Goal: Task Accomplishment & Management: Manage account settings

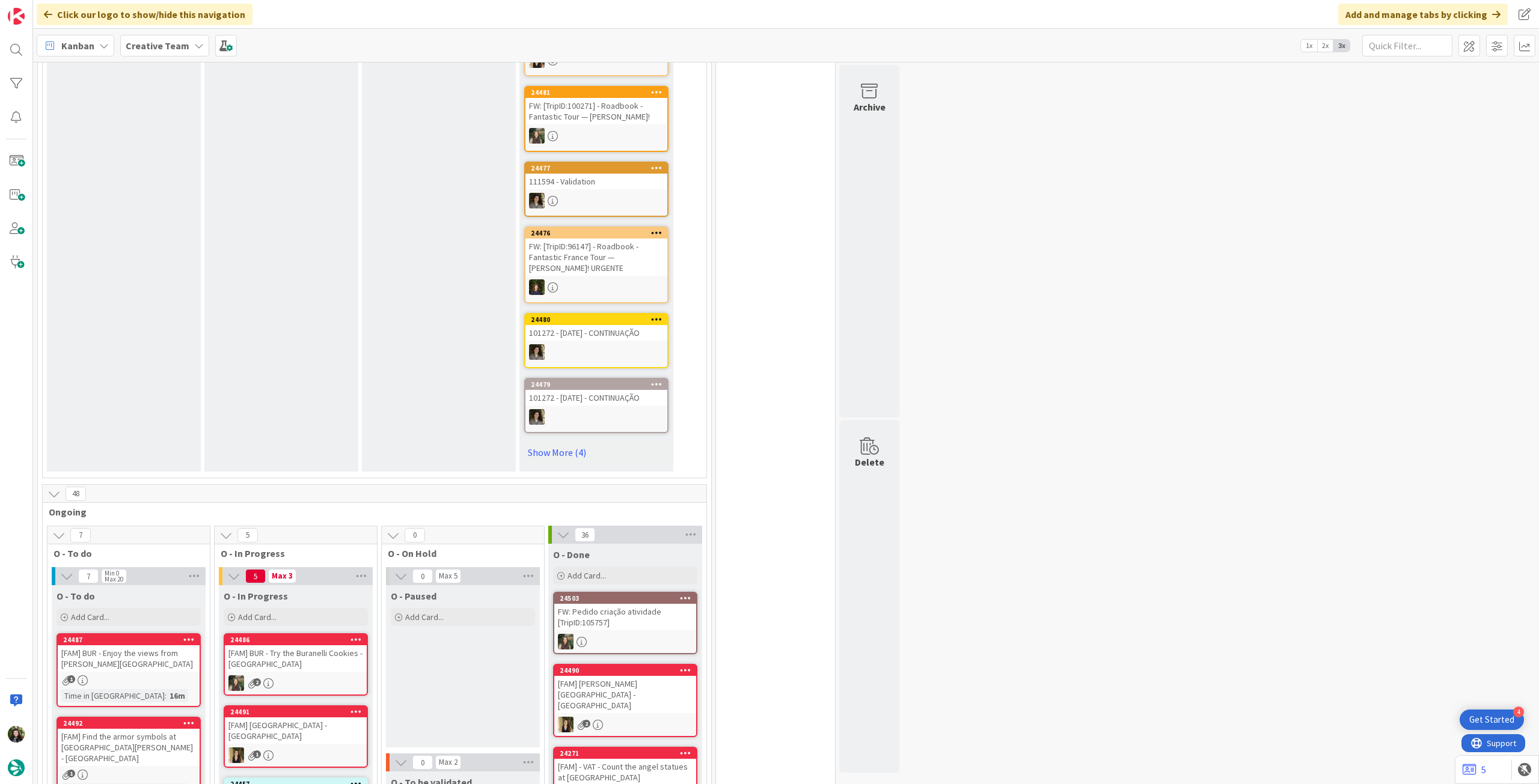
scroll to position [240, 0]
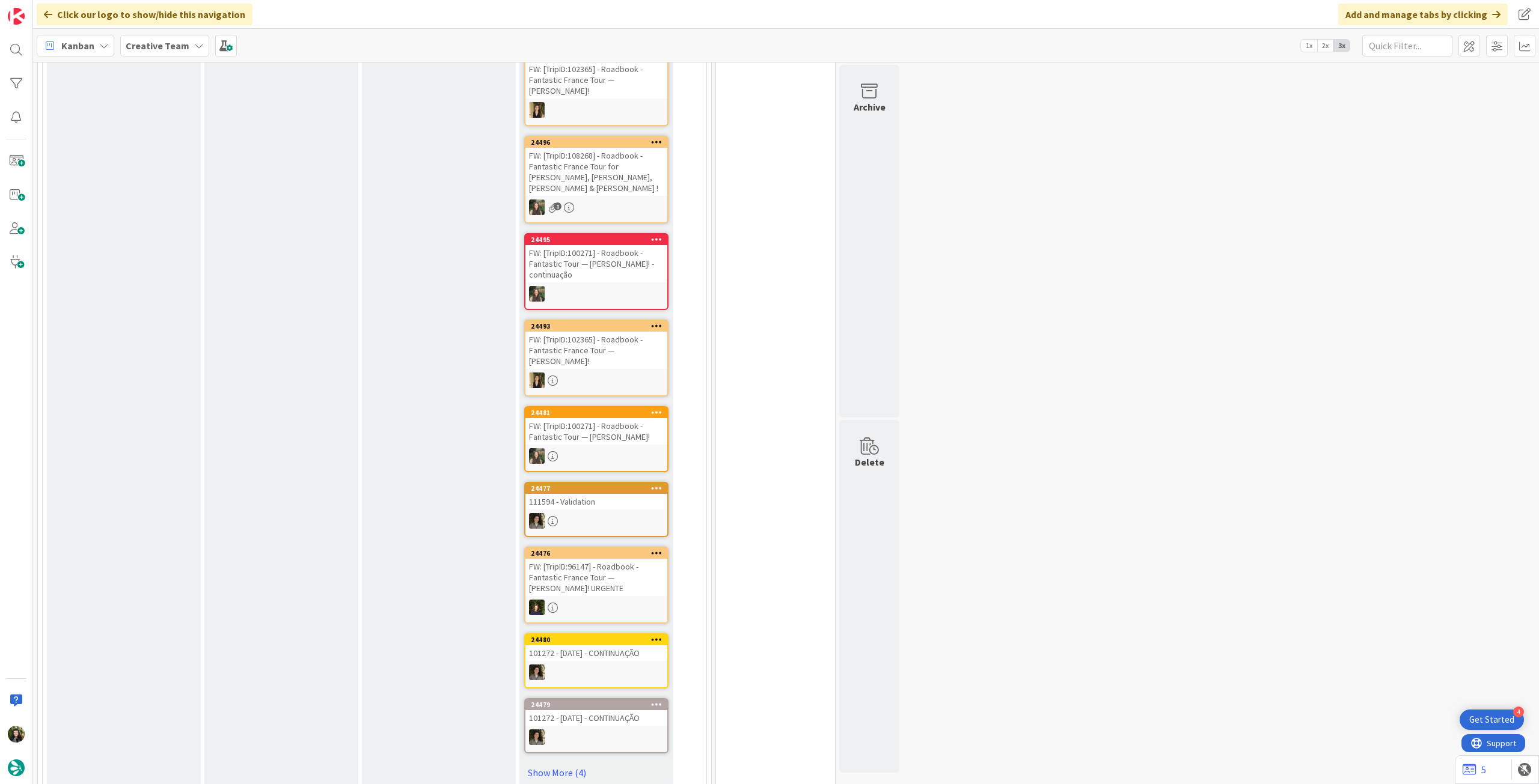
click at [585, 331] on div "FW: [TripID:102365] - Roadbook - Fantastic France Tour — [PERSON_NAME]!" at bounding box center [597, 350] width 142 height 37
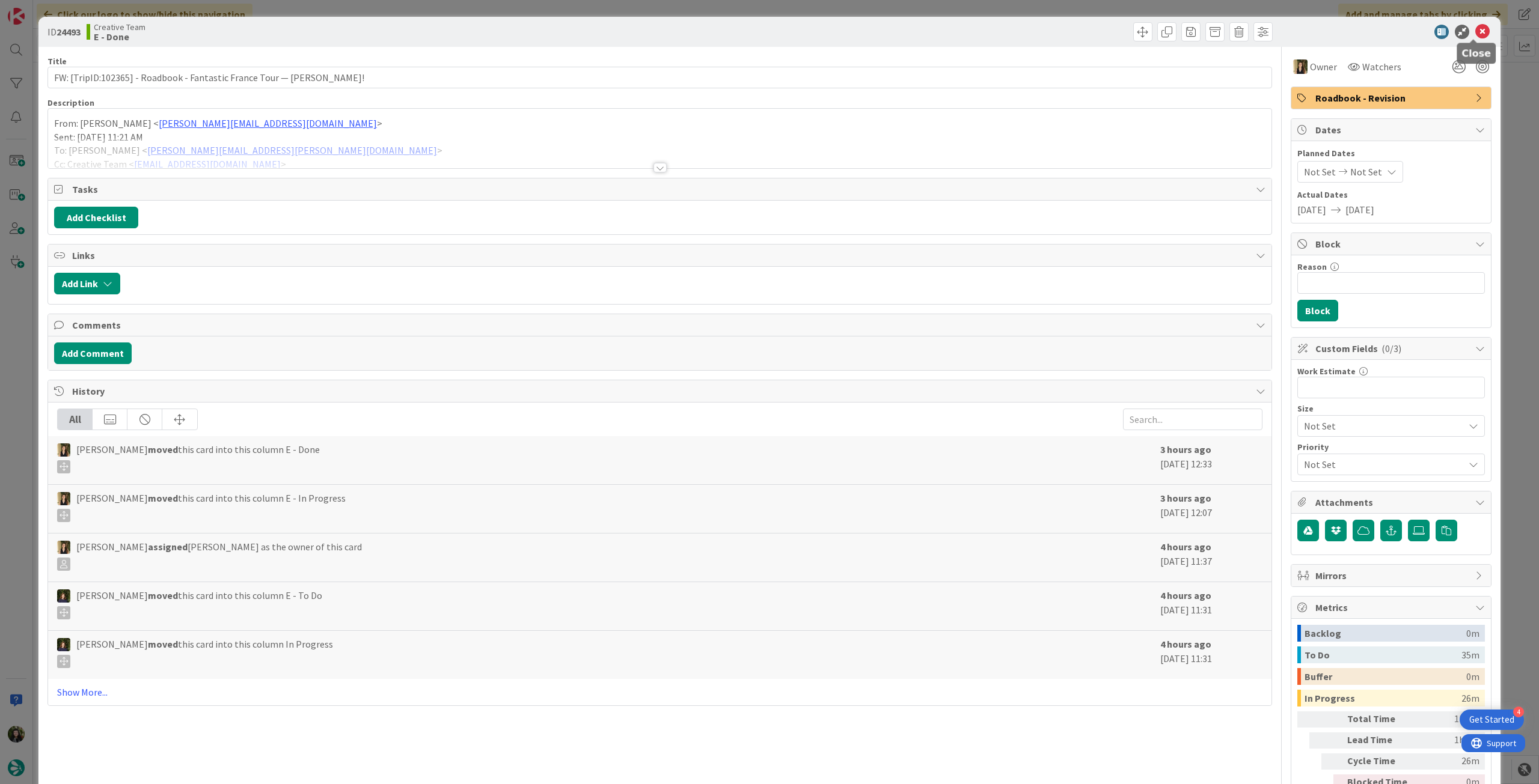
click at [1477, 30] on icon at bounding box center [1482, 32] width 14 height 14
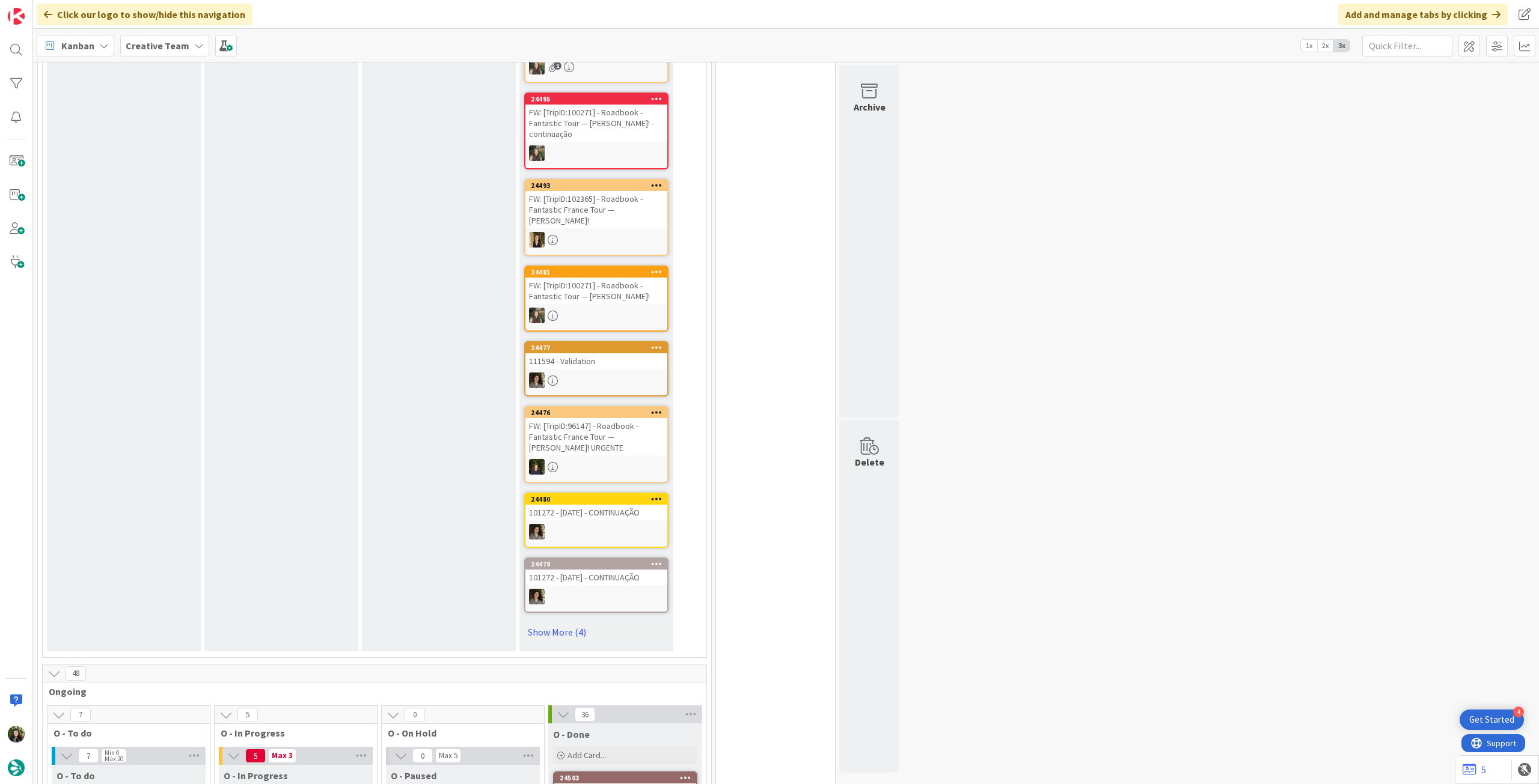
scroll to position [401, 0]
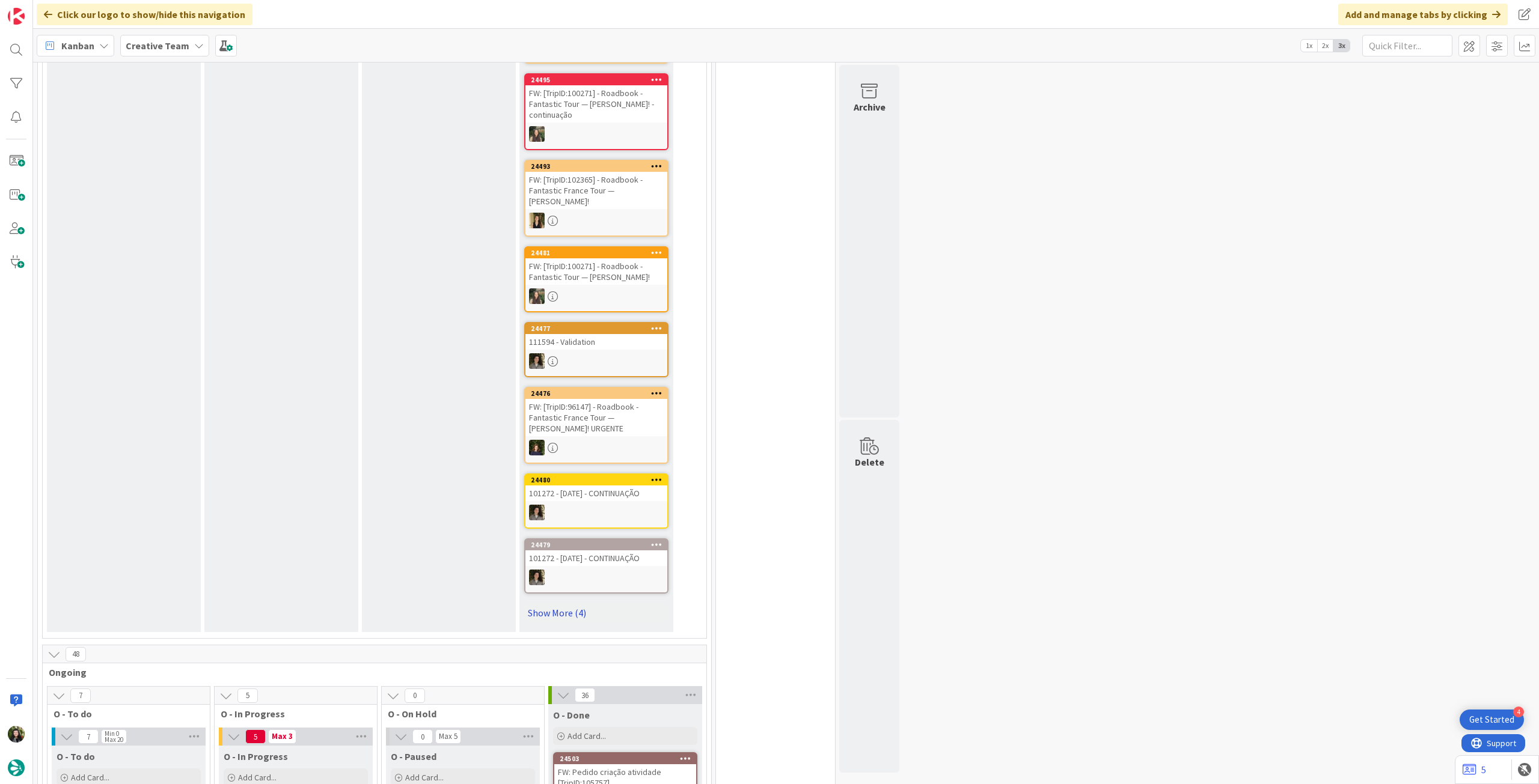
click at [578, 603] on link "Show More (4)" at bounding box center [596, 613] width 144 height 19
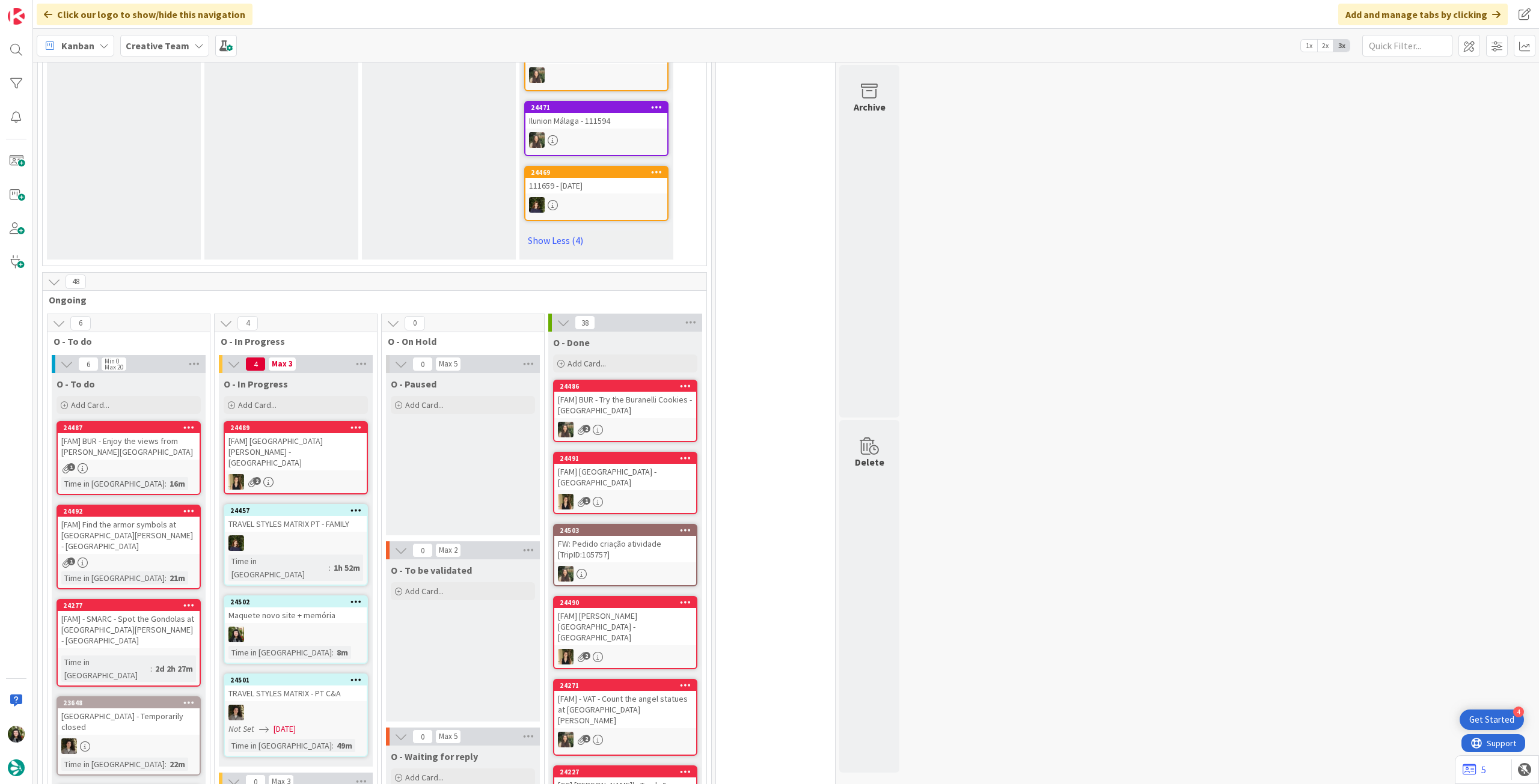
scroll to position [1121, 0]
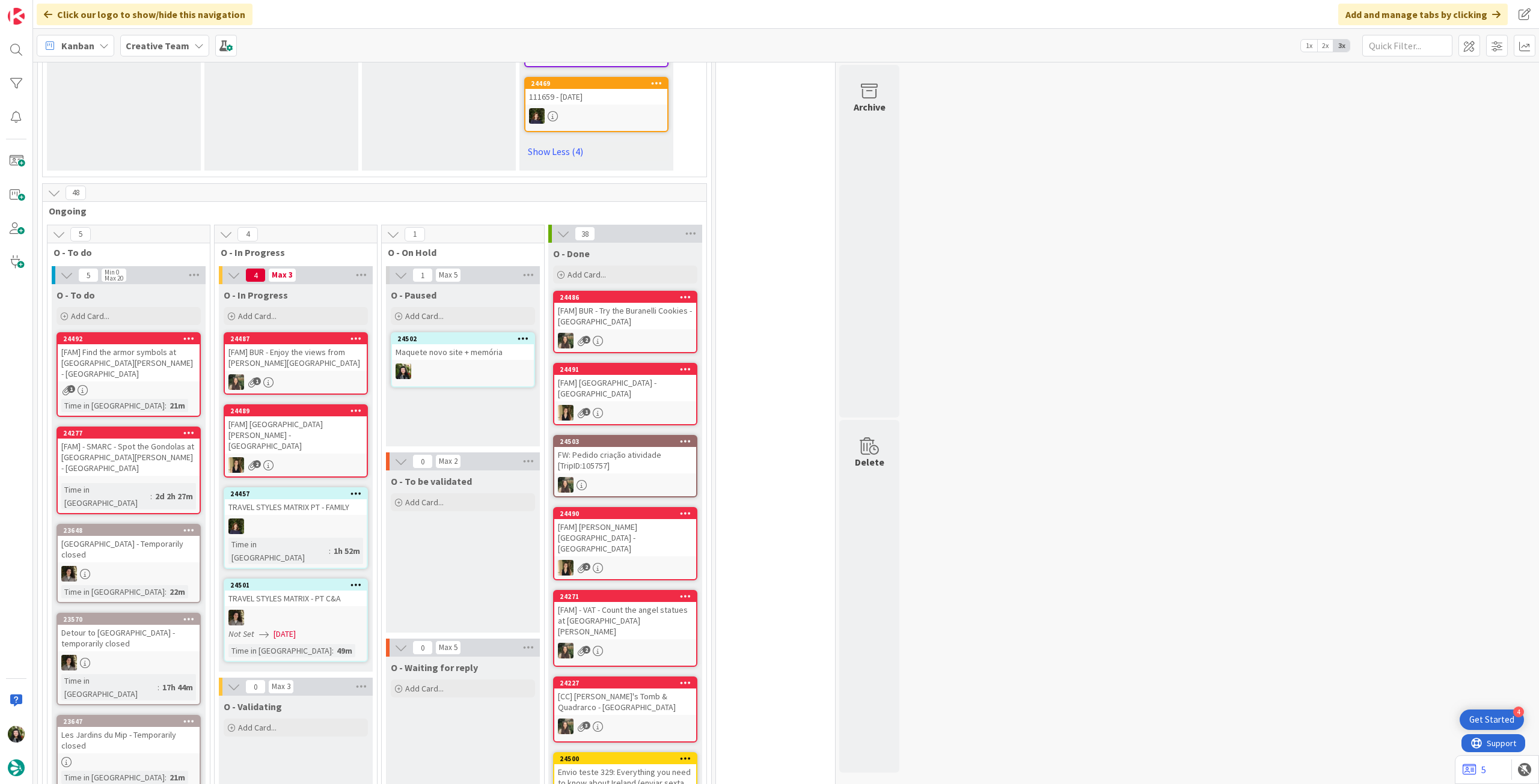
click at [144, 39] on b "Creative Team" at bounding box center [158, 45] width 63 height 12
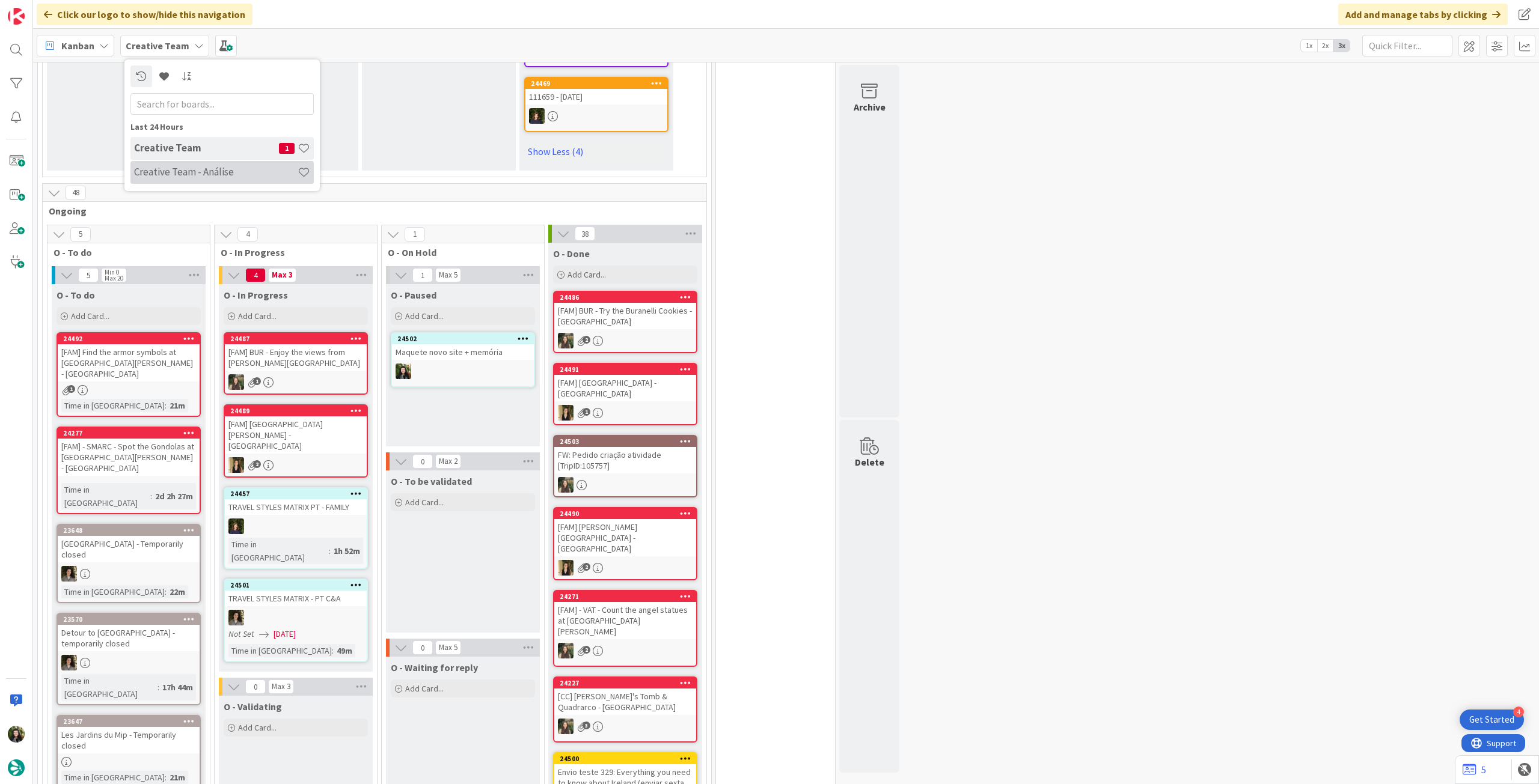
click at [154, 166] on h4 "Creative Team - Análise" at bounding box center [215, 172] width 163 height 12
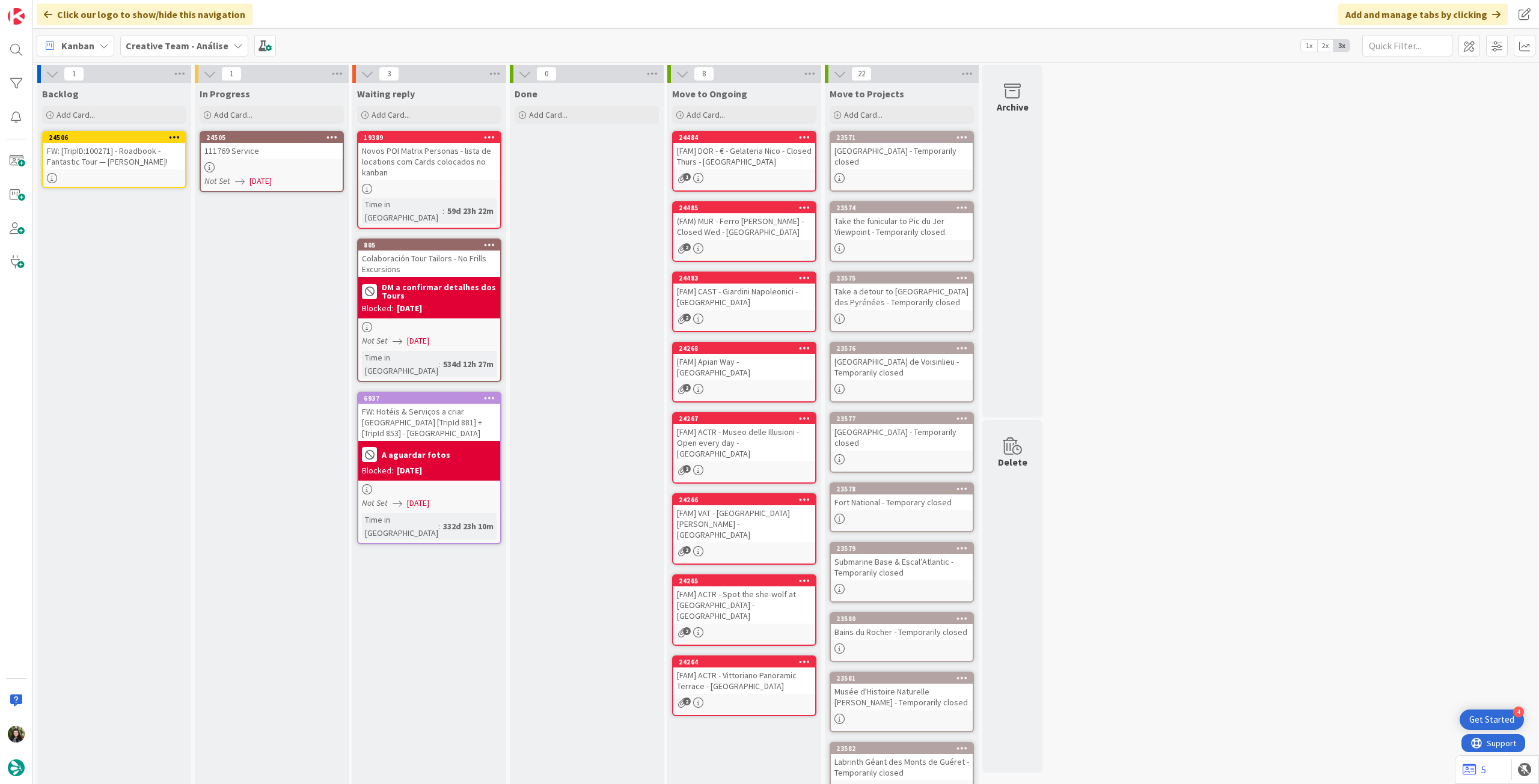
click at [269, 153] on div "111769 Service" at bounding box center [272, 151] width 142 height 15
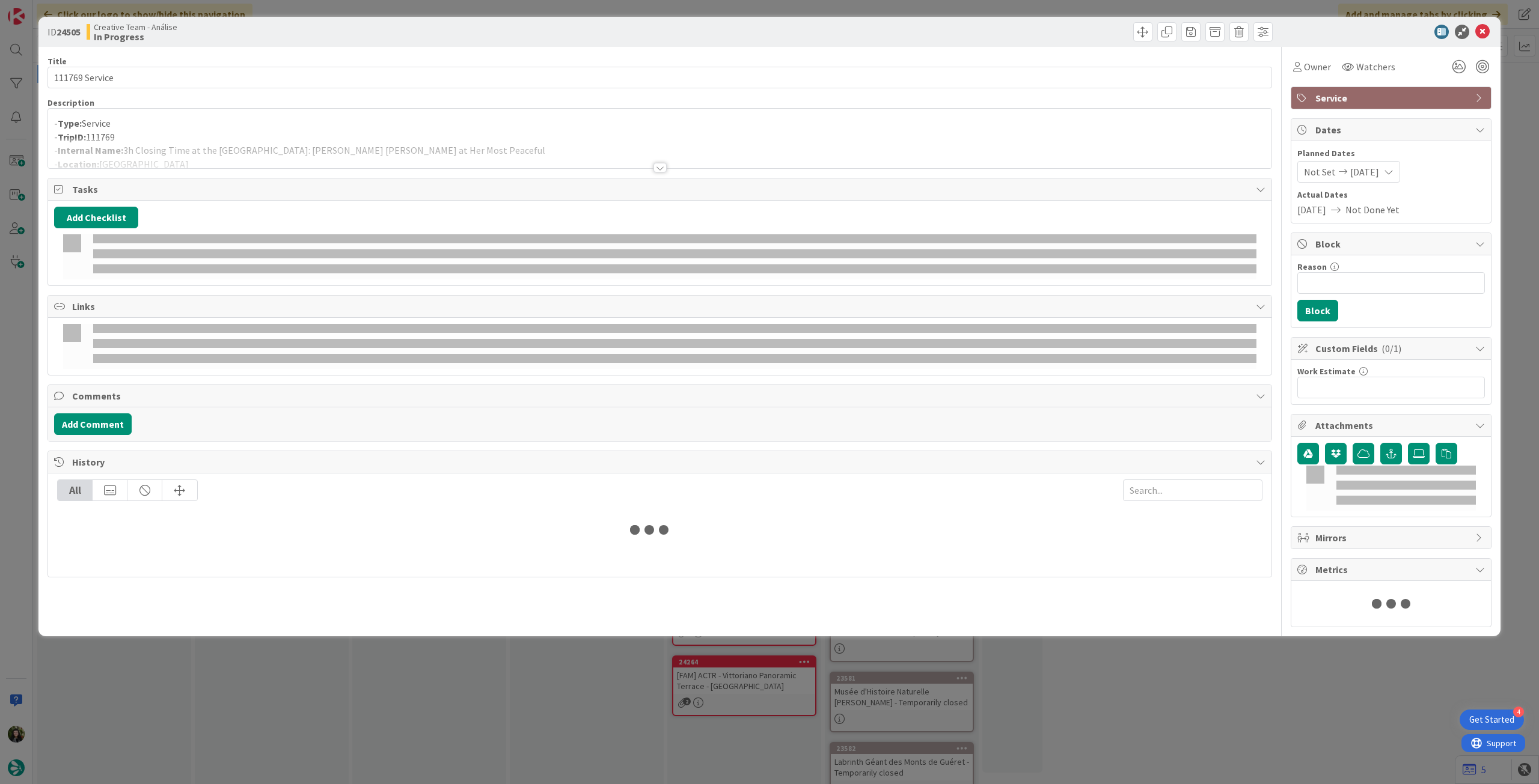
click at [261, 146] on div at bounding box center [659, 153] width 1224 height 31
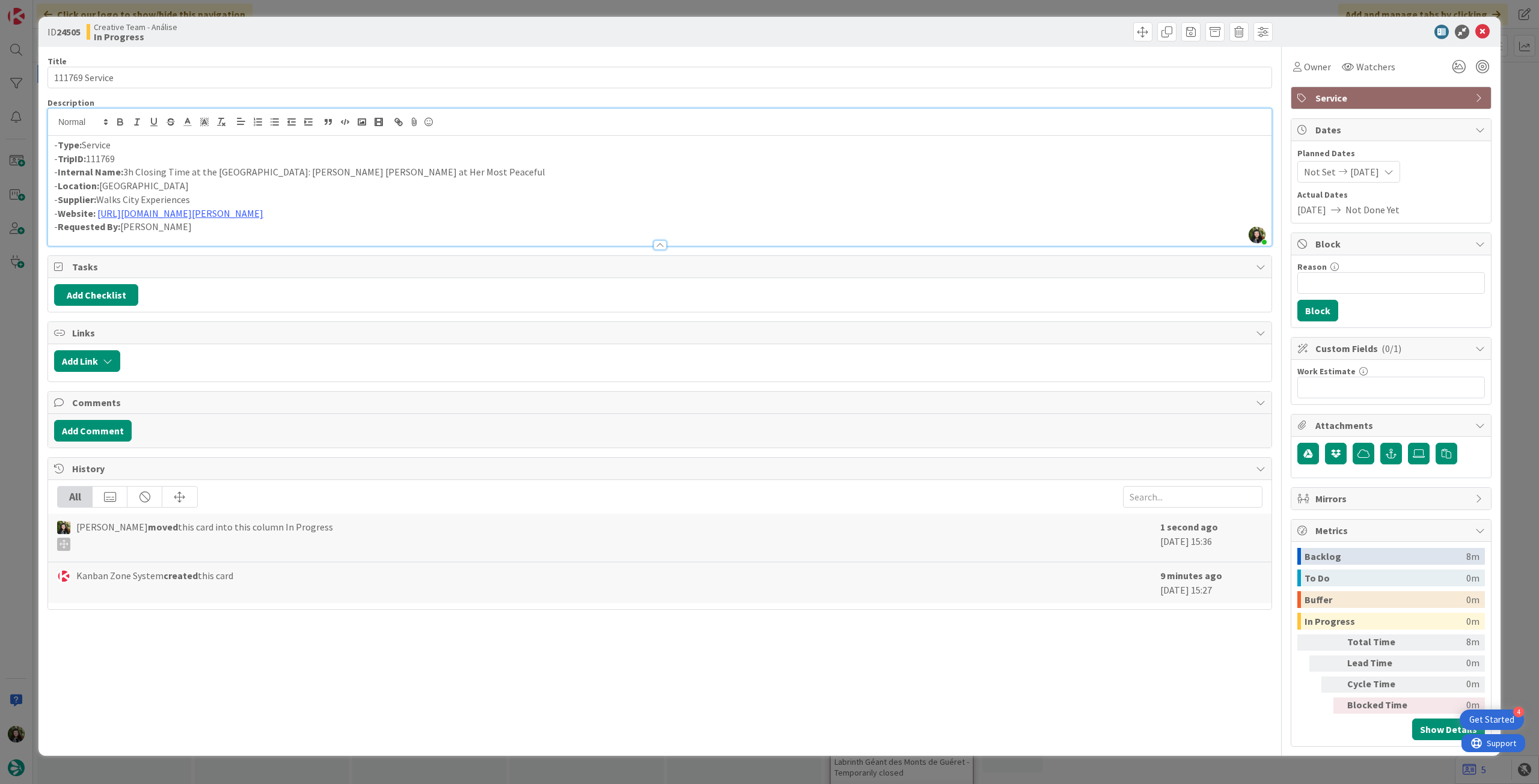
click at [51, 146] on div "- Type: Service - TripID: 111769 - Internal Name: 3h Closing Time at the [GEOGR…" at bounding box center [659, 190] width 1224 height 110
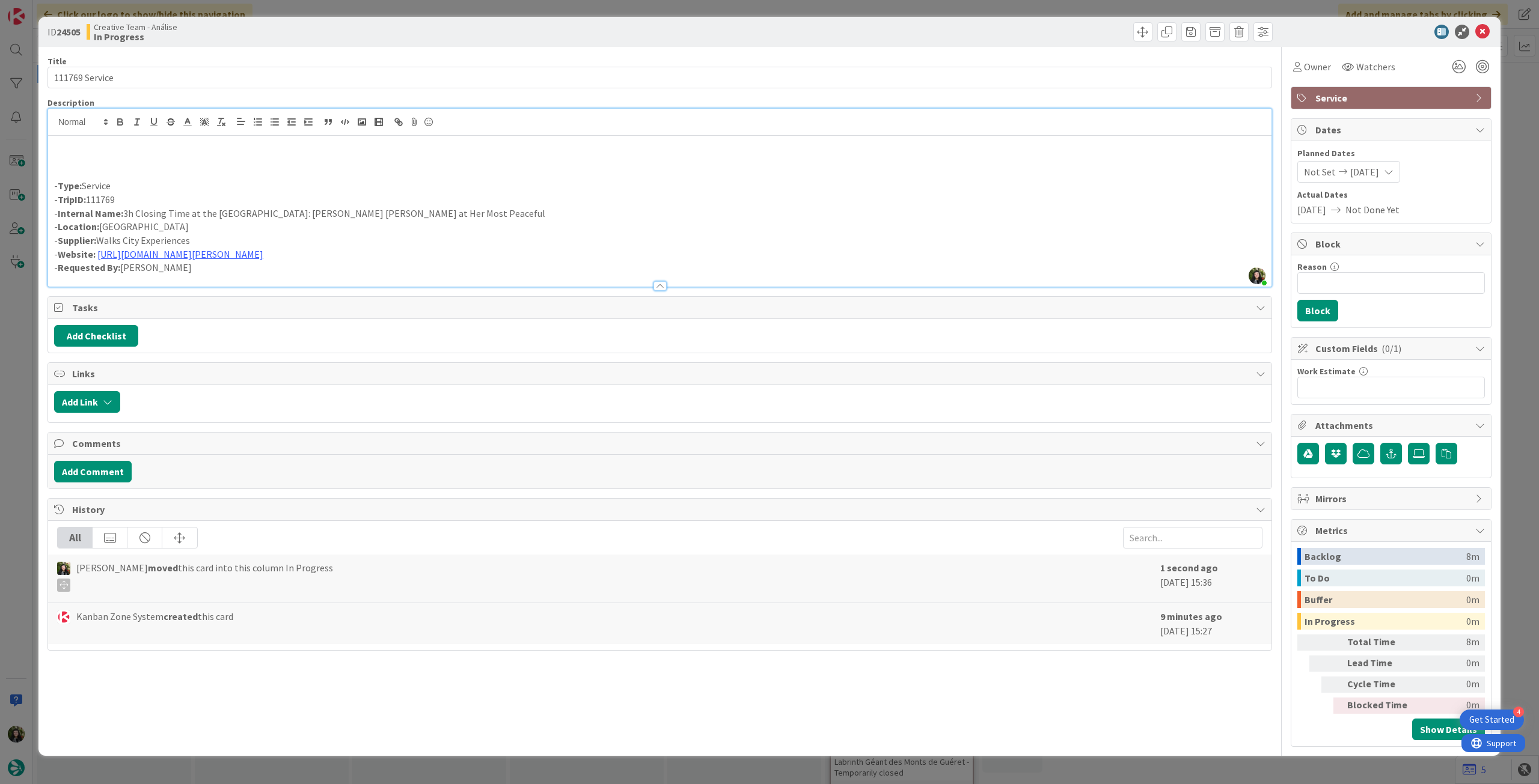
click at [73, 158] on p at bounding box center [659, 159] width 1211 height 13
click at [1483, 27] on icon at bounding box center [1482, 32] width 14 height 14
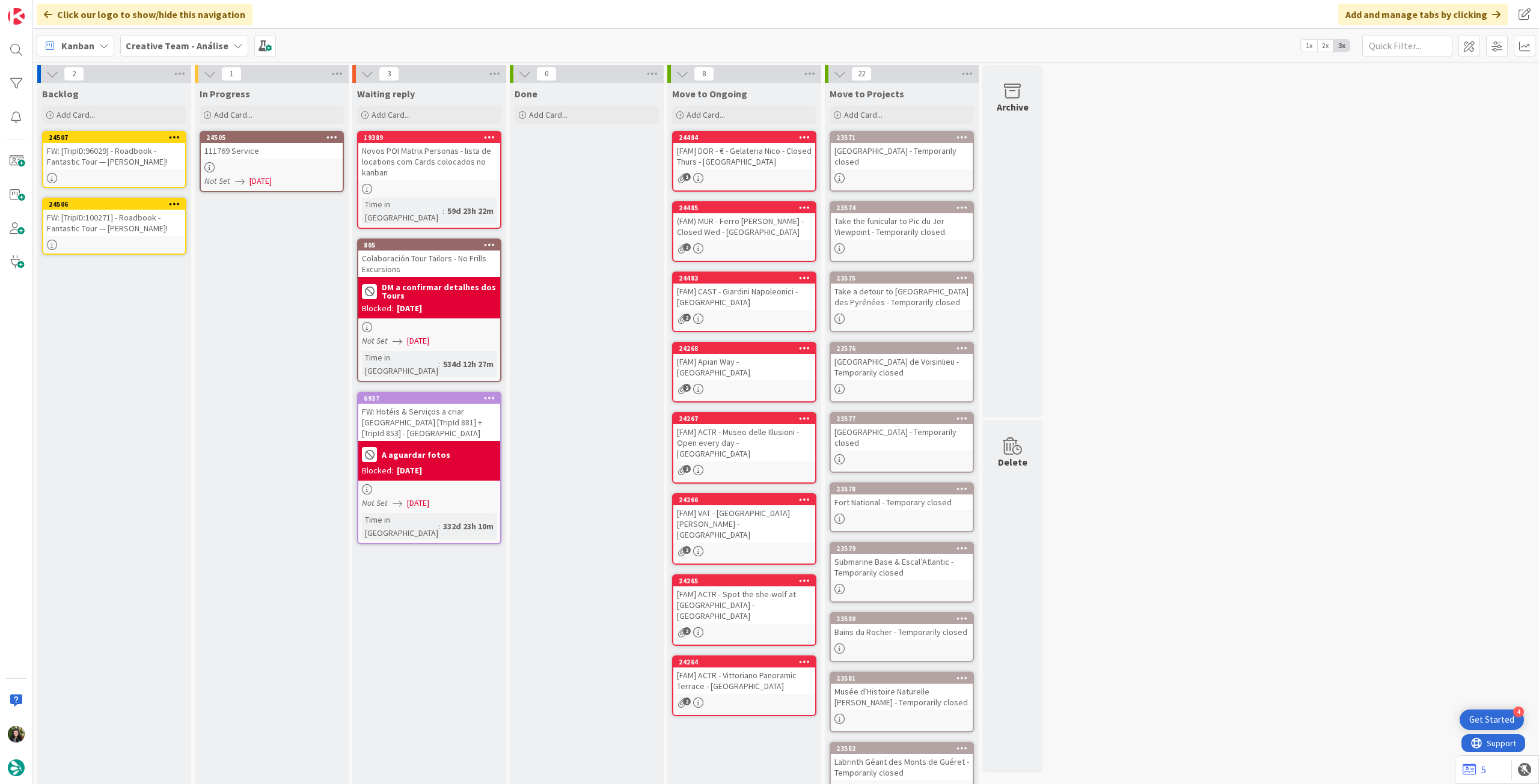
click at [330, 134] on icon at bounding box center [333, 136] width 12 height 9
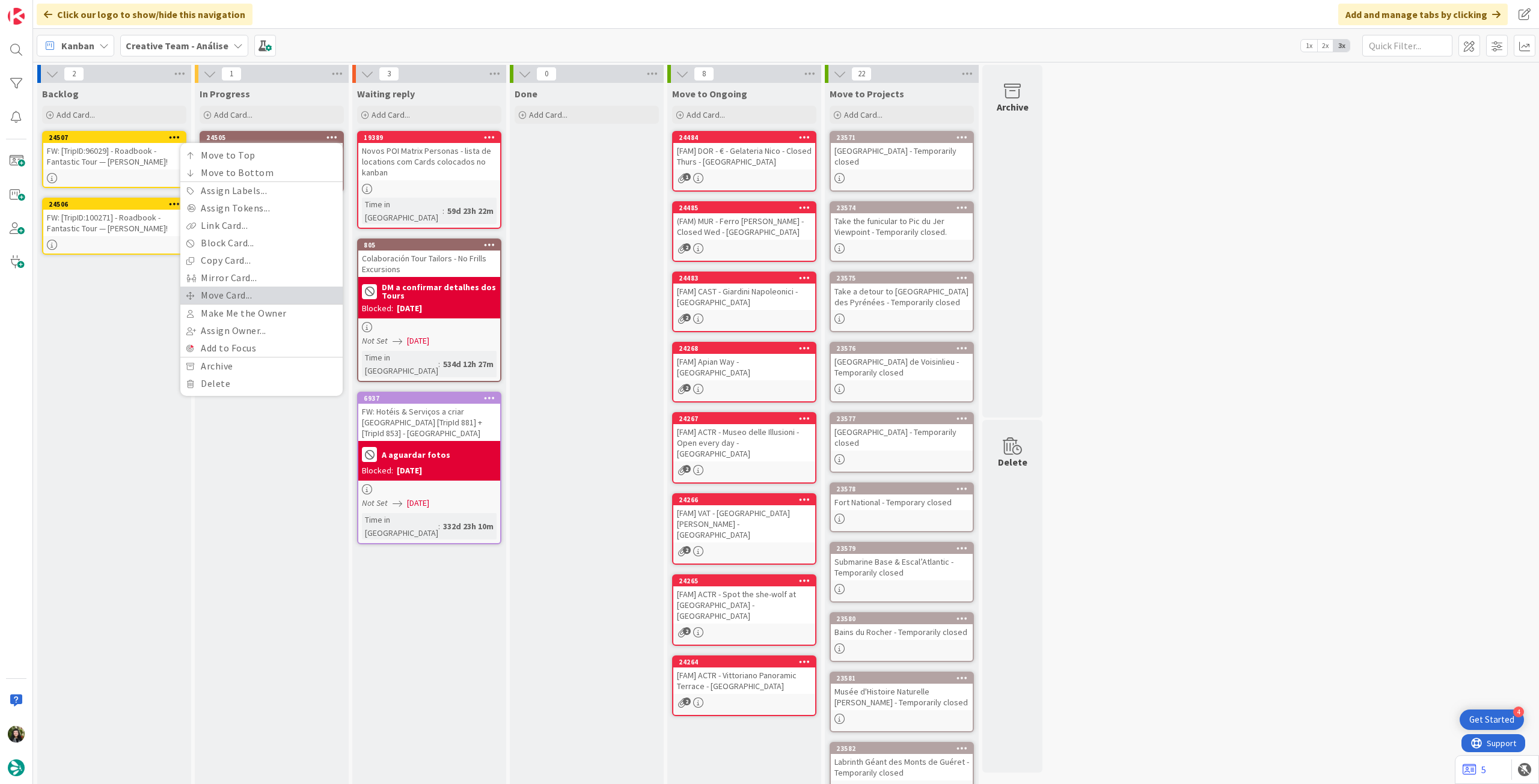
click at [264, 296] on link "Move Card..." at bounding box center [261, 295] width 162 height 17
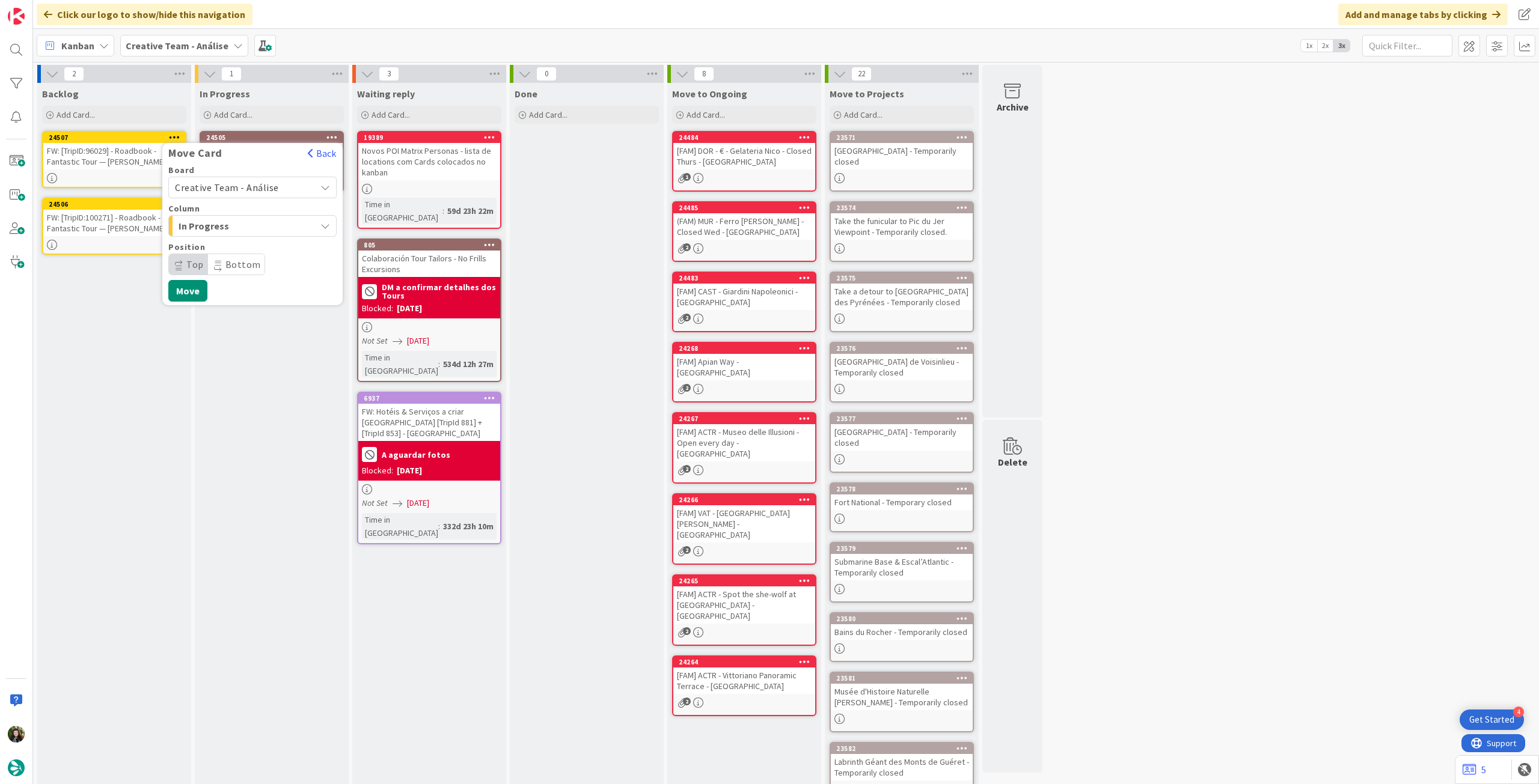
click at [264, 188] on span "Creative Team - Análise" at bounding box center [227, 187] width 104 height 12
click at [251, 249] on span "Creative Team" at bounding box center [260, 244] width 139 height 18
click at [261, 221] on span "Select a Column..." at bounding box center [220, 226] width 90 height 15
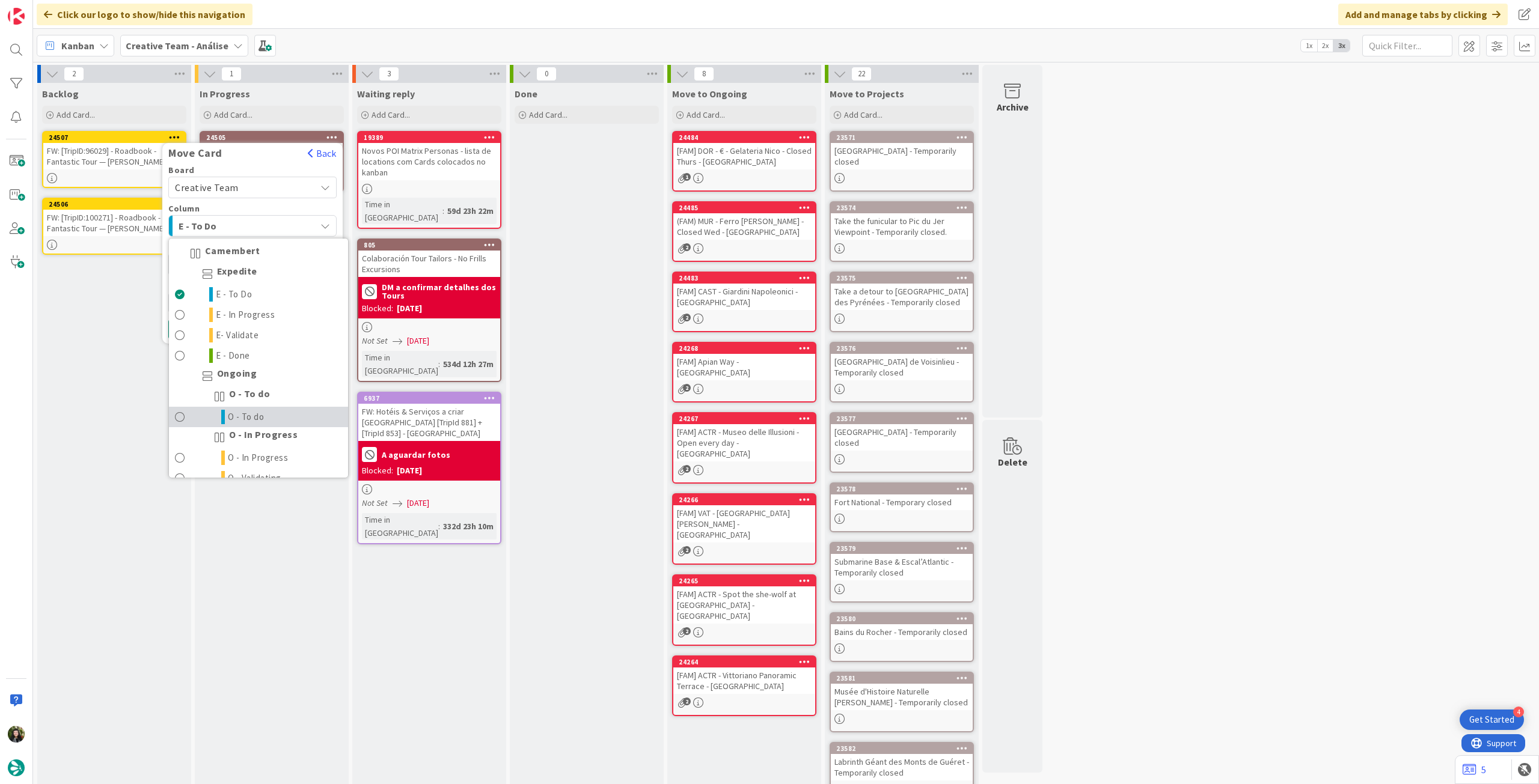
click at [261, 410] on span "O - To do" at bounding box center [246, 417] width 37 height 14
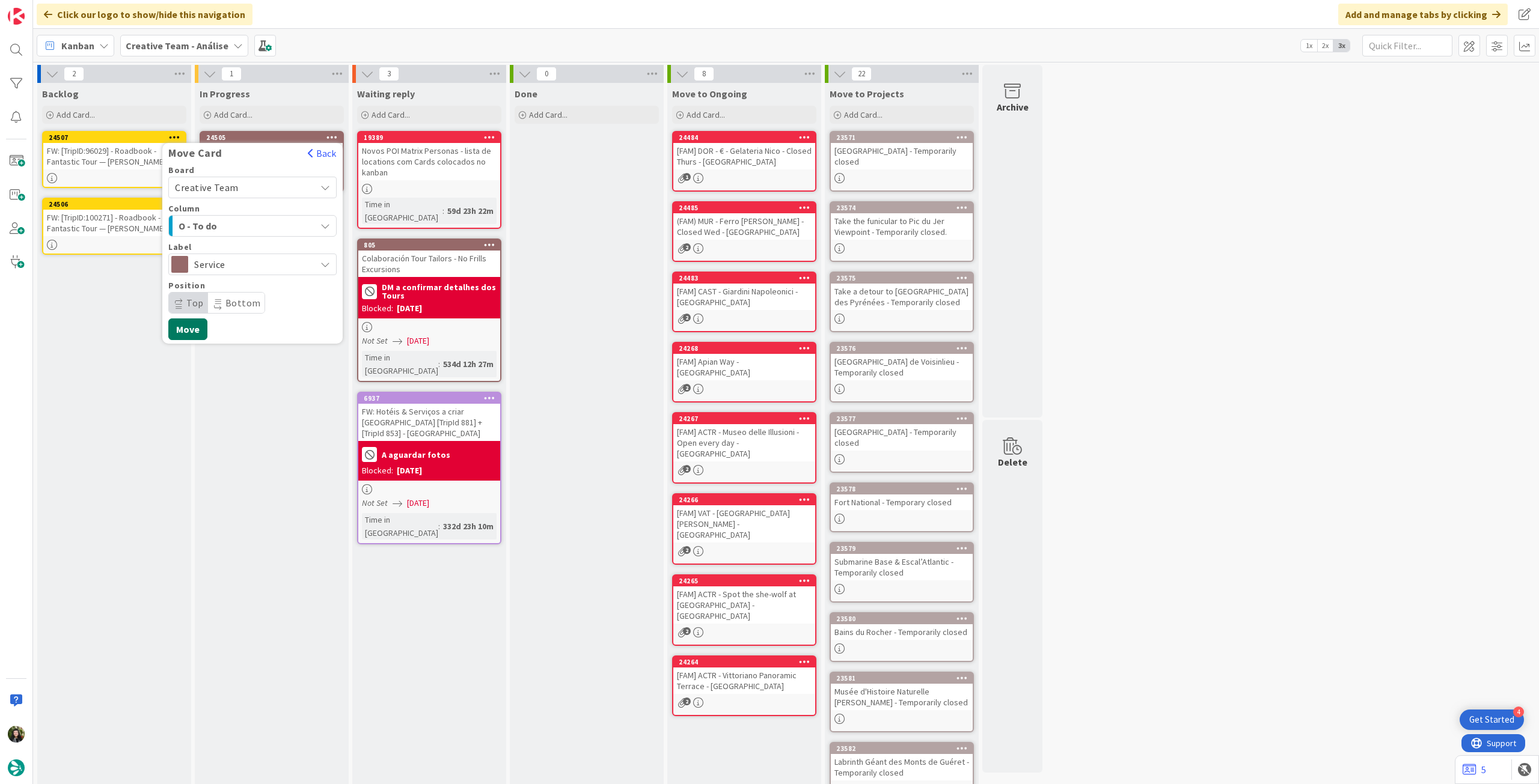
click at [202, 330] on button "Move" at bounding box center [187, 330] width 39 height 22
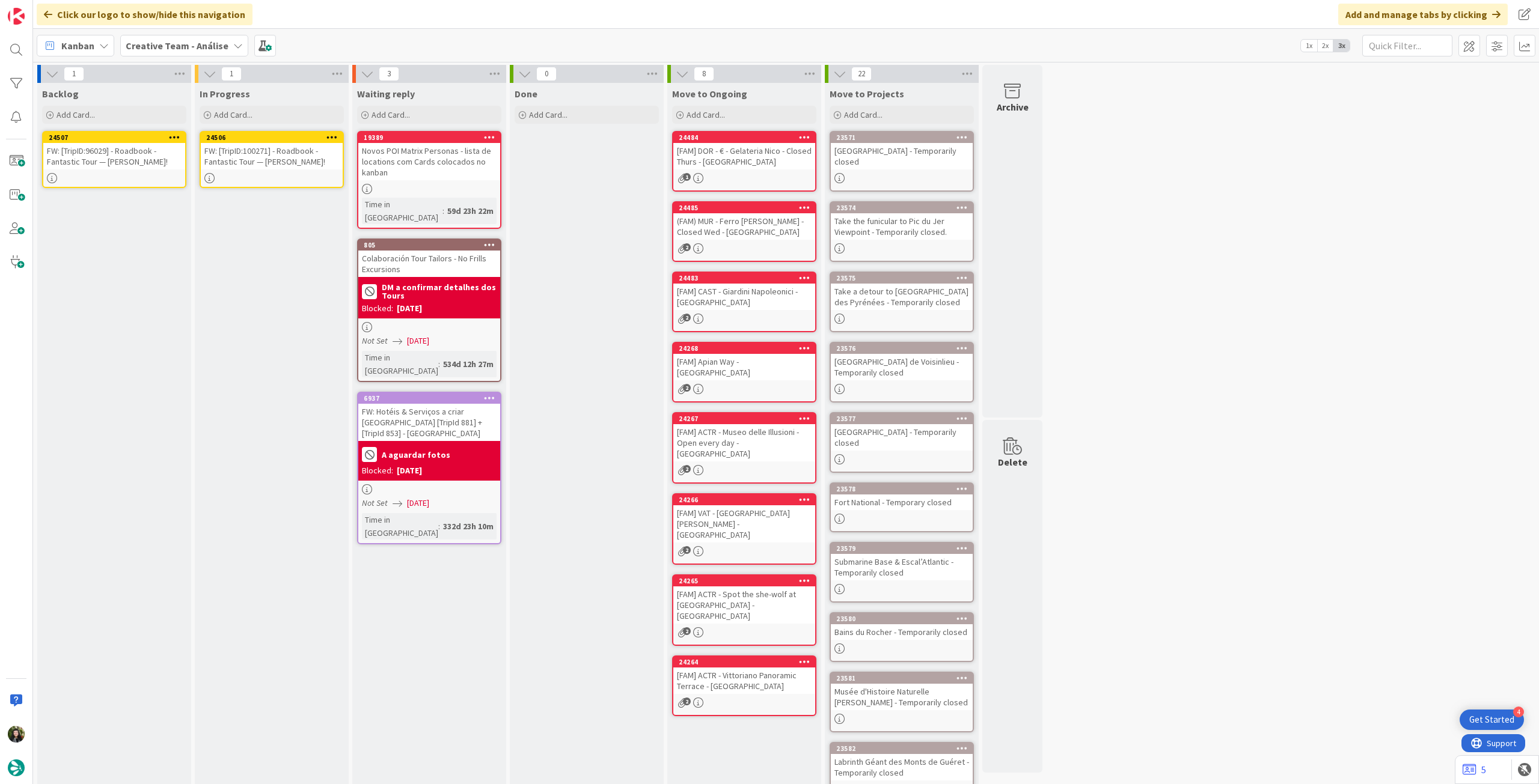
drag, startPoint x: 137, startPoint y: 234, endPoint x: 142, endPoint y: 231, distance: 5.8
click at [285, 159] on div "FW: [TripID:100271] - Roadbook - Fantastic Tour — [PERSON_NAME]!" at bounding box center [272, 157] width 142 height 27
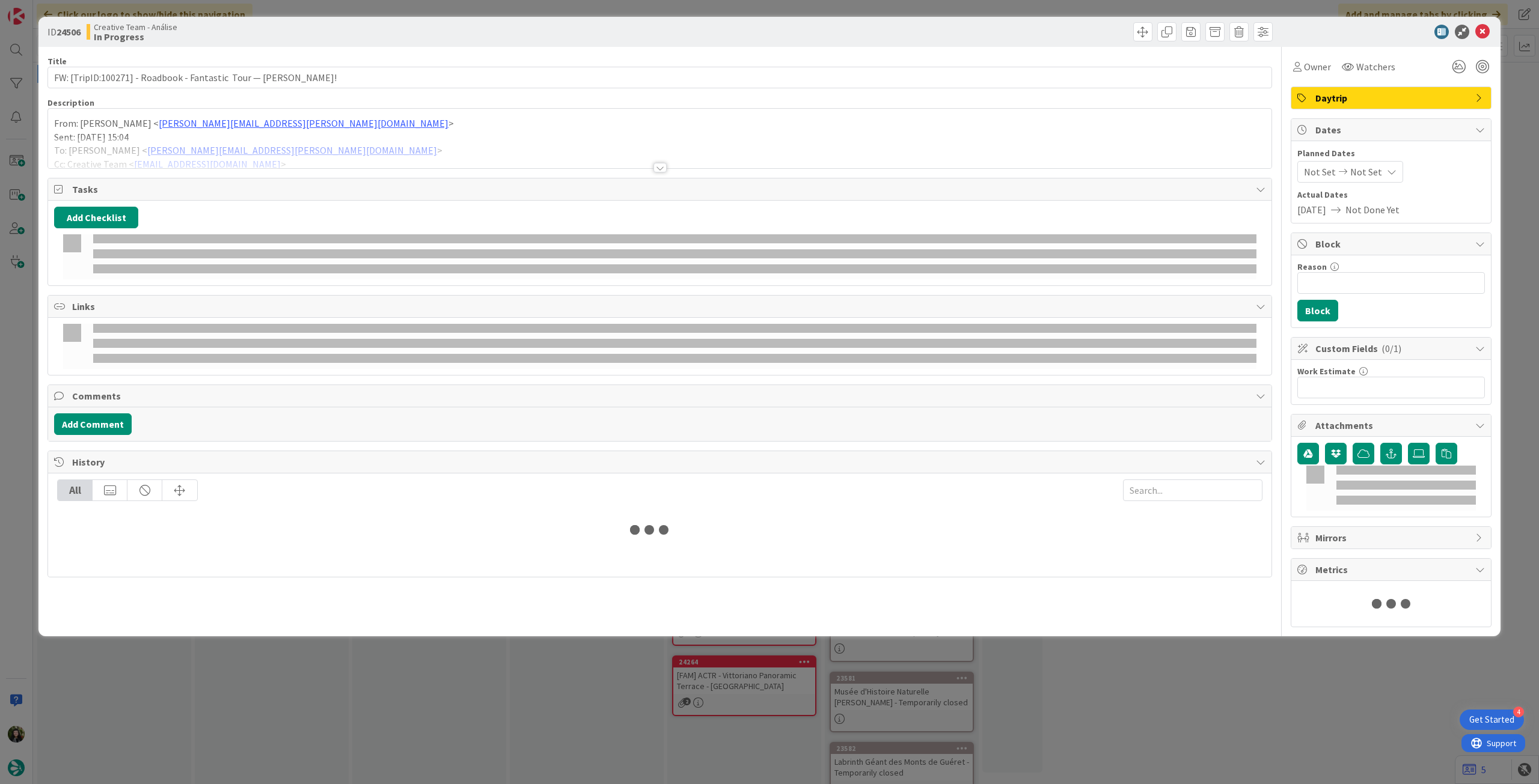
click at [285, 144] on div at bounding box center [659, 153] width 1224 height 31
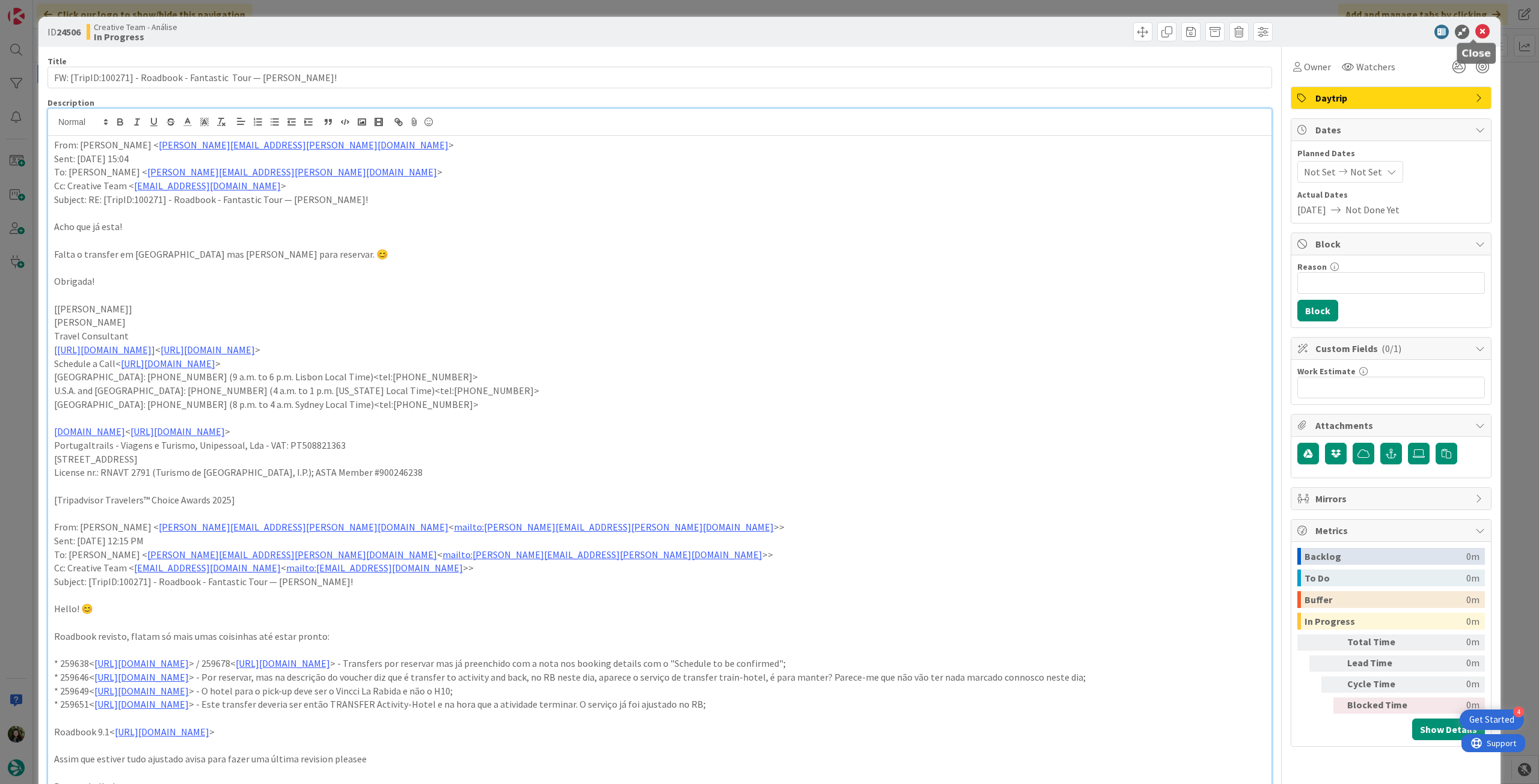
click at [1476, 30] on icon at bounding box center [1482, 32] width 14 height 14
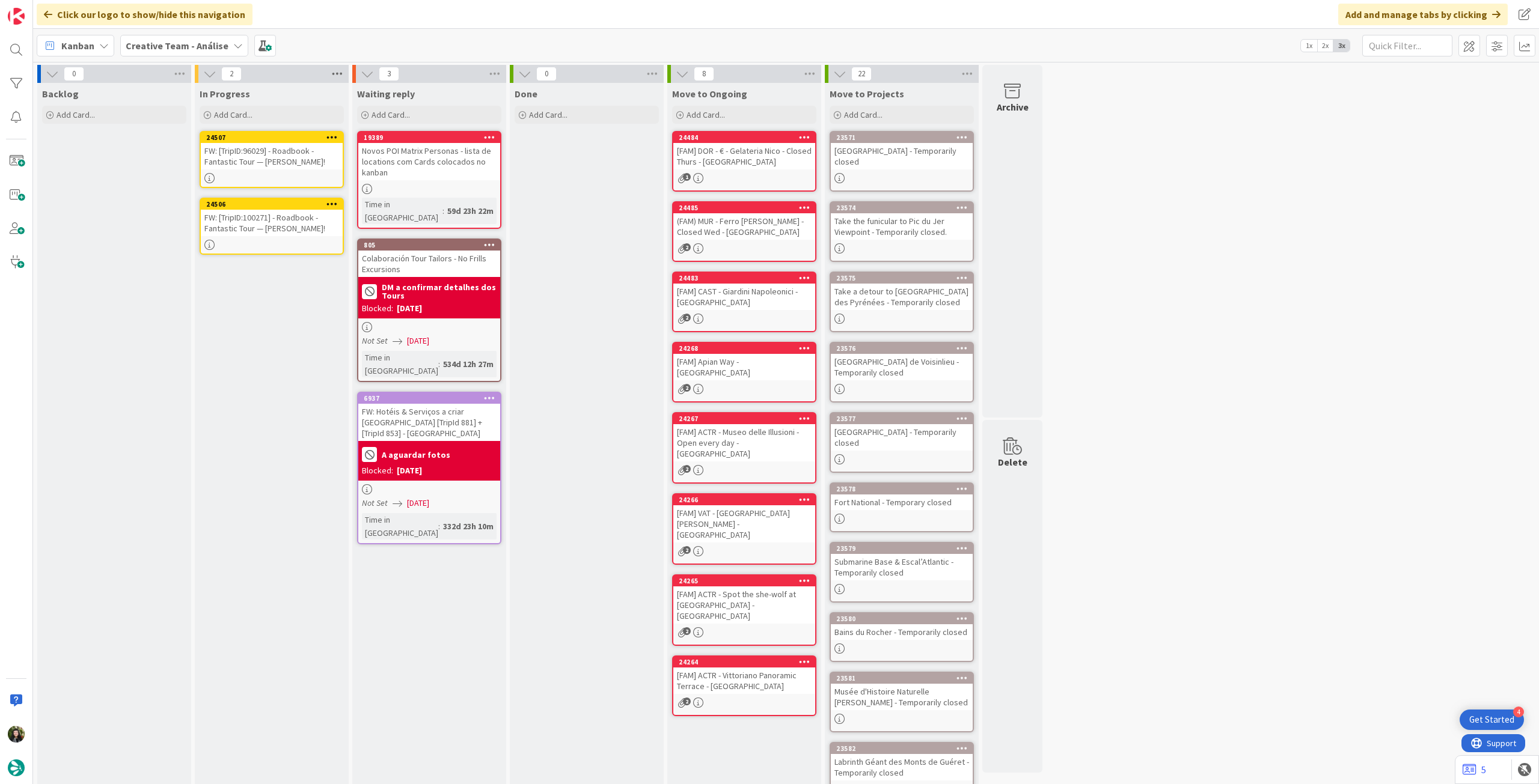
click at [332, 73] on icon at bounding box center [337, 74] width 15 height 18
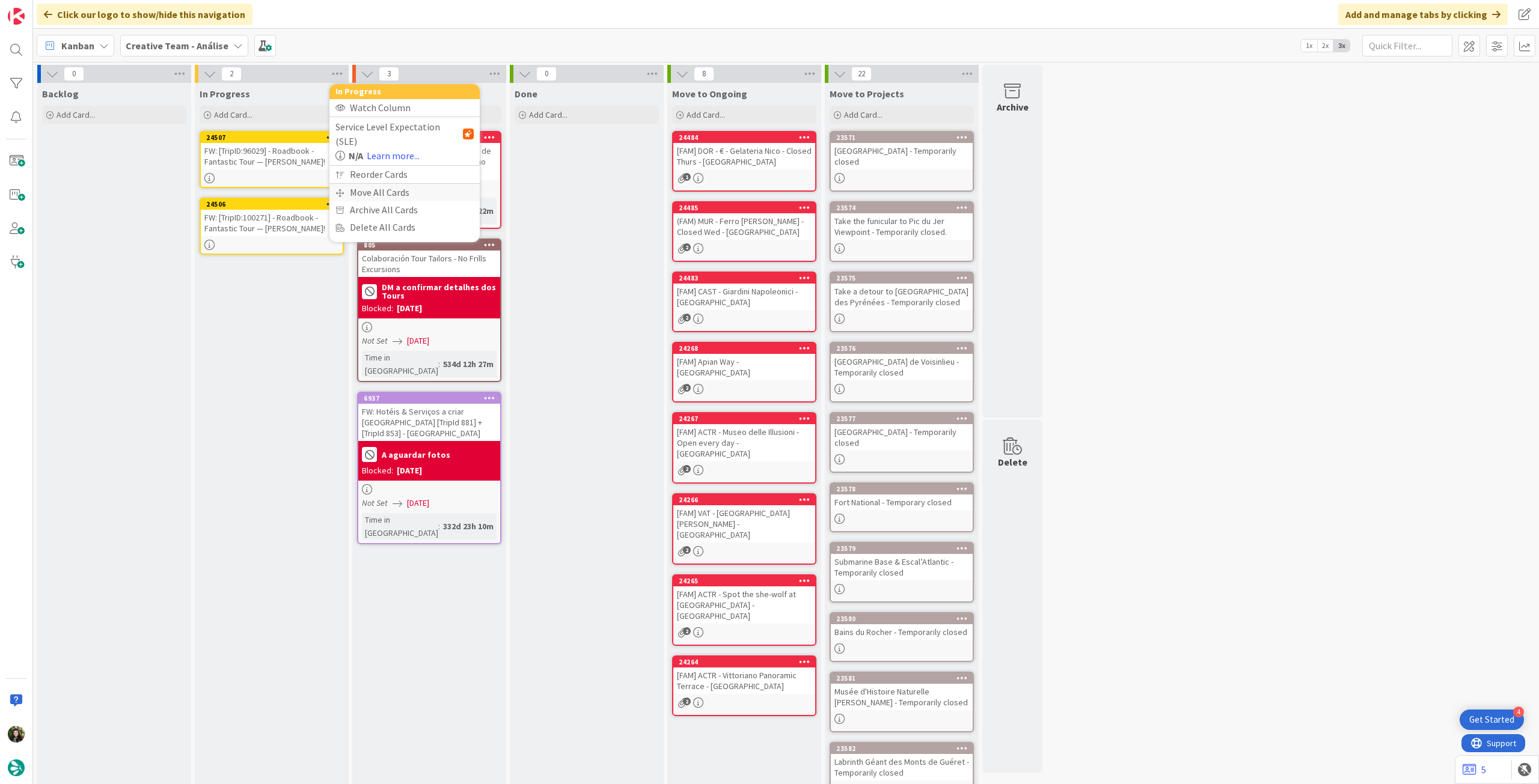
click at [368, 184] on div "Move All Cards" at bounding box center [405, 192] width 150 height 17
click at [382, 137] on span "Creative Team - Análise" at bounding box center [394, 132] width 105 height 17
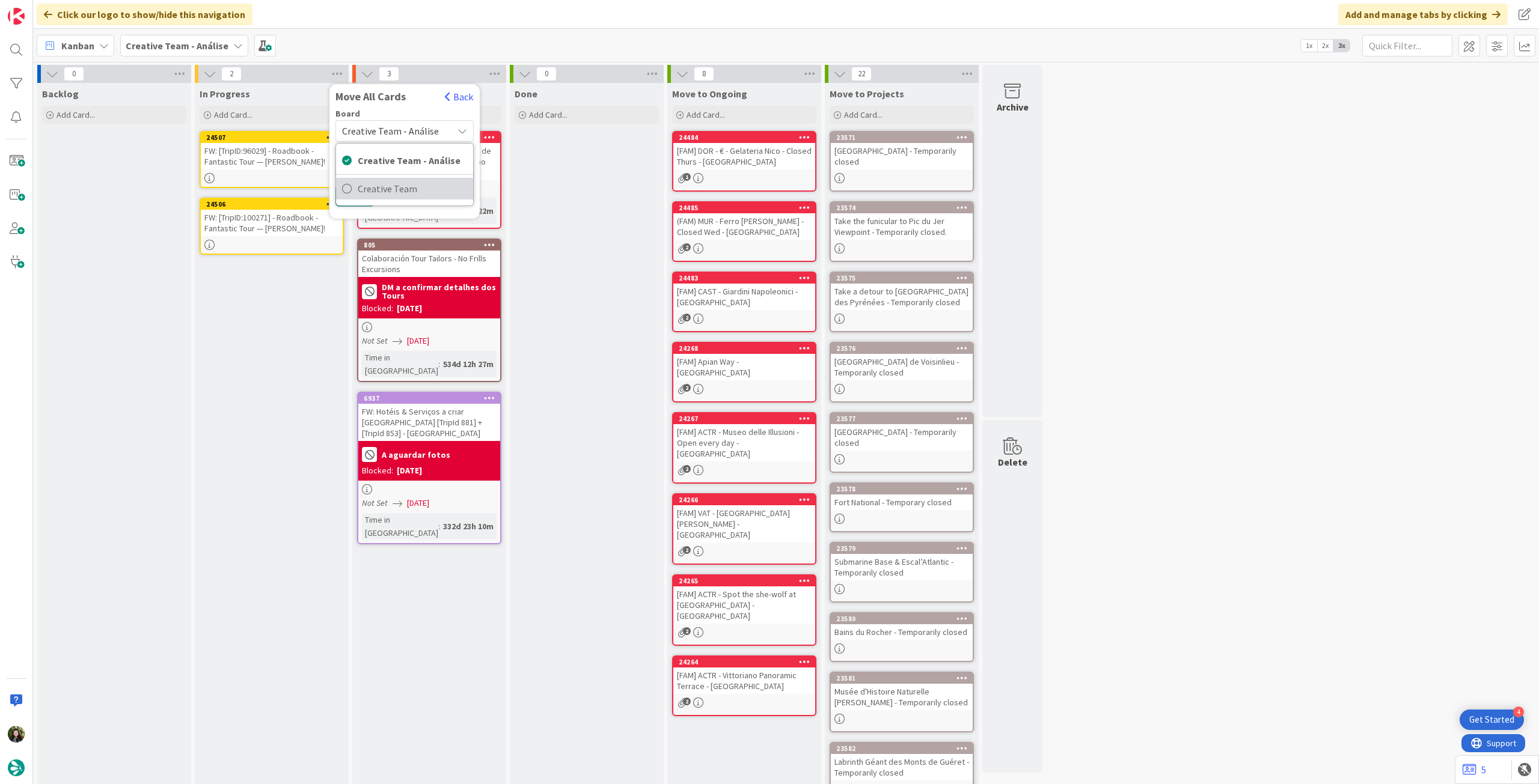
click at [375, 188] on span "Creative Team" at bounding box center [412, 188] width 110 height 18
click at [378, 197] on div "Daytrip" at bounding box center [405, 208] width 138 height 22
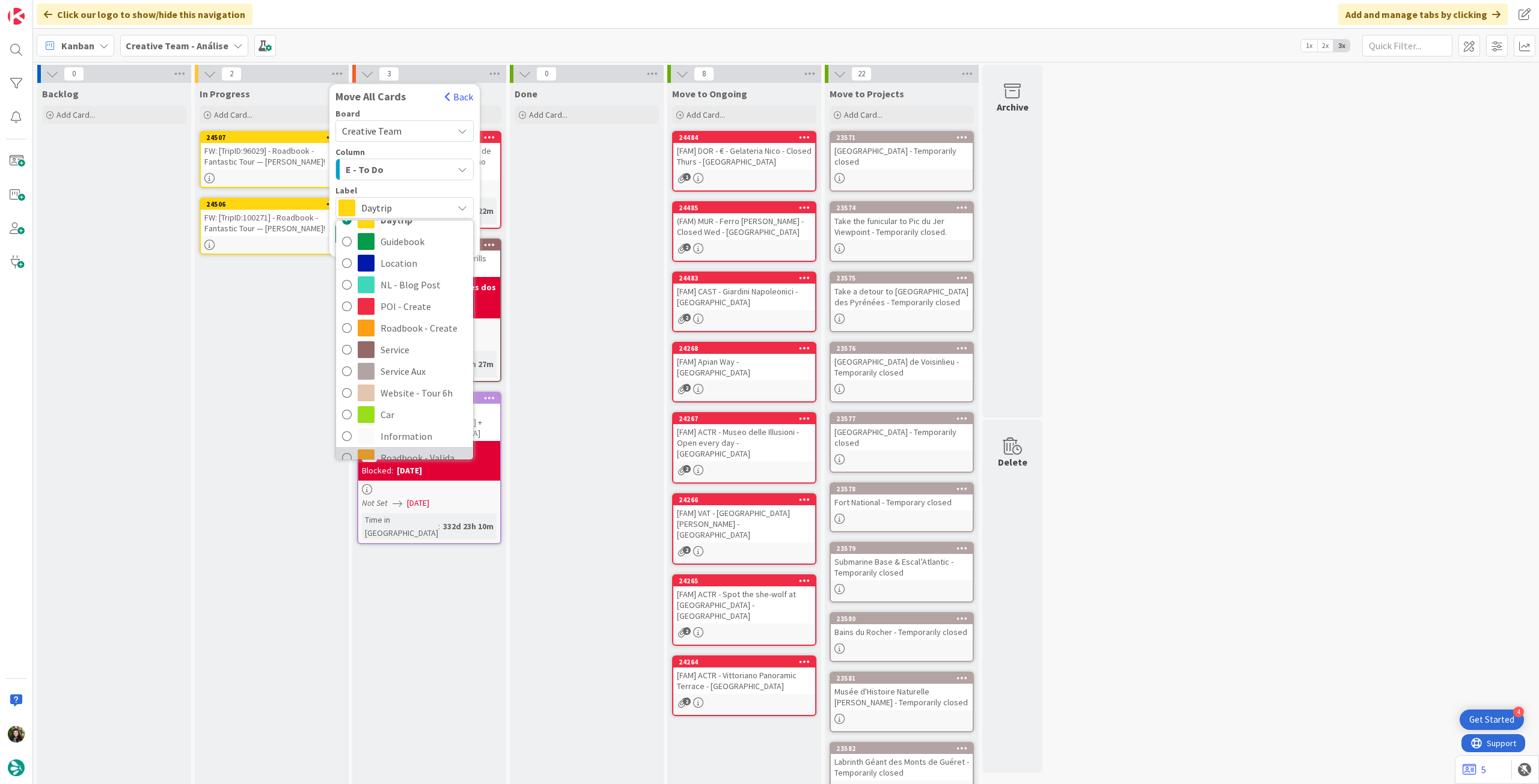
scroll to position [159, 0]
click at [401, 377] on span "Roadbook - Revision" at bounding box center [424, 380] width 87 height 18
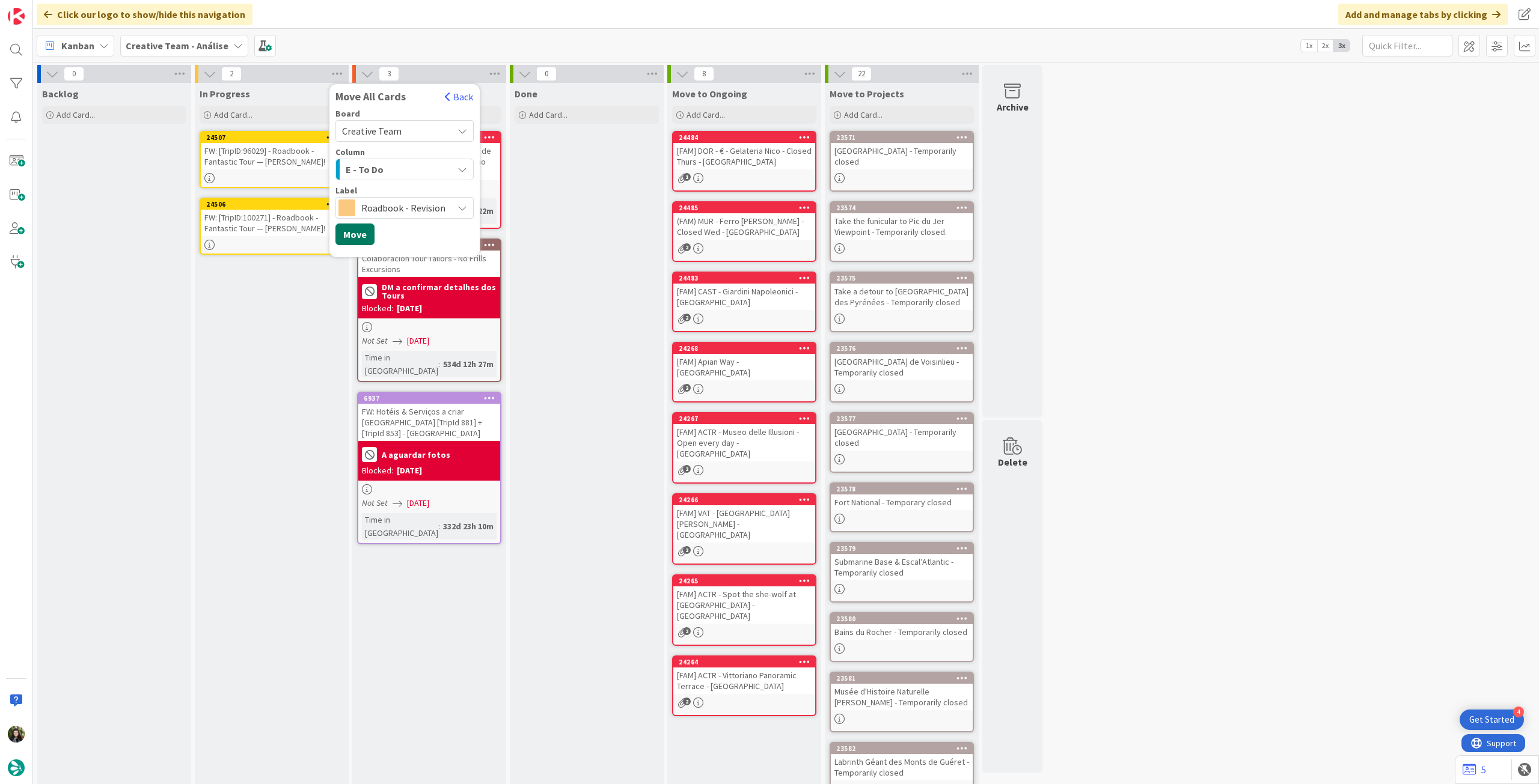
click at [360, 237] on button "Move" at bounding box center [355, 234] width 39 height 22
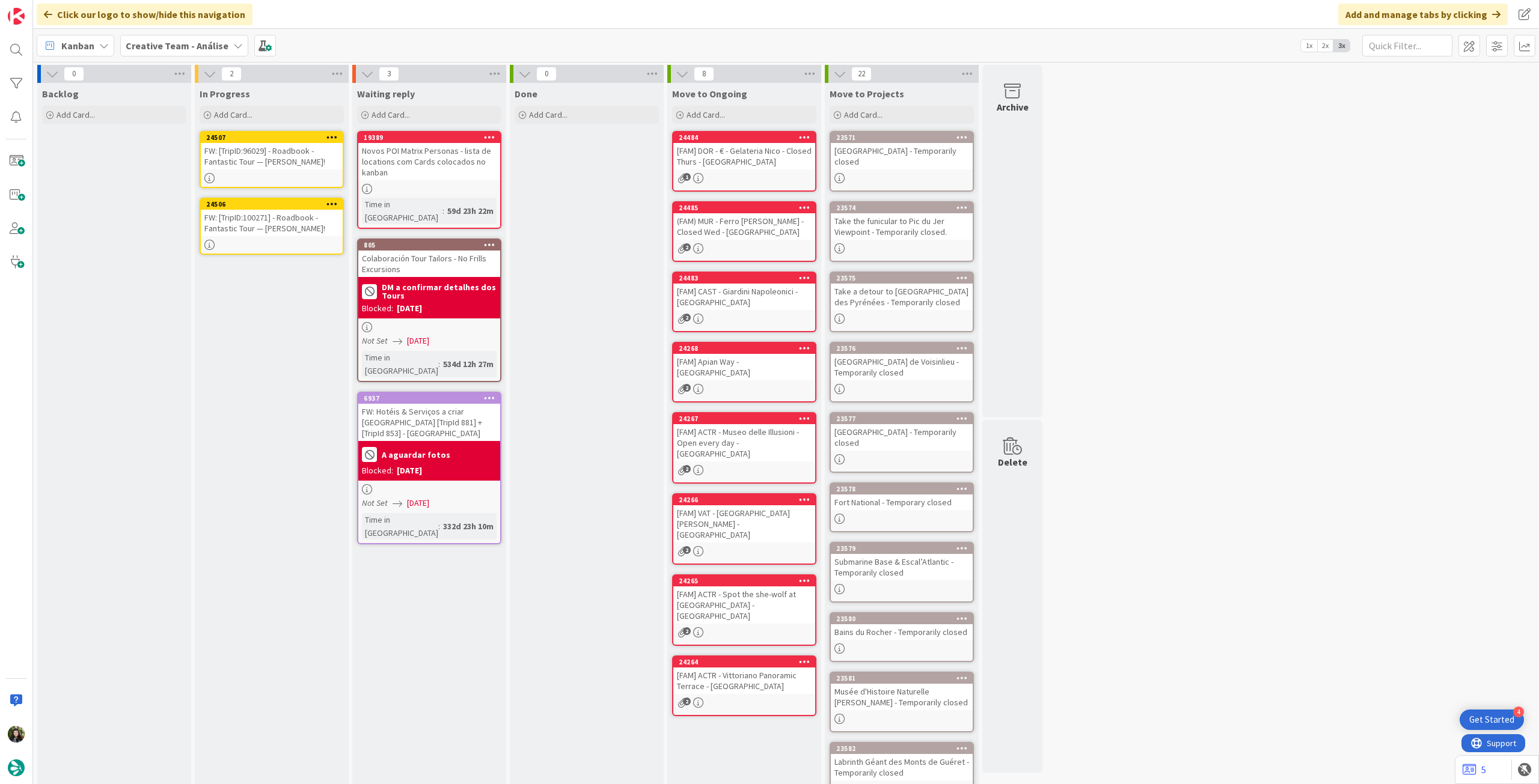
click at [205, 44] on b "Creative Team - Análise" at bounding box center [177, 45] width 103 height 12
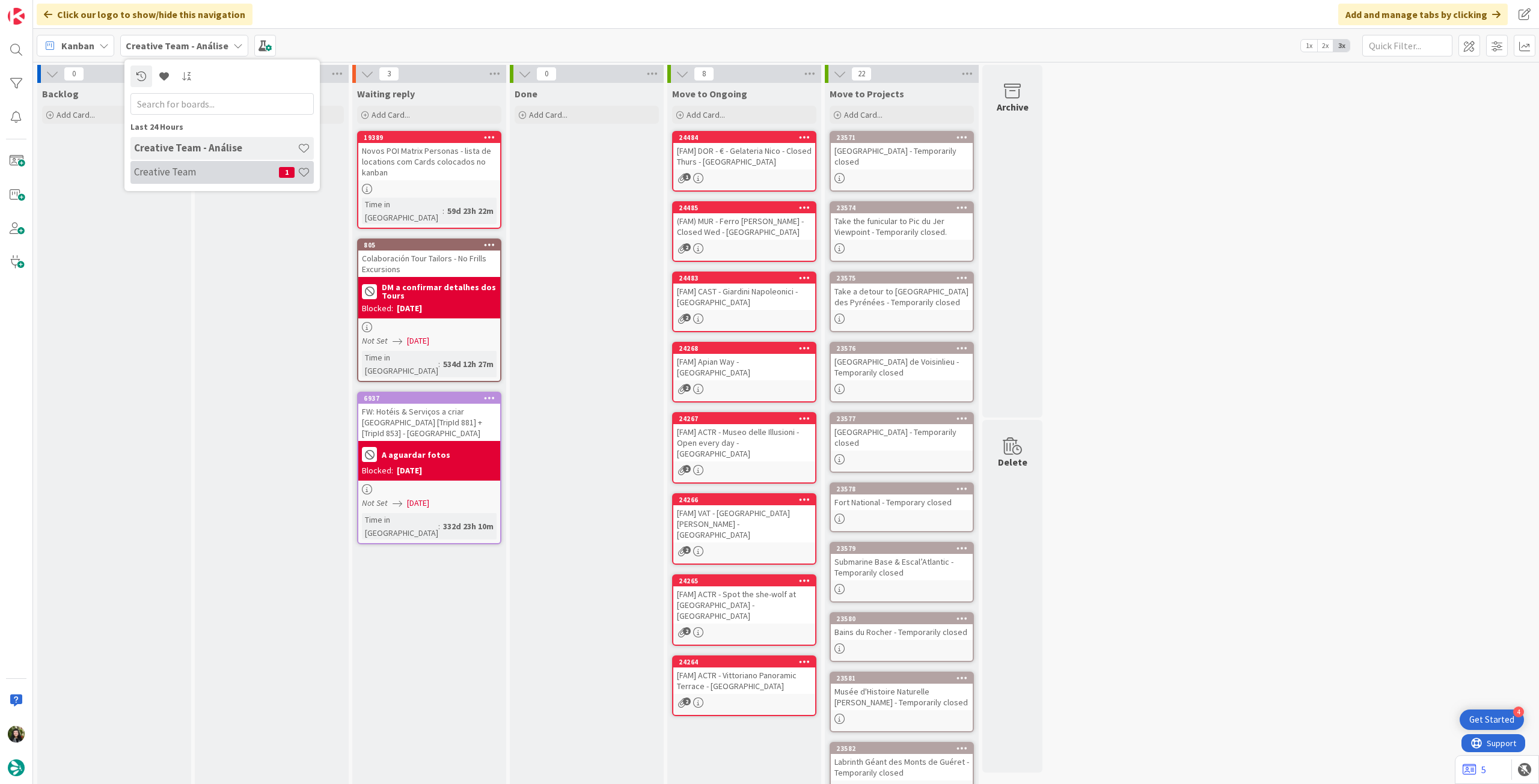
click at [185, 166] on h4 "Creative Team" at bounding box center [206, 172] width 145 height 12
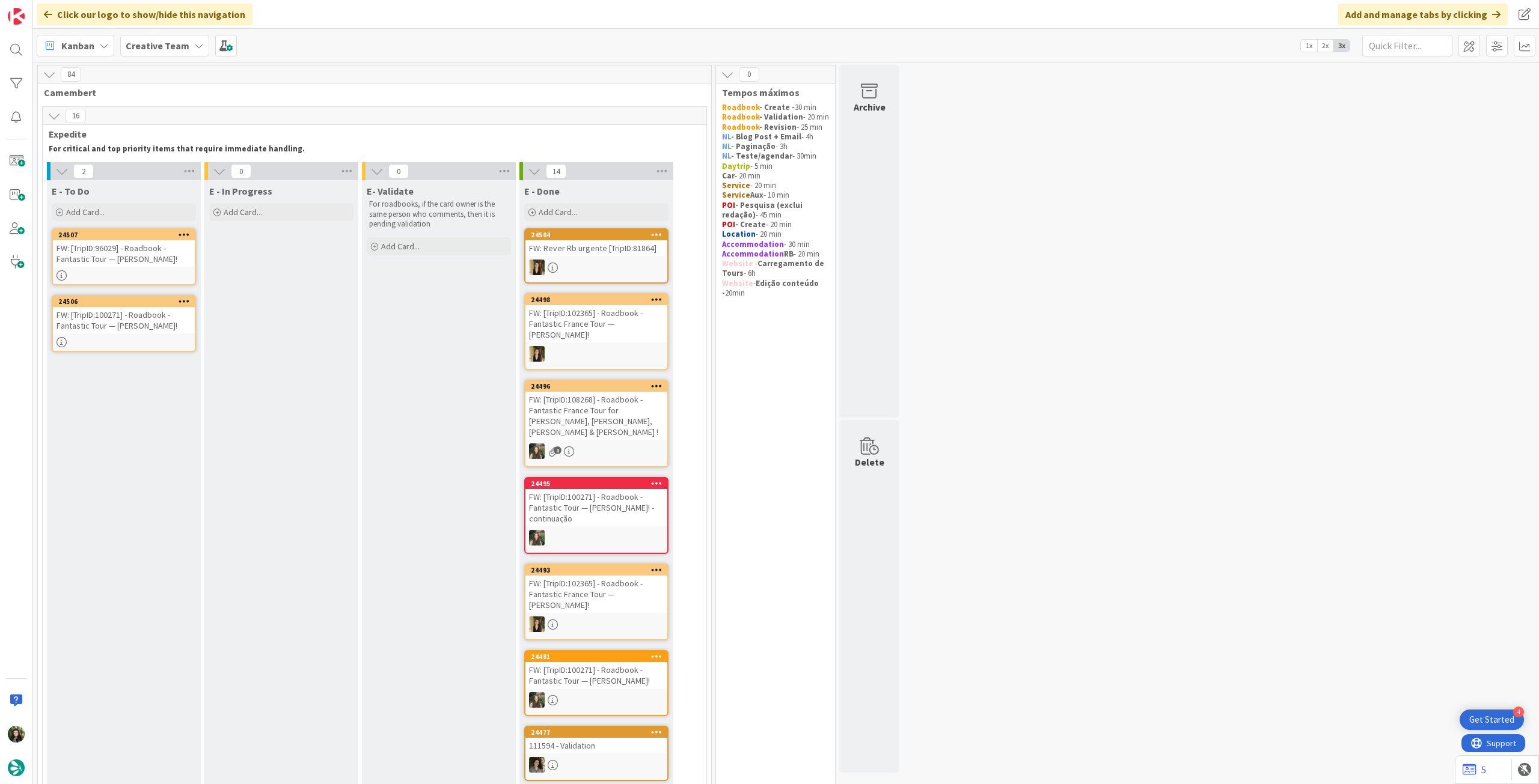
click at [121, 260] on div "FW: [TripID:96029] - Roadbook - Fantastic Tour — [PERSON_NAME]!" at bounding box center [124, 254] width 142 height 27
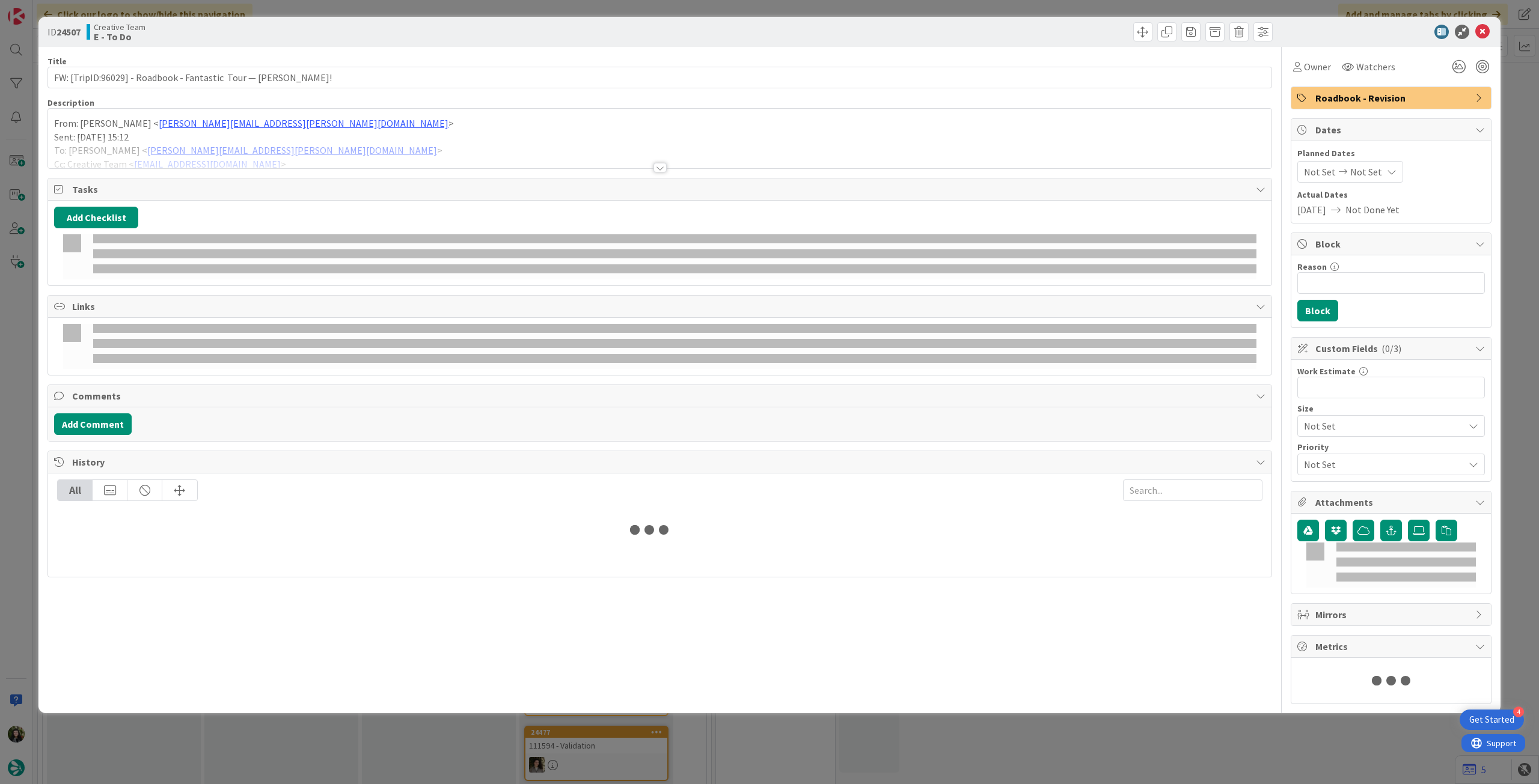
click at [149, 150] on div at bounding box center [659, 153] width 1224 height 31
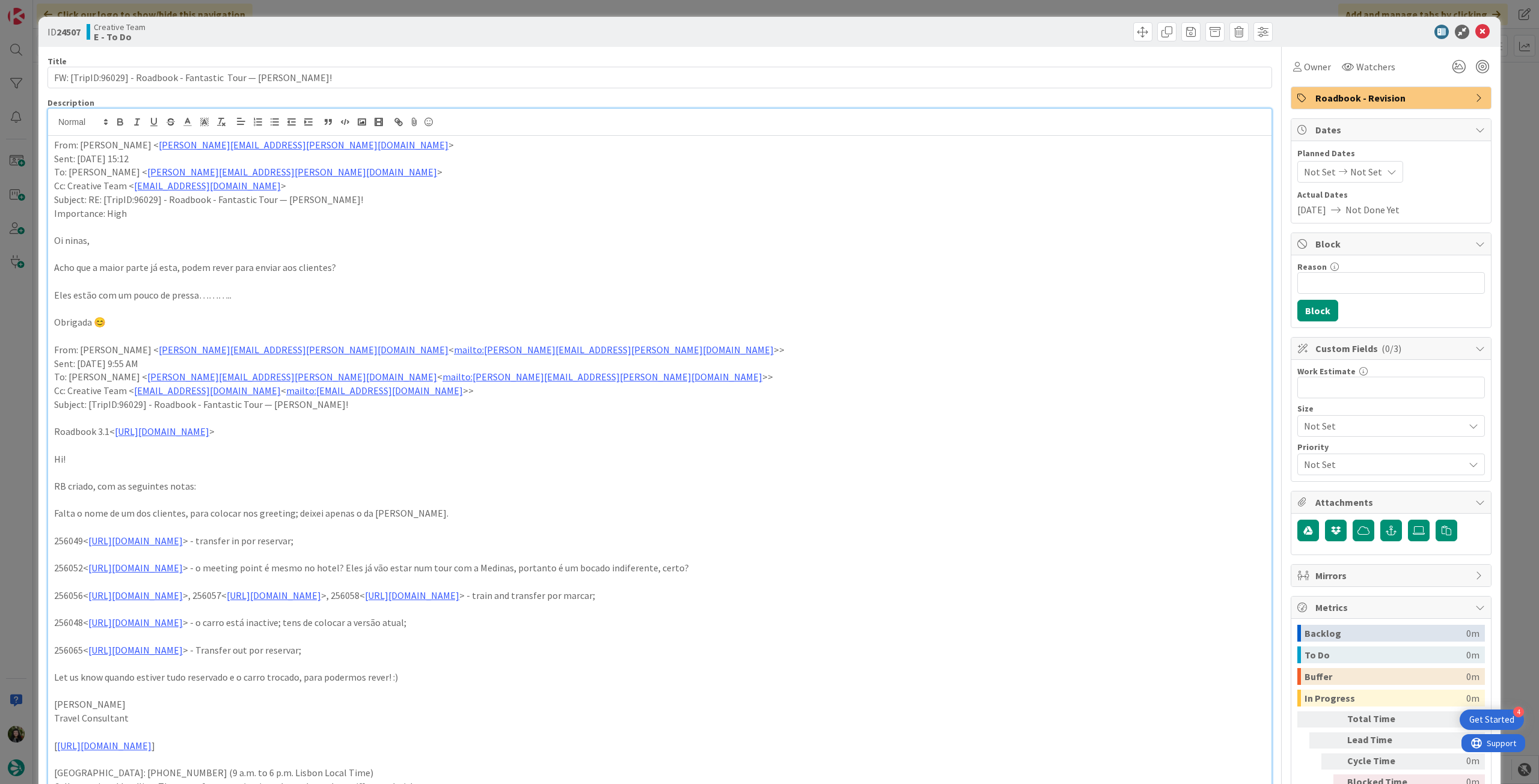
click at [345, 267] on p "Acho que a maior parte já esta, podem rever para enviar aos clientes?" at bounding box center [659, 267] width 1211 height 13
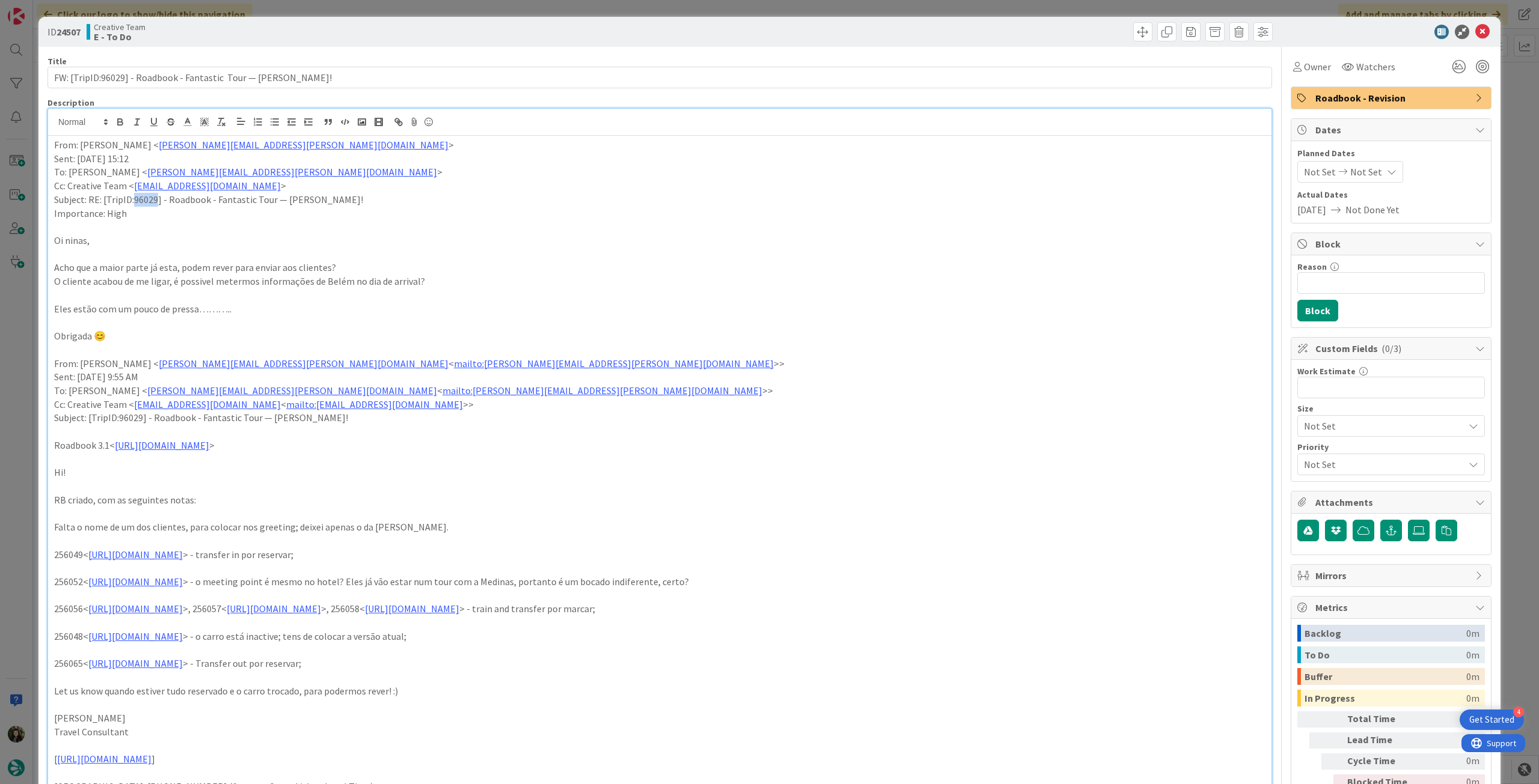
drag, startPoint x: 156, startPoint y: 198, endPoint x: 134, endPoint y: 194, distance: 22.4
click at [134, 194] on p "Subject: RE: [TripID:96029] - Roadbook - Fantastic Tour — [PERSON_NAME]!" at bounding box center [659, 200] width 1211 height 13
copy p "96029"
click at [1476, 25] on icon at bounding box center [1482, 32] width 14 height 14
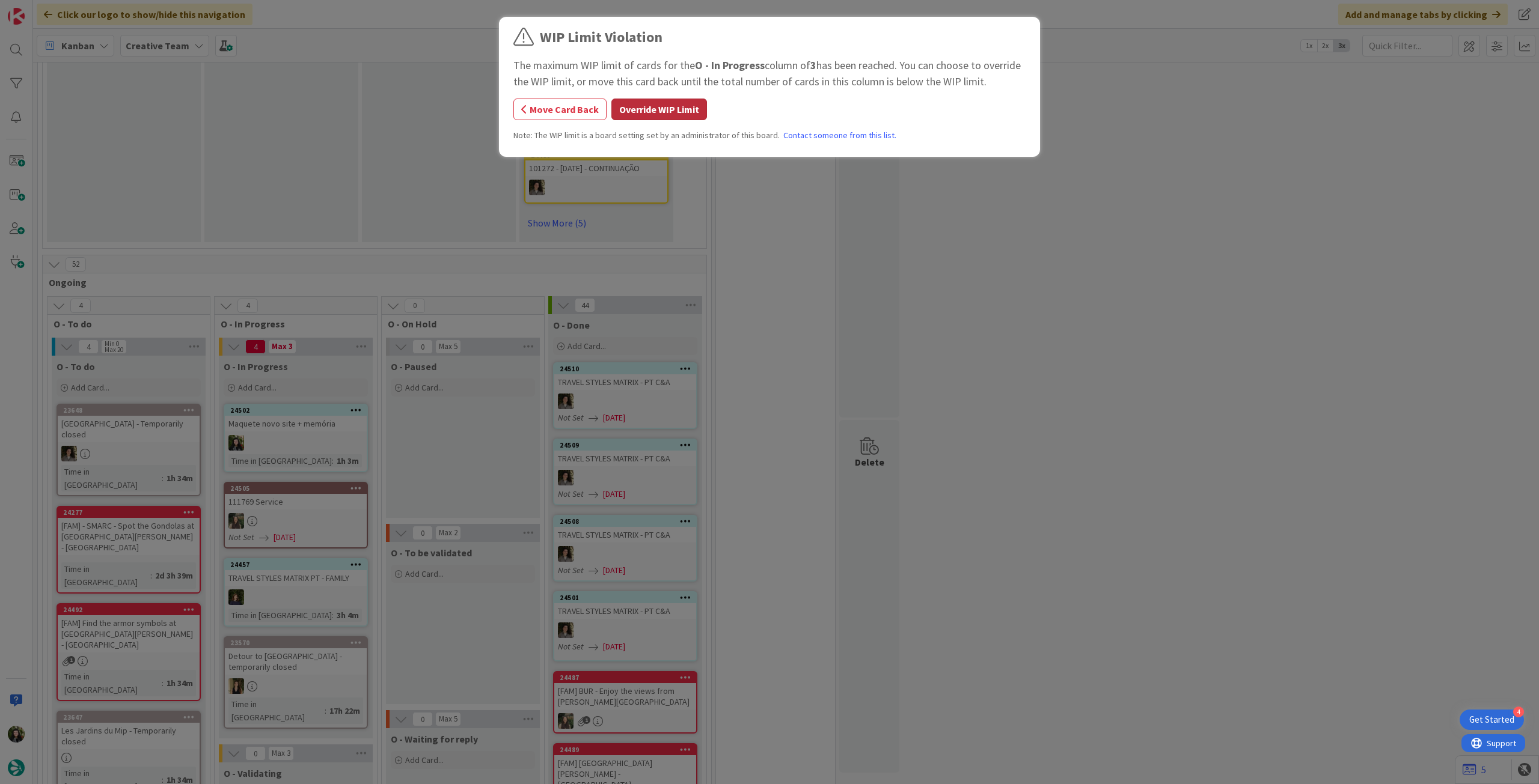
click at [666, 105] on button "Override WIP Limit" at bounding box center [658, 110] width 95 height 22
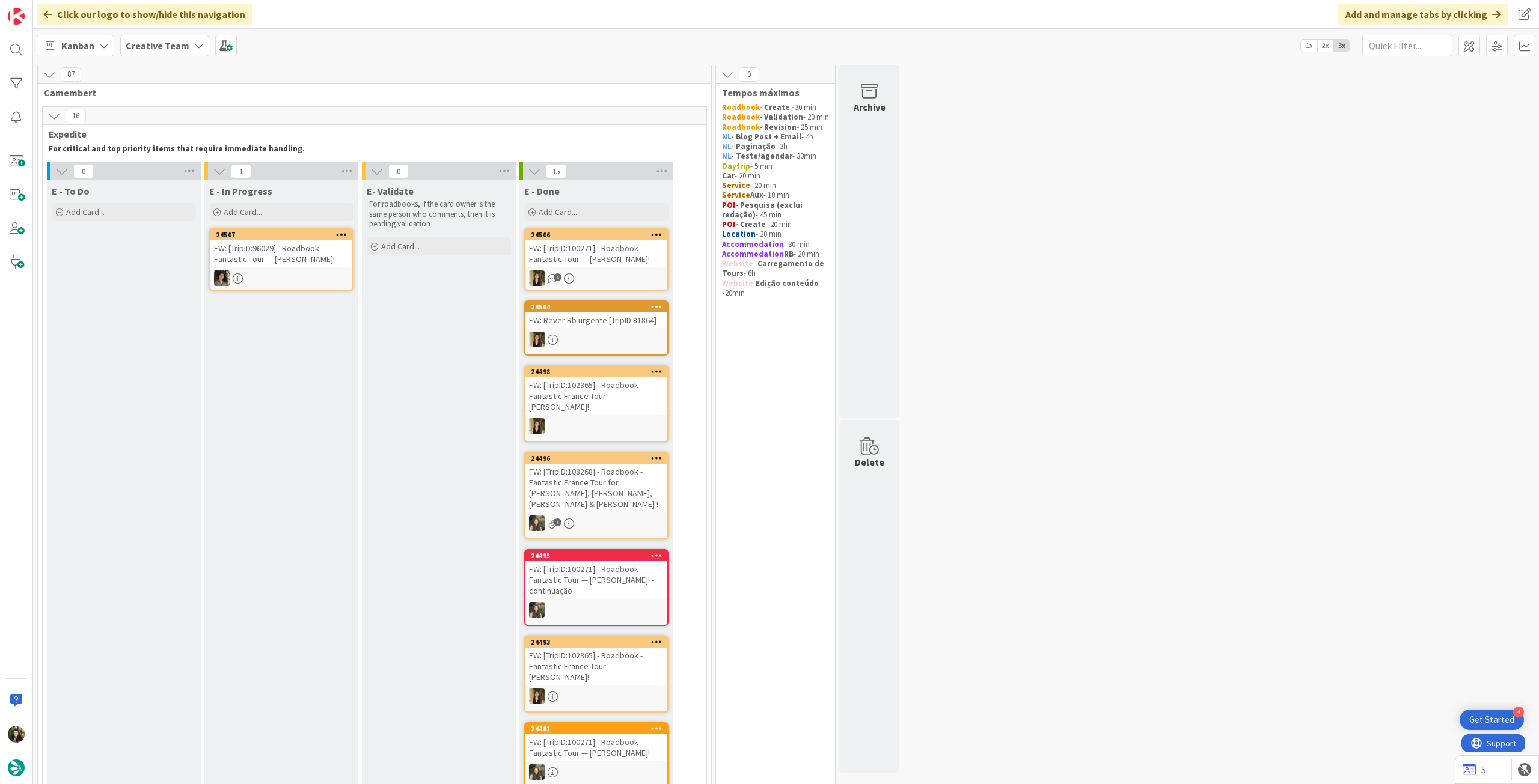
click at [319, 289] on div "24507 FW: [TripID:96029] - Roadbook - Fantastic Tour — [PERSON_NAME]!" at bounding box center [282, 259] width 144 height 62
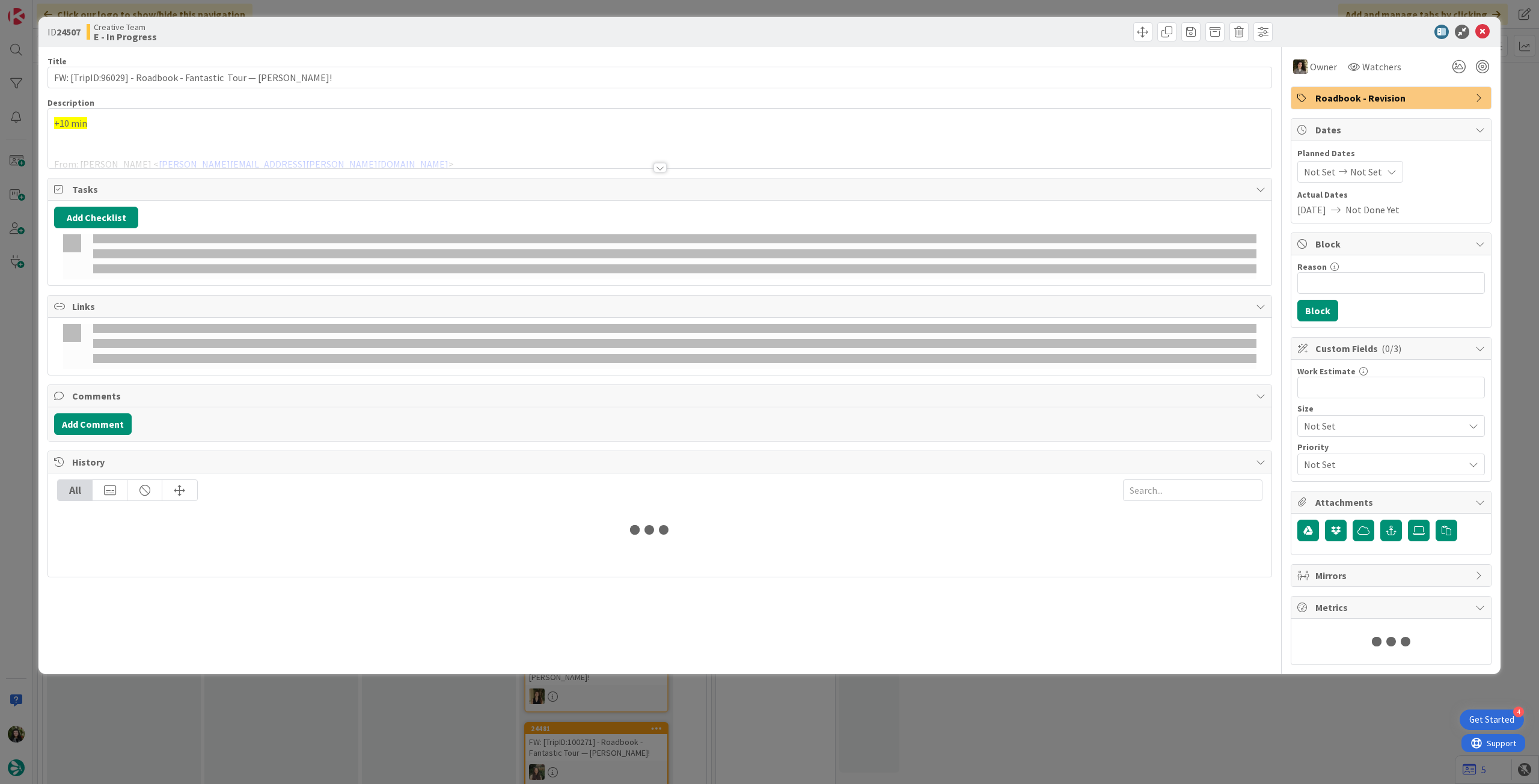
click at [285, 145] on div at bounding box center [659, 153] width 1224 height 31
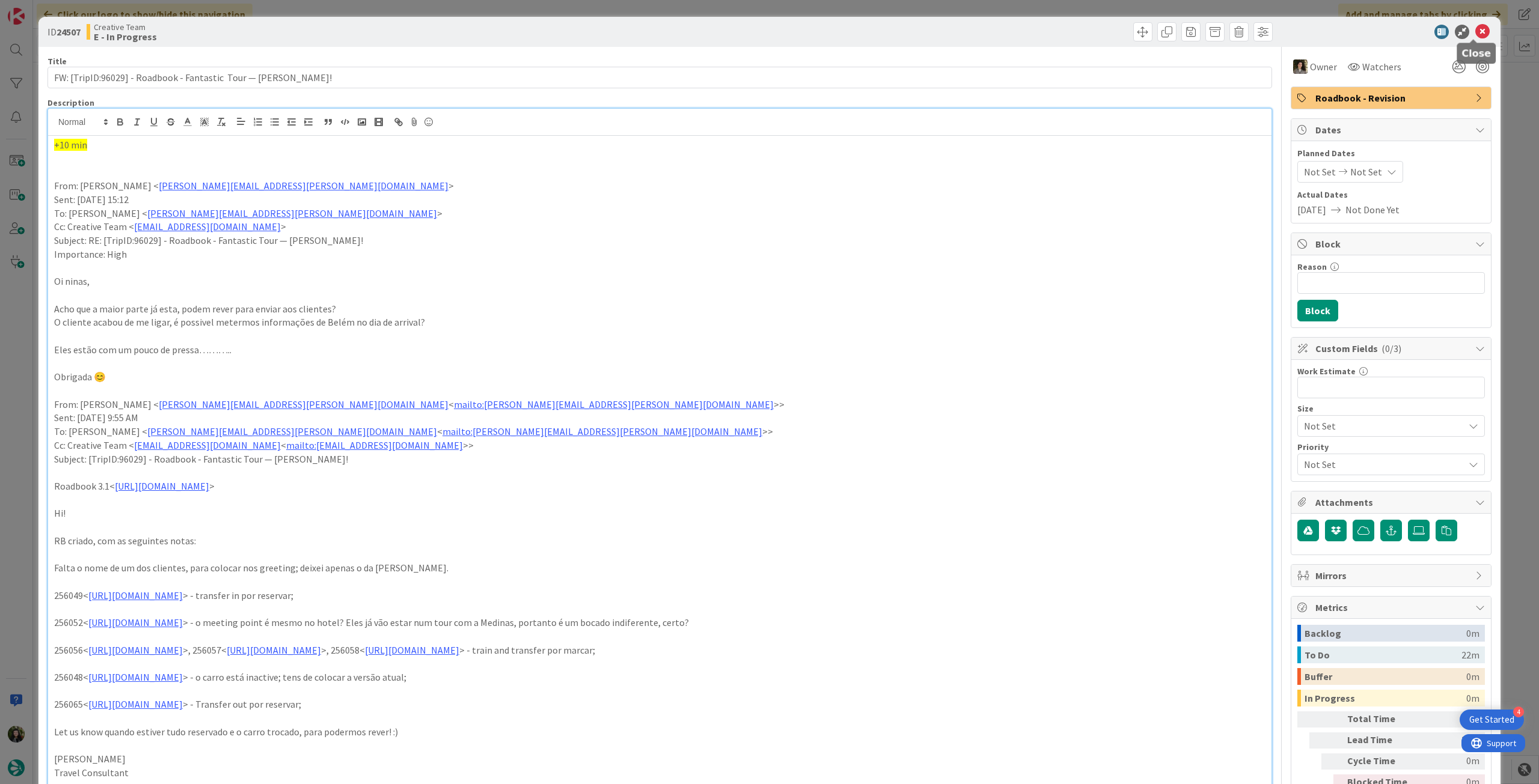
click at [1476, 26] on icon at bounding box center [1482, 32] width 14 height 14
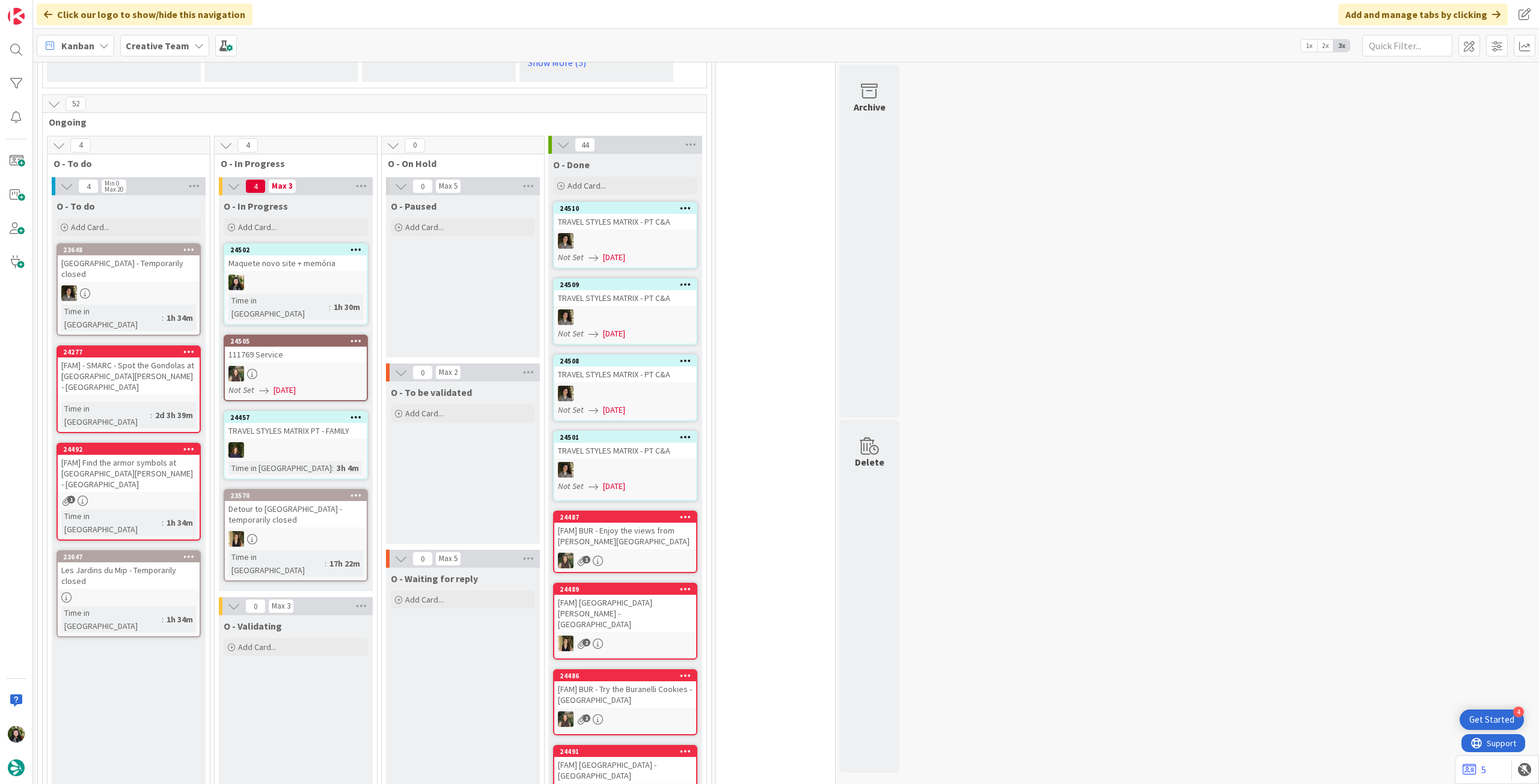
click at [344, 275] on div at bounding box center [296, 282] width 142 height 15
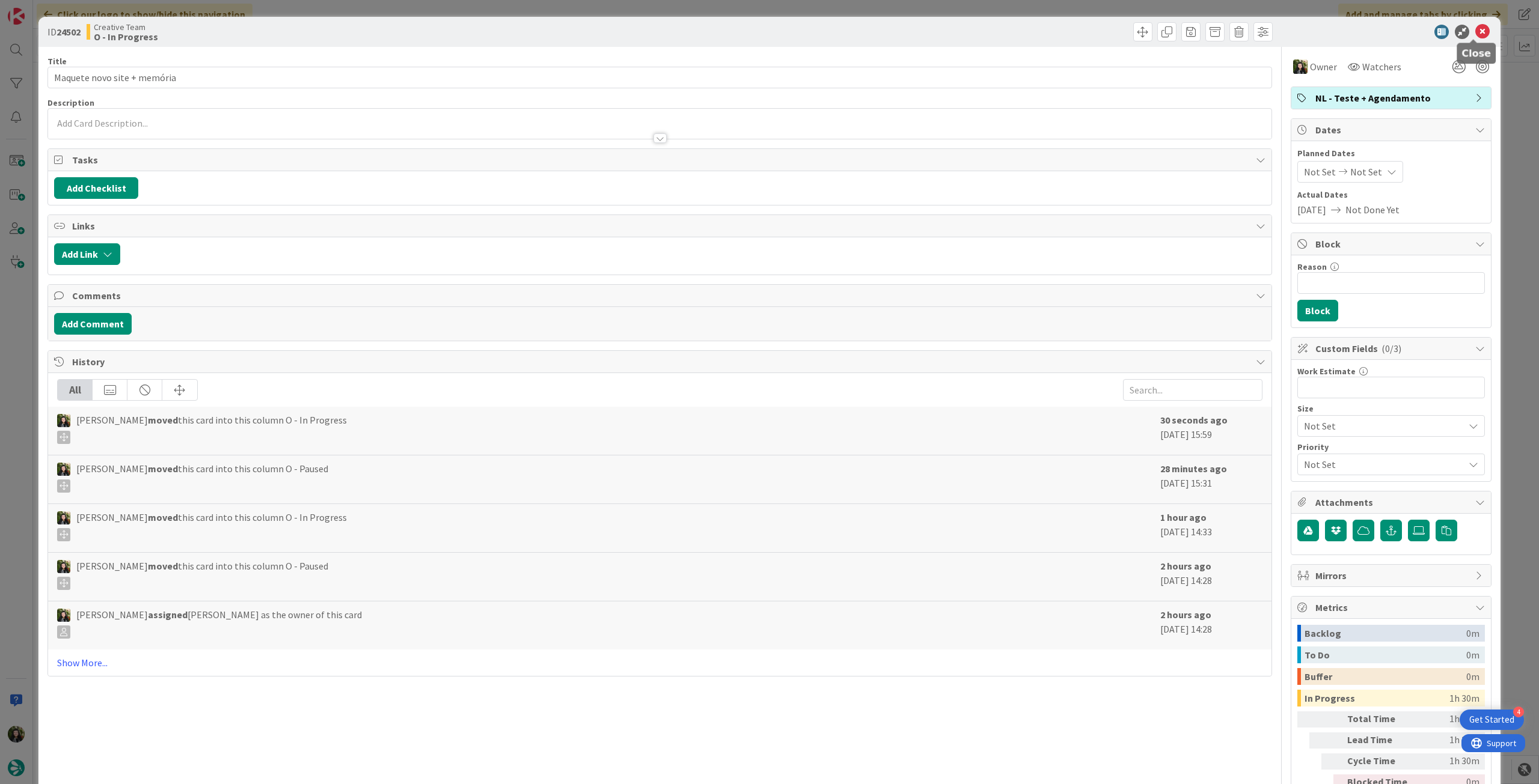
click at [1476, 33] on icon at bounding box center [1482, 32] width 14 height 14
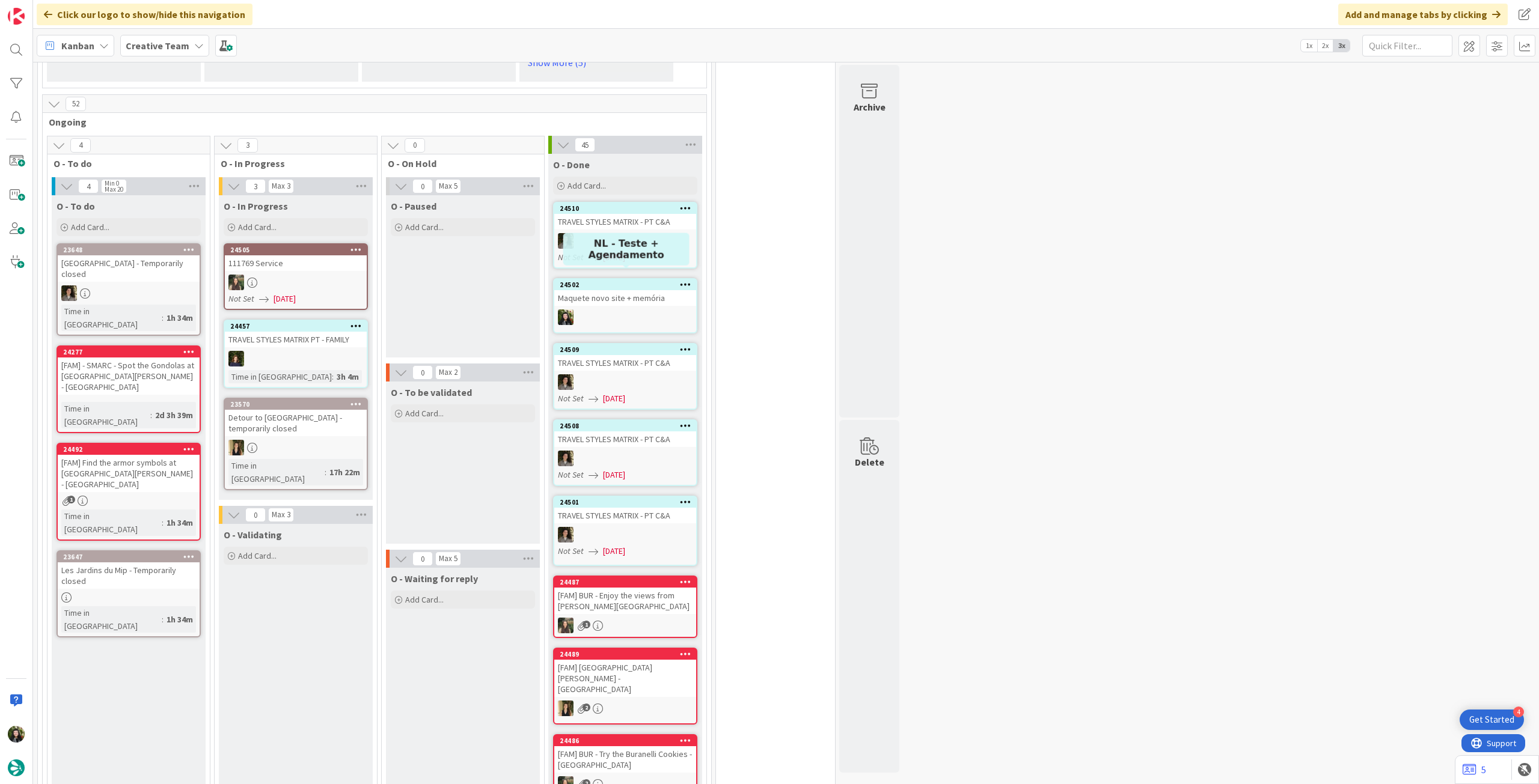
click at [617, 290] on div "Maquete novo site + memória" at bounding box center [626, 298] width 142 height 15
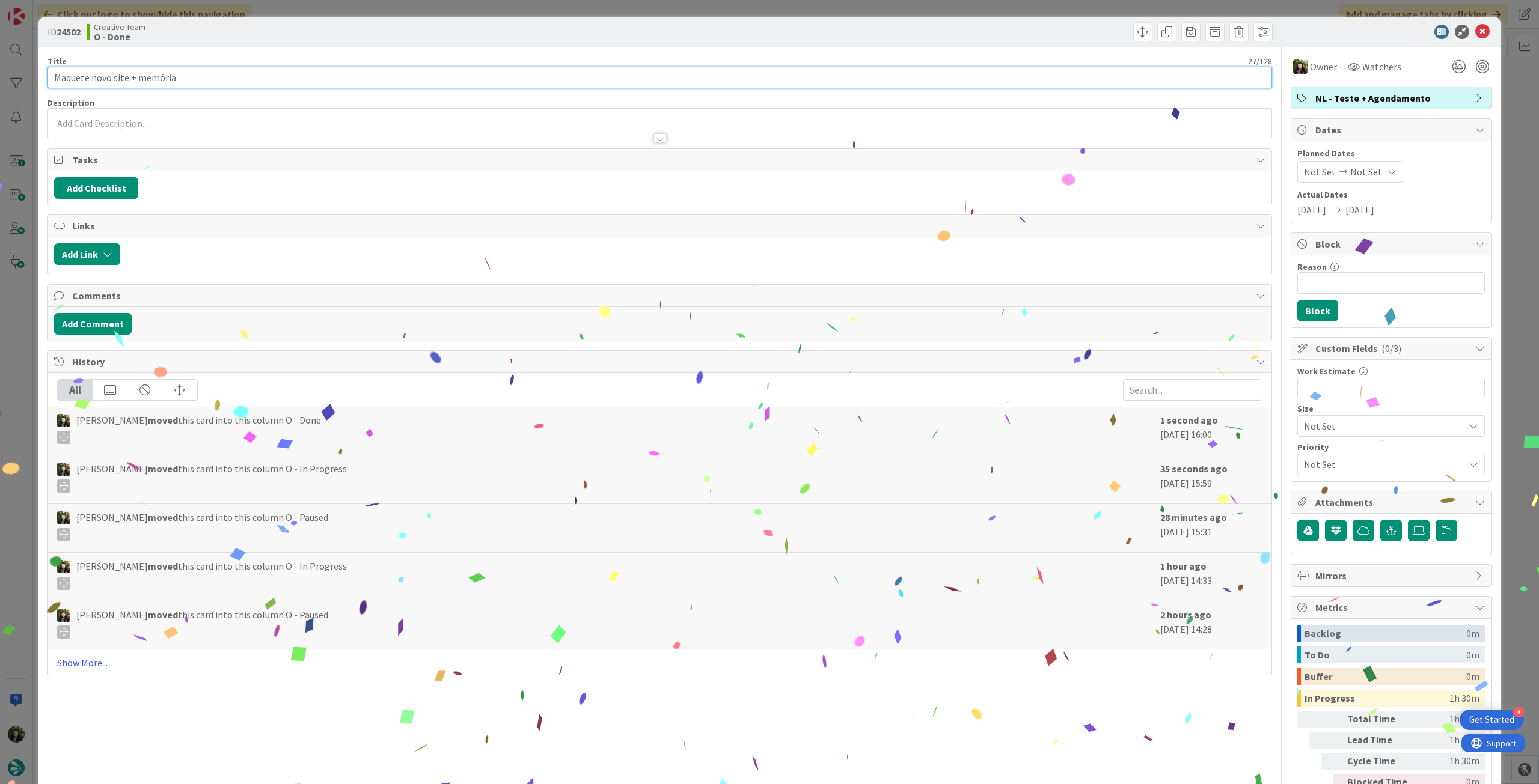
drag, startPoint x: 182, startPoint y: 76, endPoint x: 451, endPoint y: 36, distance: 272.0
click at [48, 76] on input "Maquete novo site + memória" at bounding box center [659, 77] width 1225 height 22
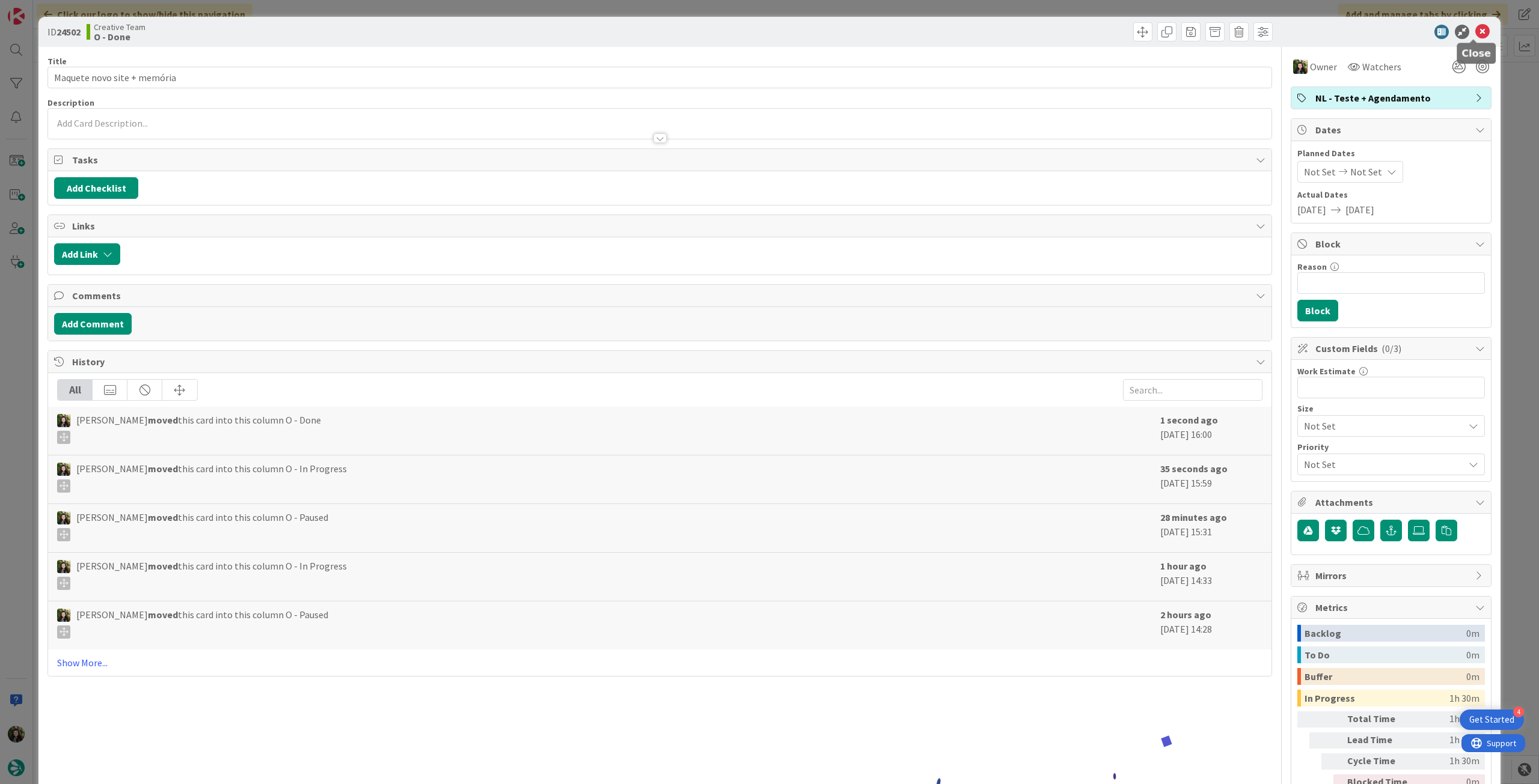
click at [1476, 32] on icon at bounding box center [1482, 32] width 14 height 14
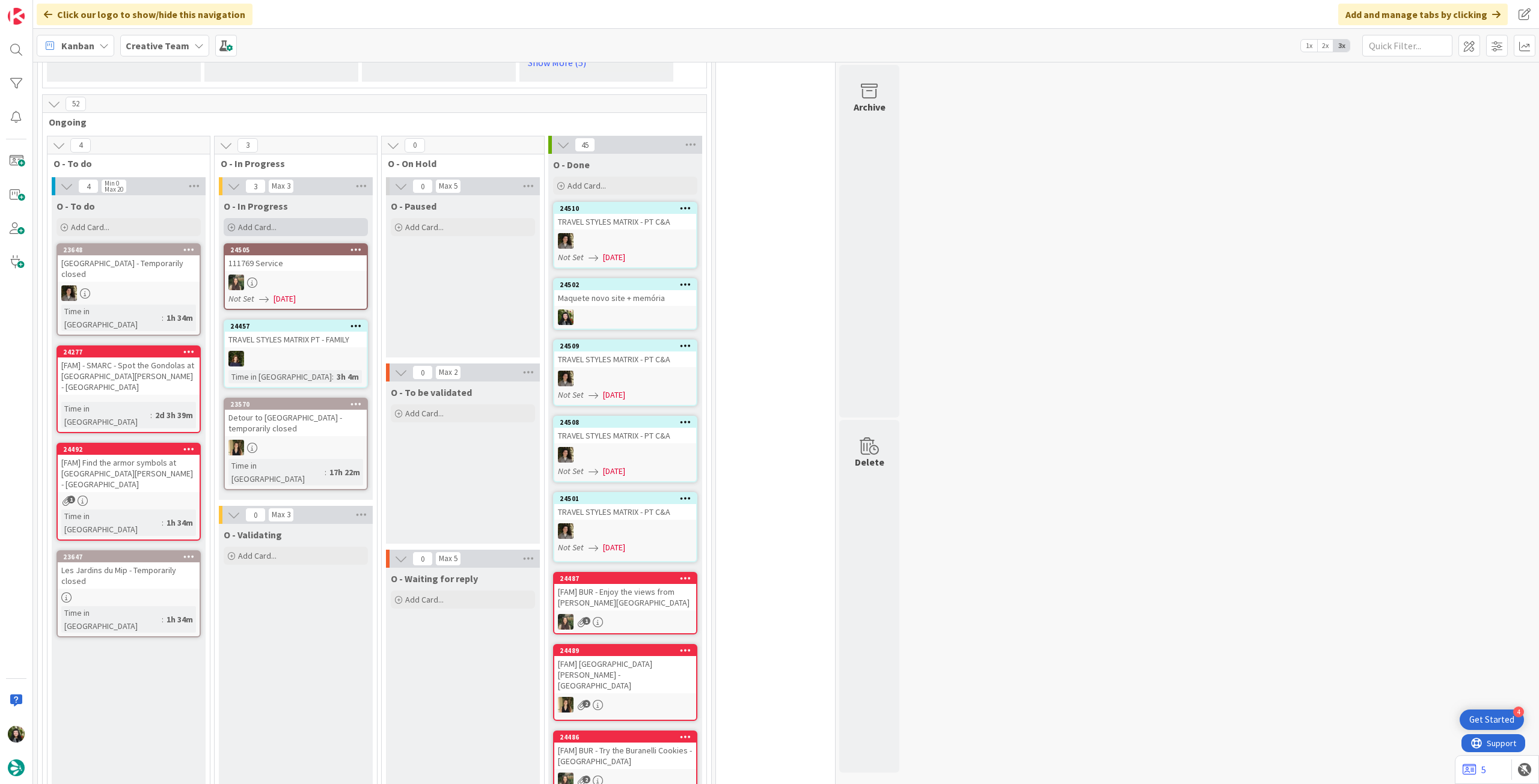
click at [314, 220] on div "Add Card..." at bounding box center [296, 227] width 144 height 18
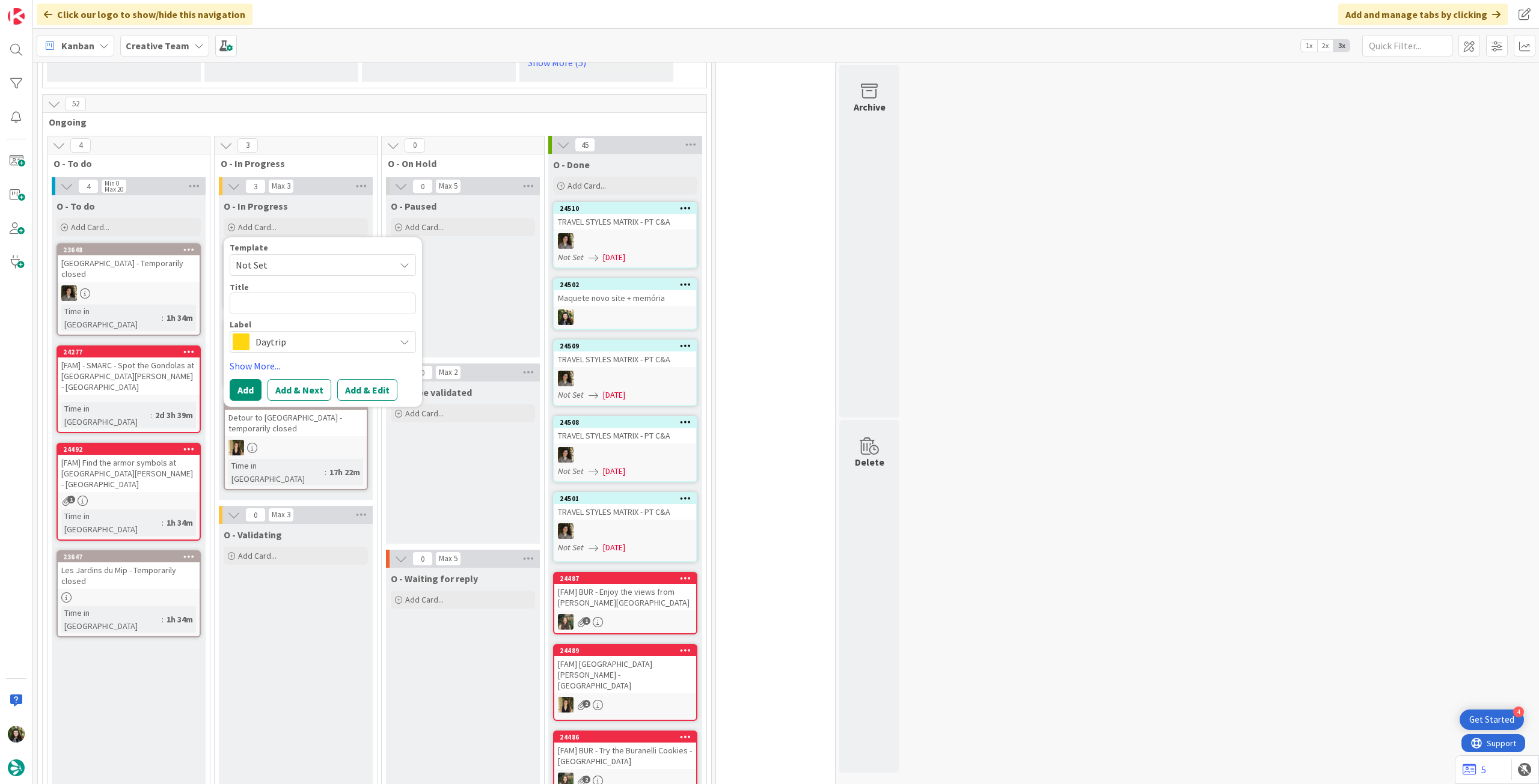
click at [293, 336] on span "Daytrip" at bounding box center [322, 342] width 134 height 17
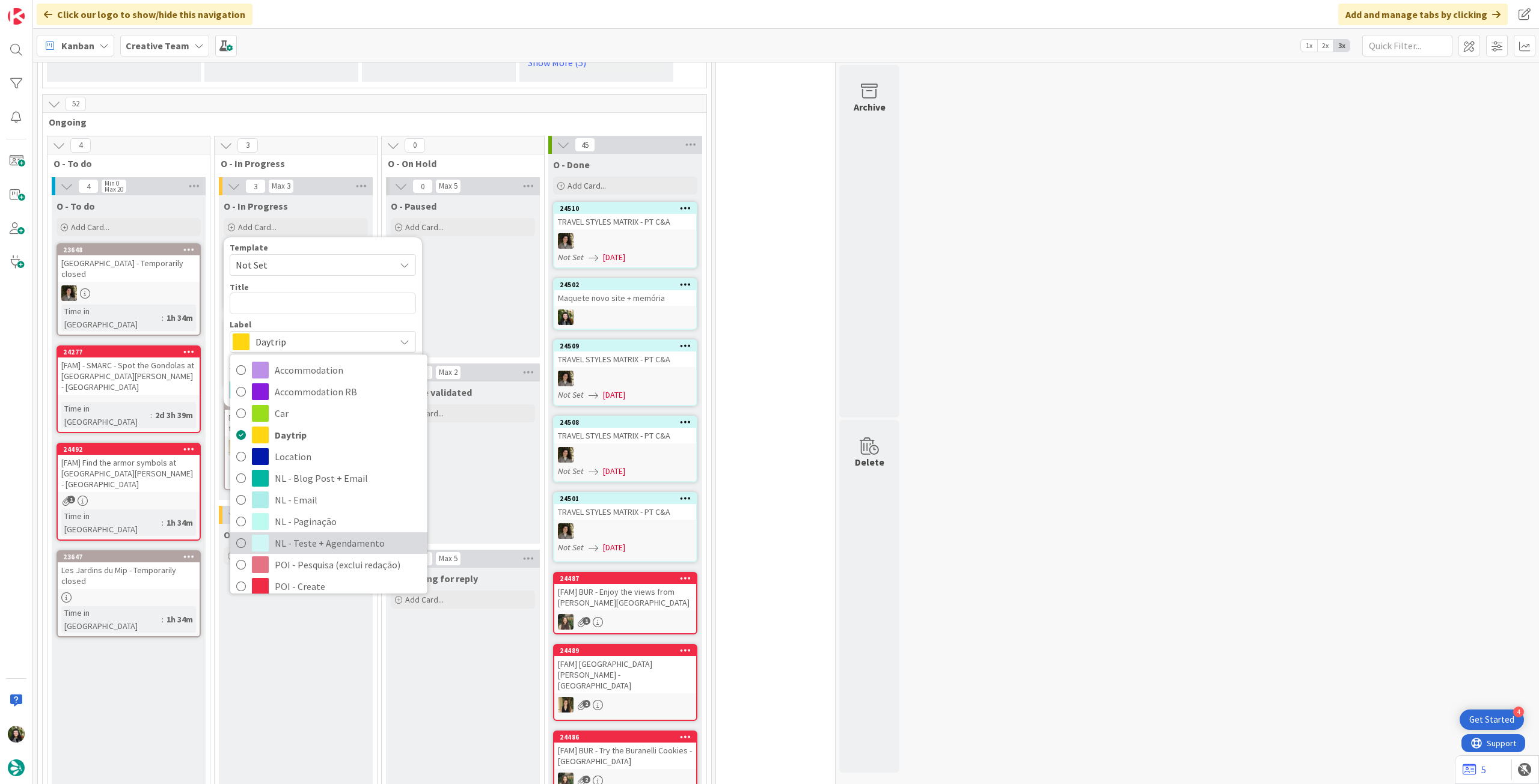
click at [314, 534] on span "NL - Teste + Agendamento" at bounding box center [348, 543] width 147 height 18
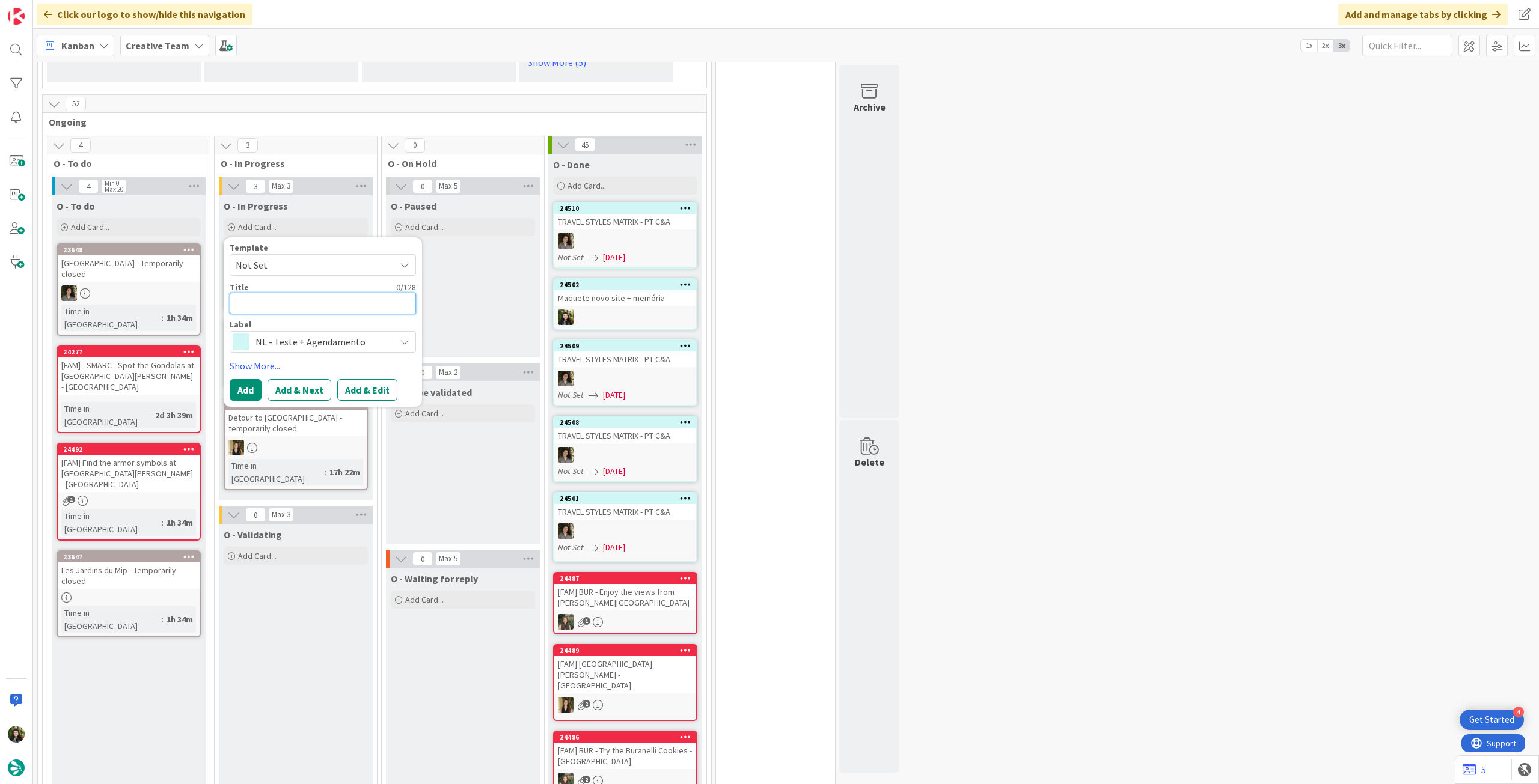
click at [279, 293] on textarea at bounding box center [323, 304] width 186 height 22
paste textarea "Maquete novo site + memória"
type textarea "x"
type textarea "Maquete novo site + memória"
click at [238, 380] on button "Add" at bounding box center [245, 390] width 32 height 22
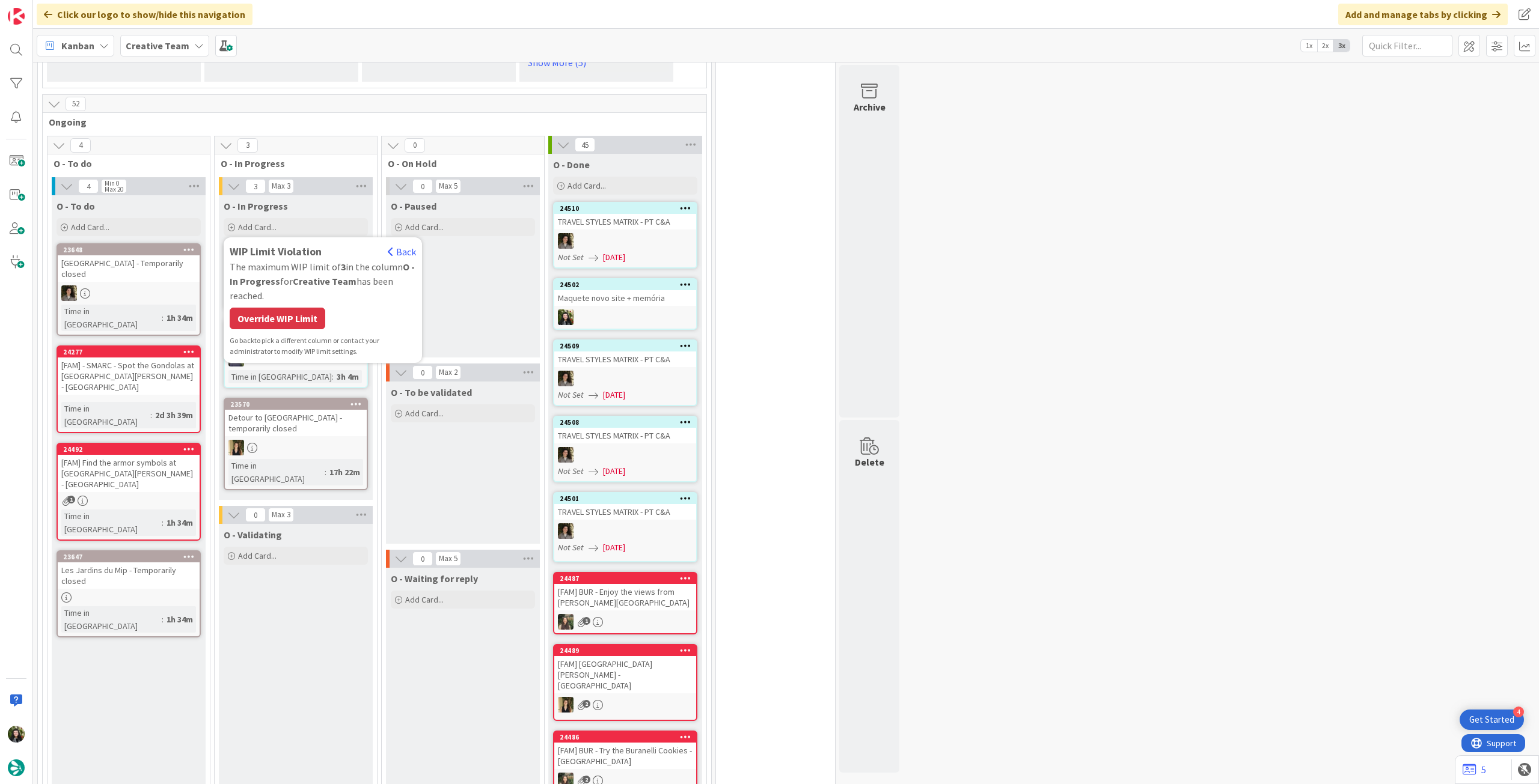
click at [270, 307] on div "Override WIP Limit" at bounding box center [277, 318] width 95 height 22
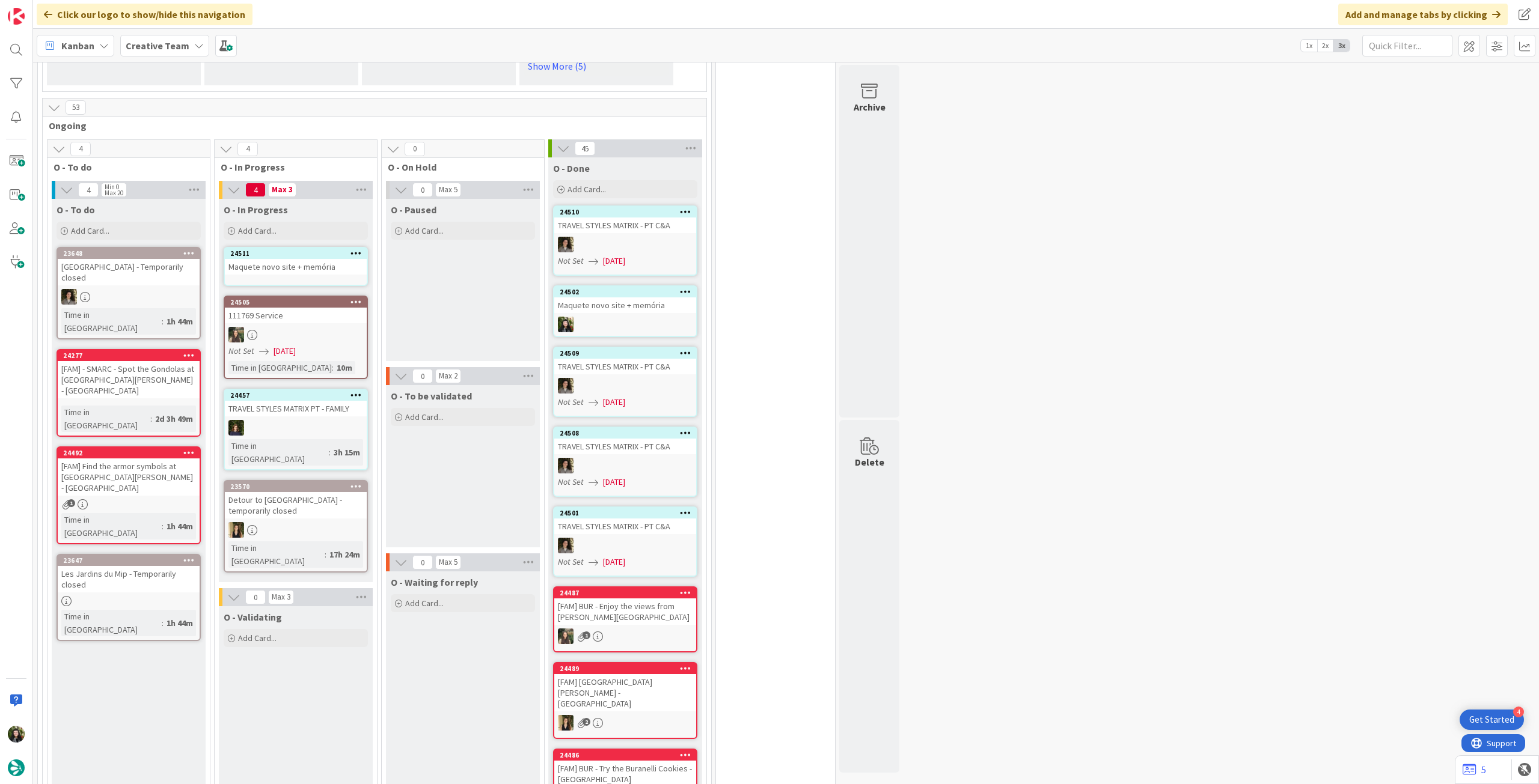
click at [296, 259] on div "Maquete novo site + memória" at bounding box center [296, 267] width 142 height 15
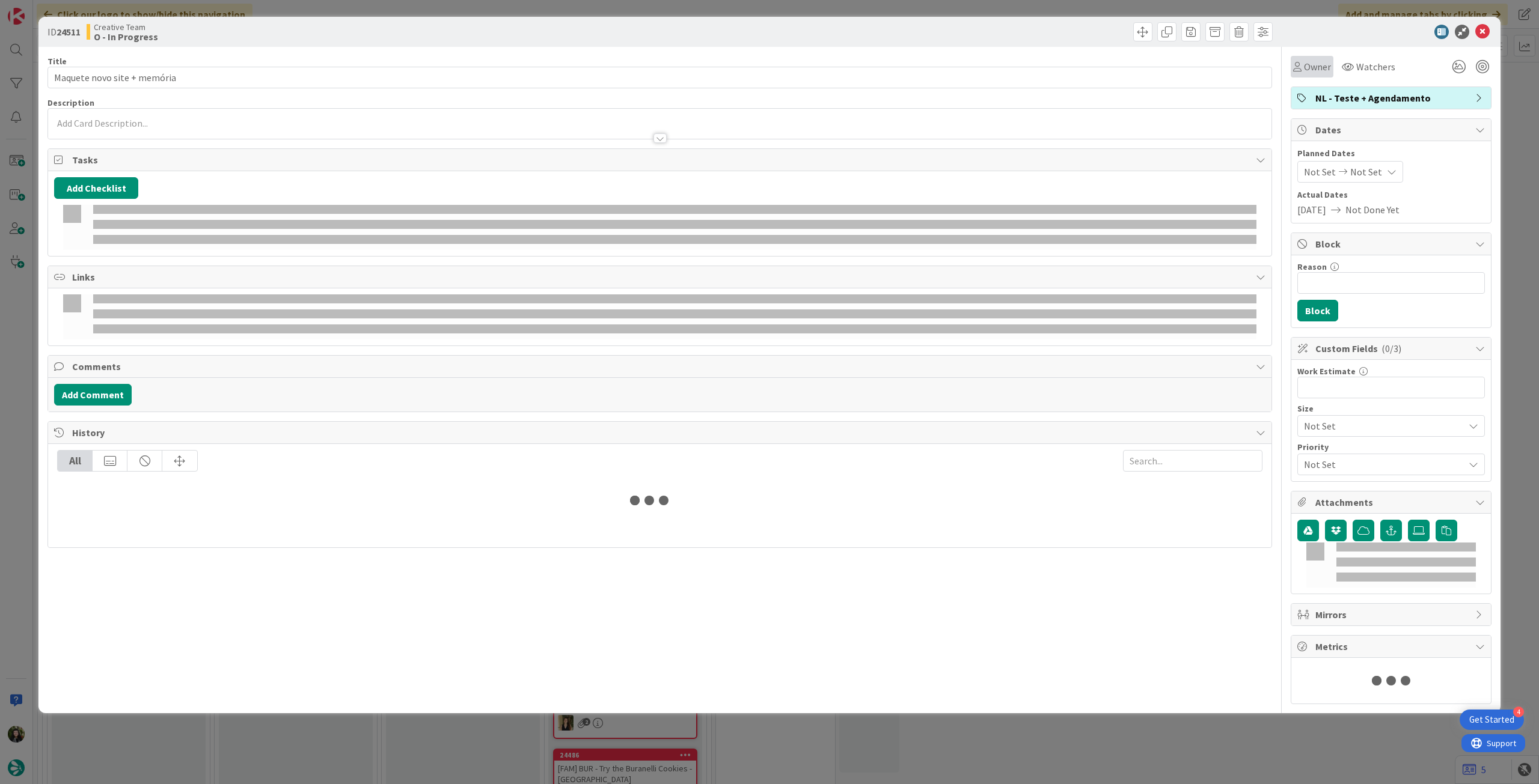
click at [1304, 71] on span "Owner" at bounding box center [1318, 66] width 27 height 14
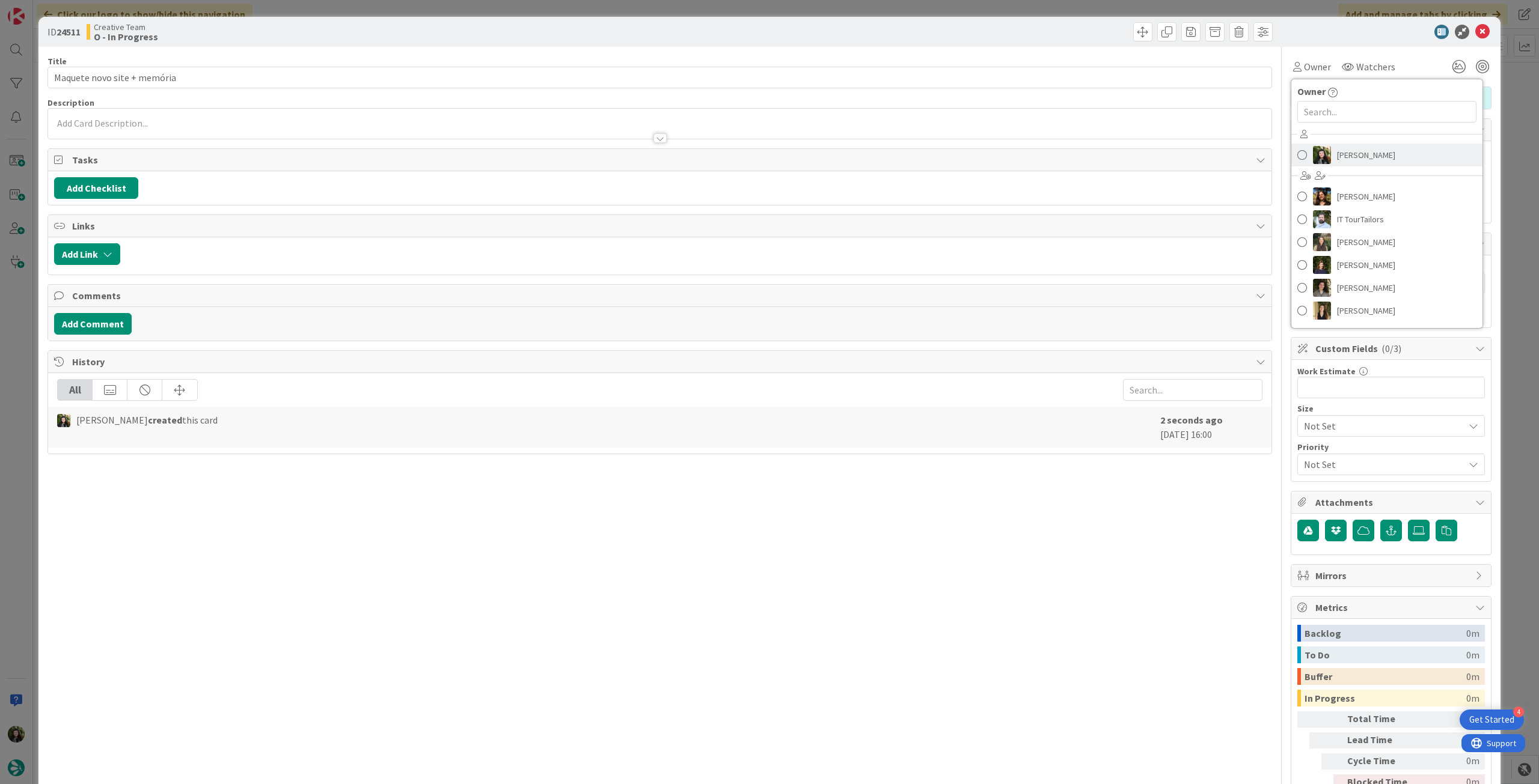
click at [1337, 159] on span "[PERSON_NAME]" at bounding box center [1366, 155] width 59 height 18
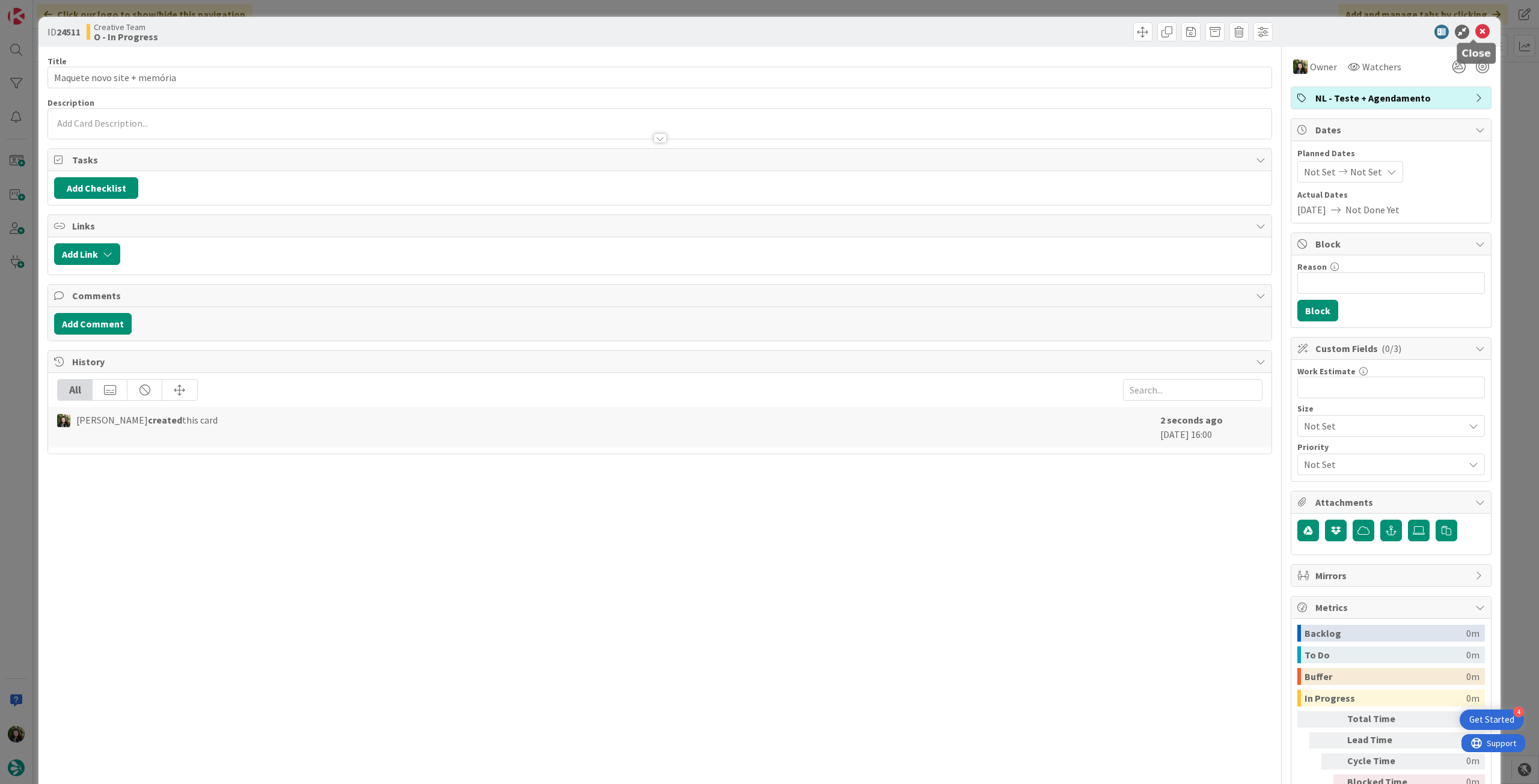
click at [1476, 33] on icon at bounding box center [1482, 32] width 14 height 14
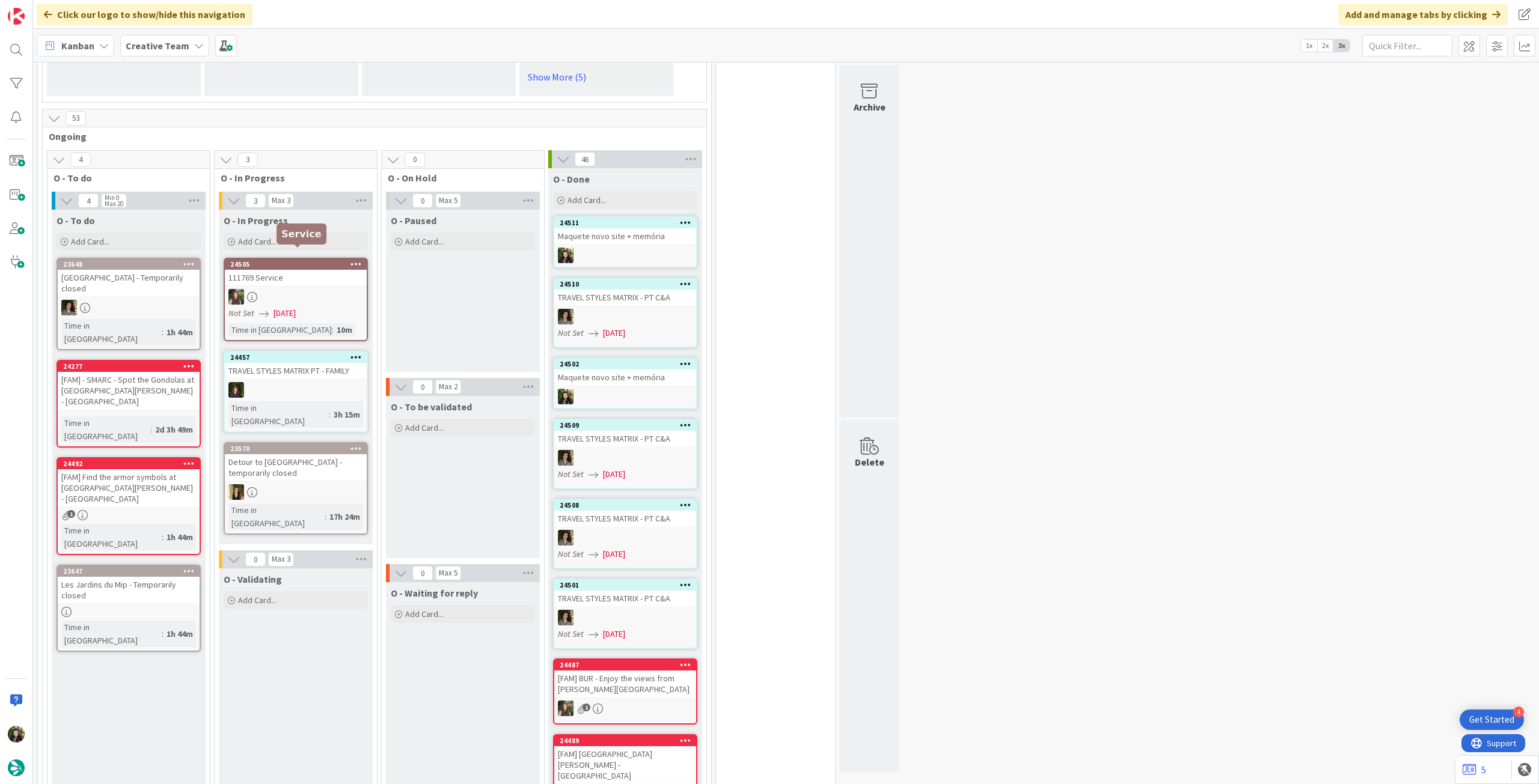
click at [277, 238] on div "Add Card..." at bounding box center [296, 241] width 144 height 18
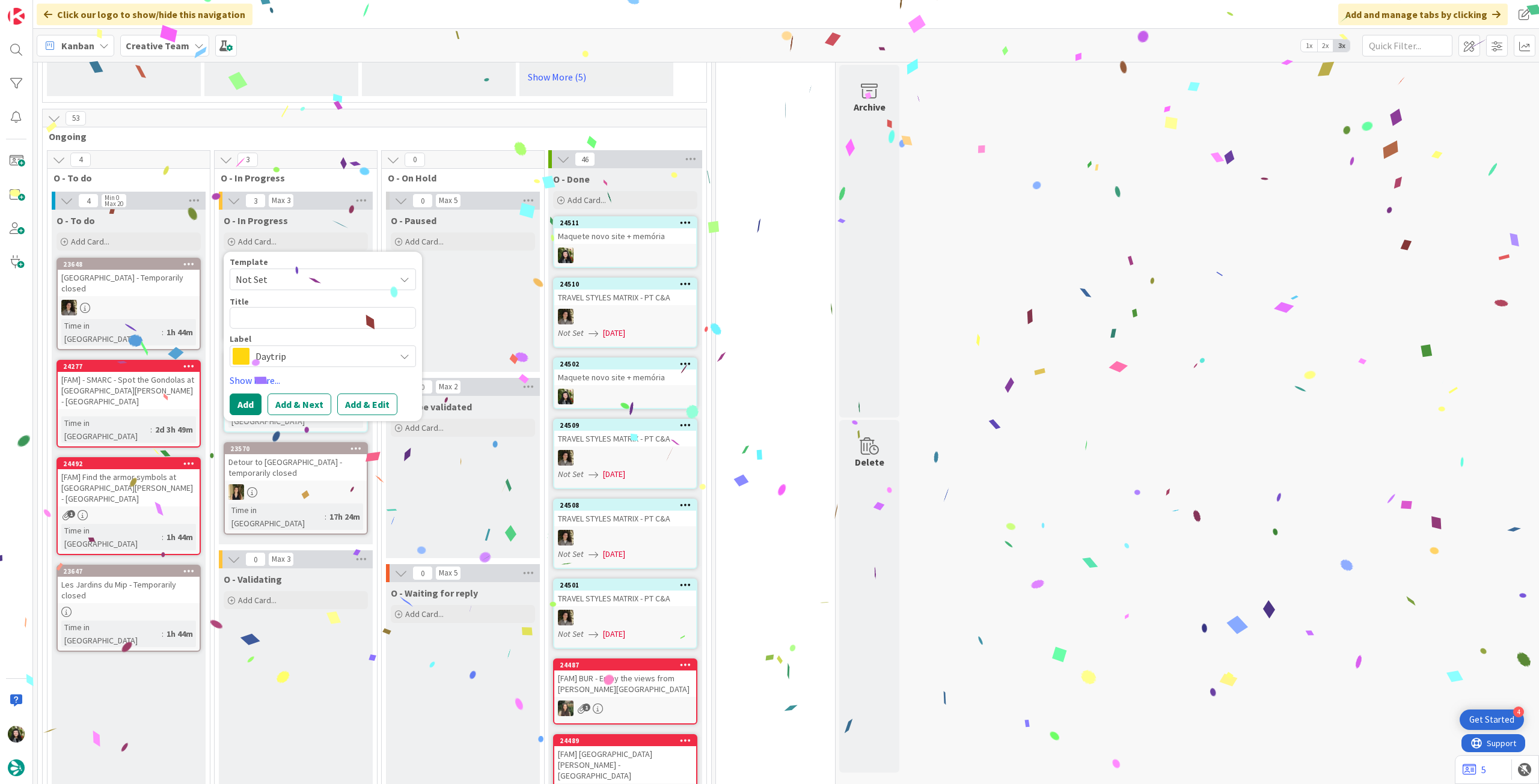
click at [283, 348] on span "Daytrip" at bounding box center [322, 356] width 134 height 17
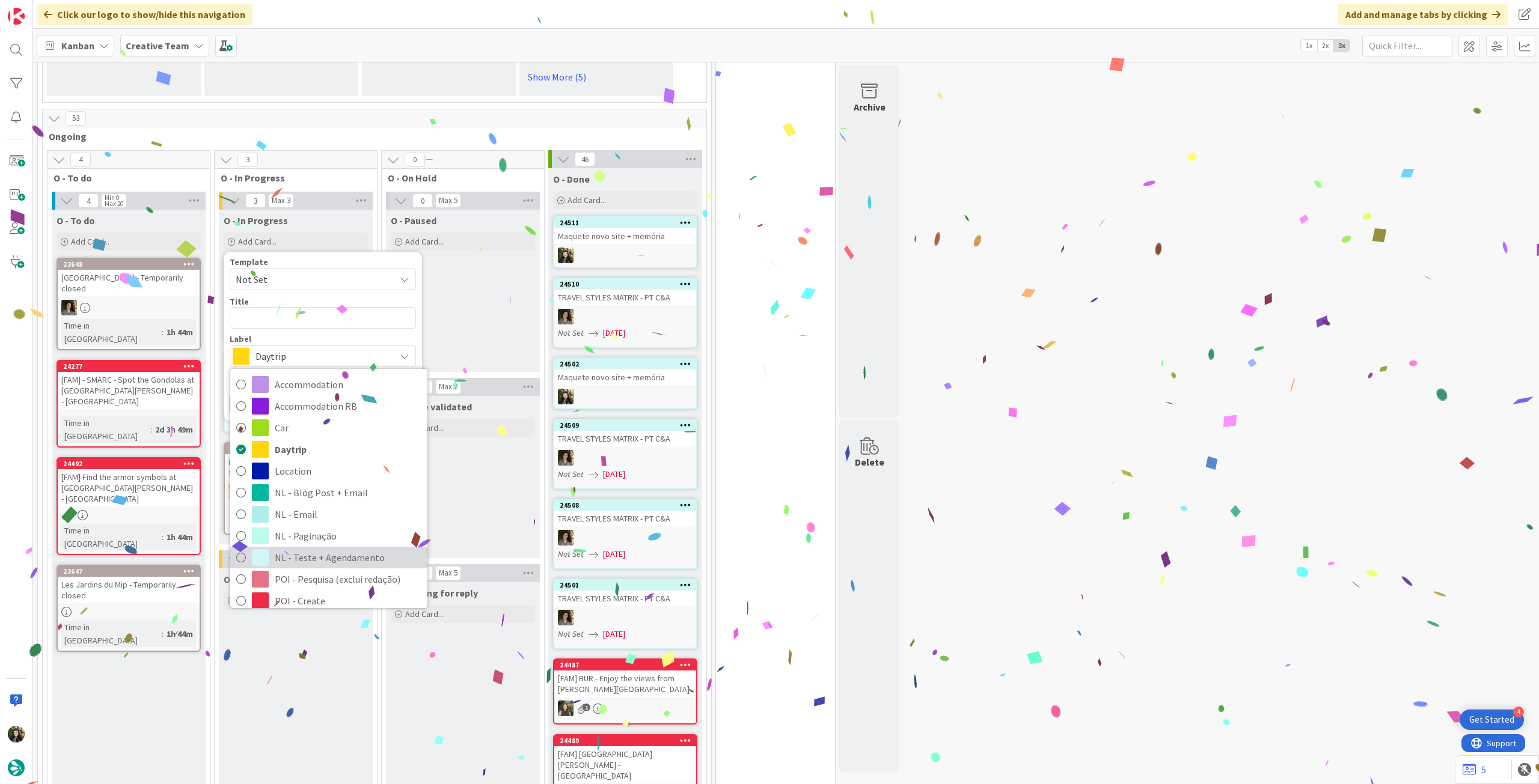
click at [358, 549] on span "NL - Teste + Agendamento" at bounding box center [348, 557] width 147 height 18
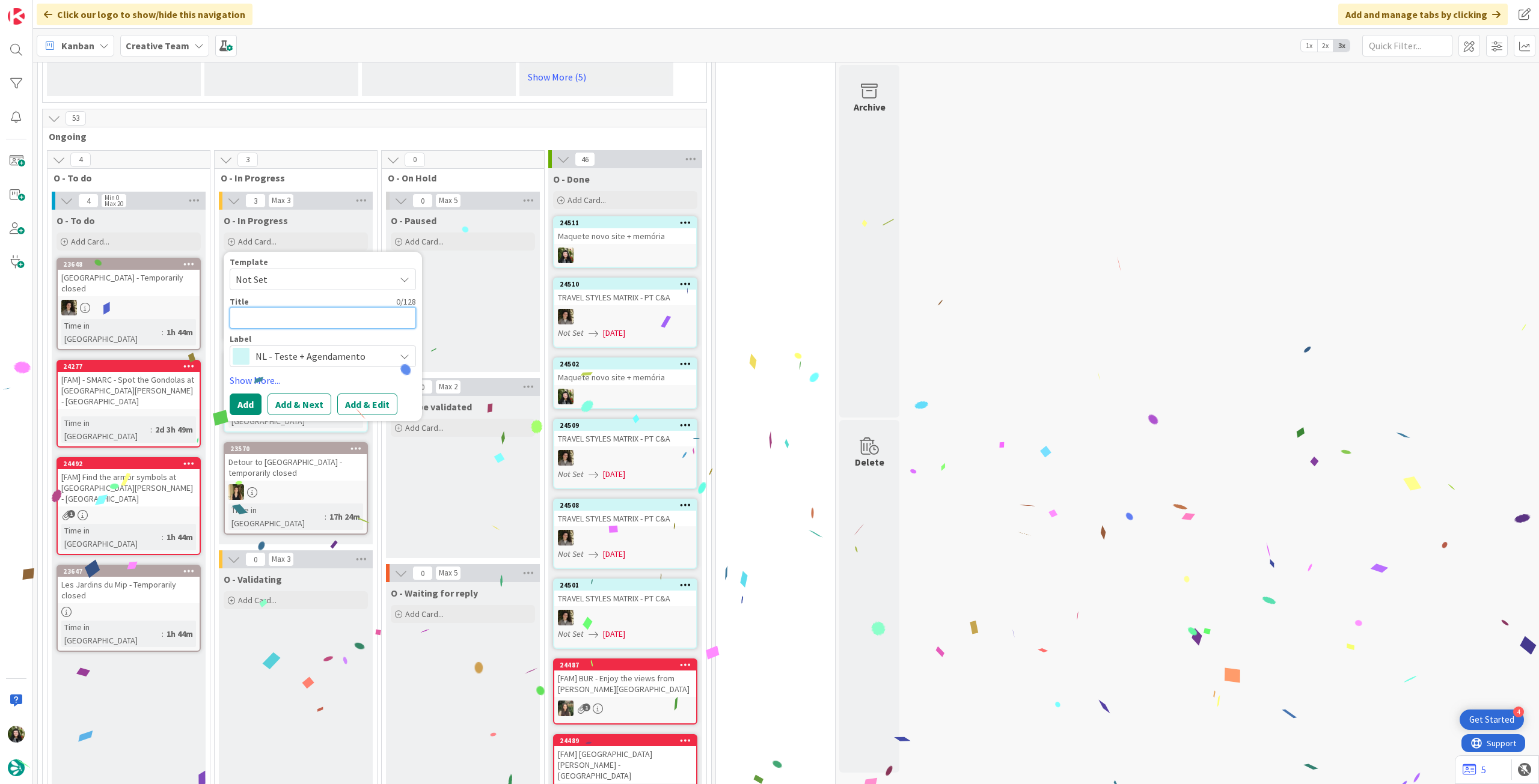
click at [327, 307] on textarea at bounding box center [323, 318] width 186 height 22
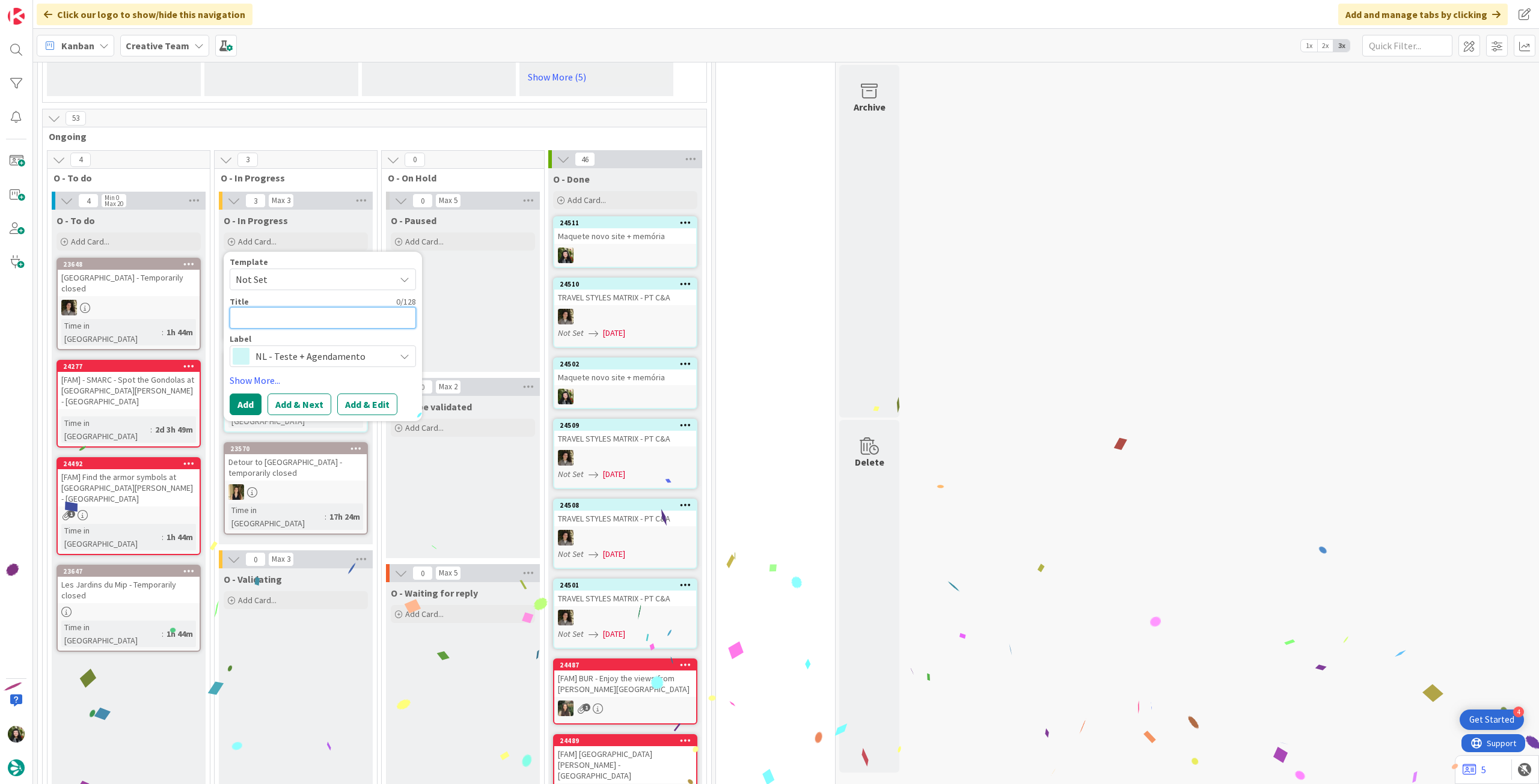
paste textarea "Maquete novo site + memória"
type textarea "x"
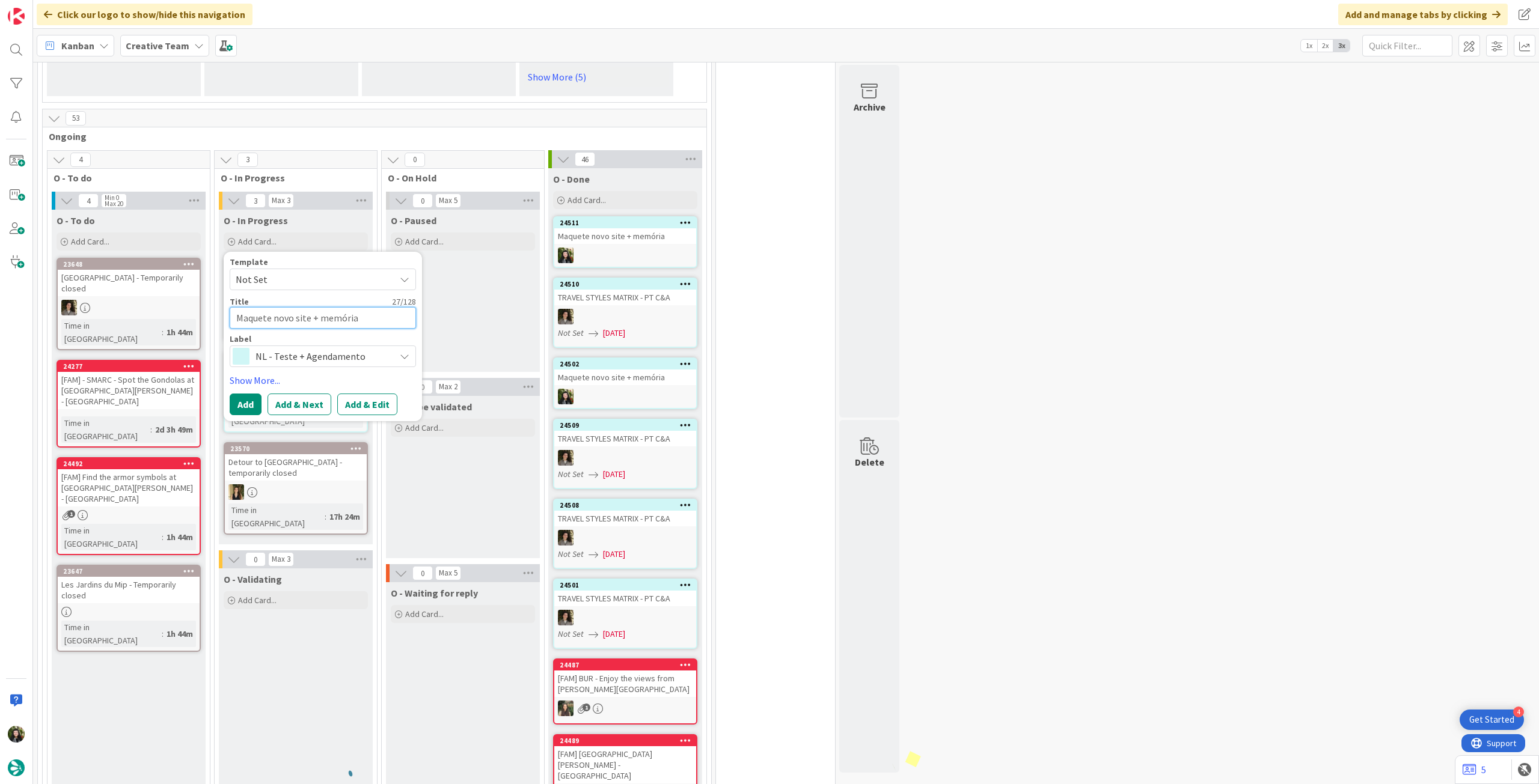
type textarea "Maquete novo site + memória"
click at [246, 394] on button "Add" at bounding box center [245, 404] width 32 height 22
type textarea "x"
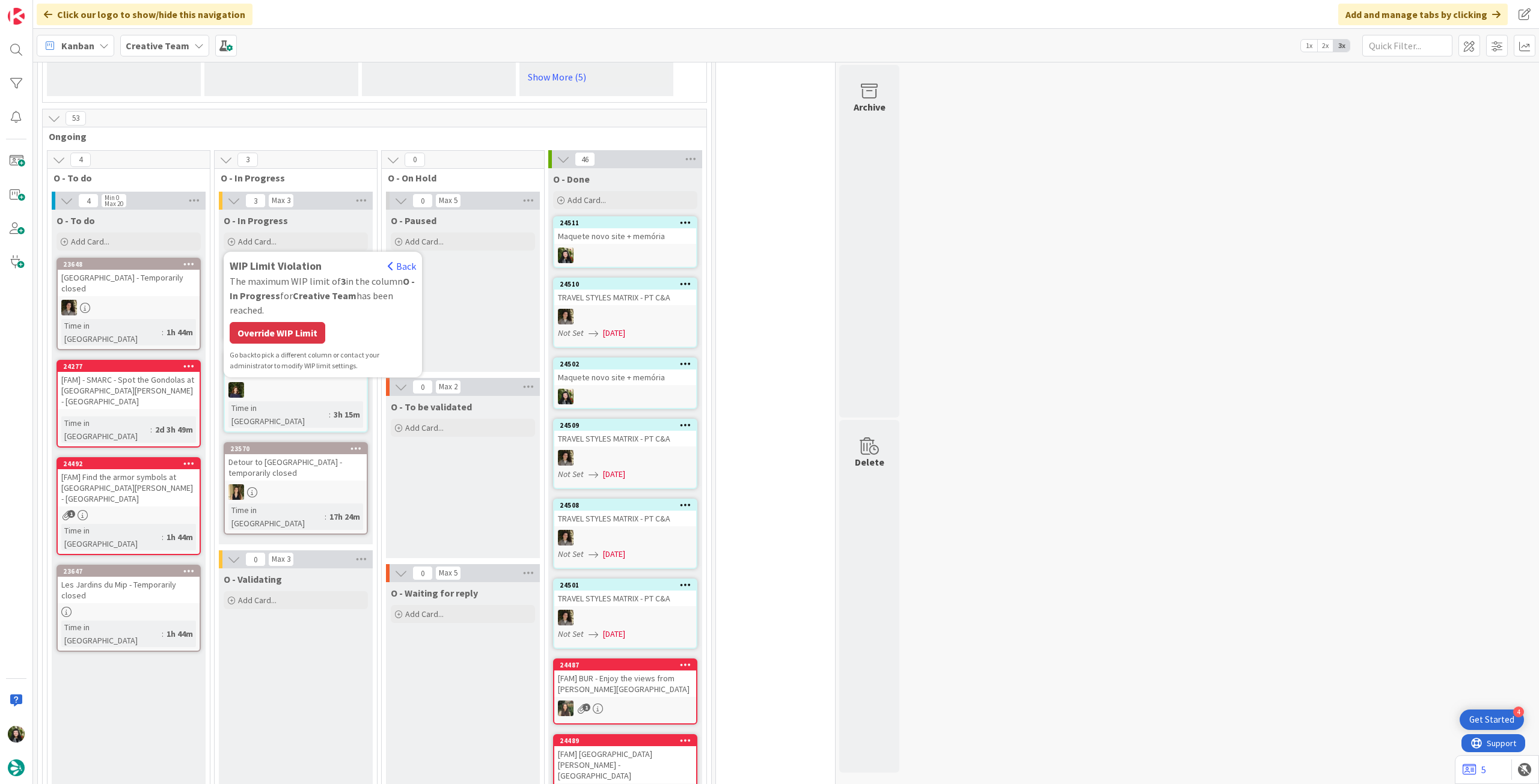
click at [268, 333] on div "WIP Limit Violation Back The maximum WIP limit of 3 in the column O - In Progre…" at bounding box center [323, 314] width 186 height 113
click at [273, 325] on div "Override WIP Limit" at bounding box center [277, 332] width 95 height 22
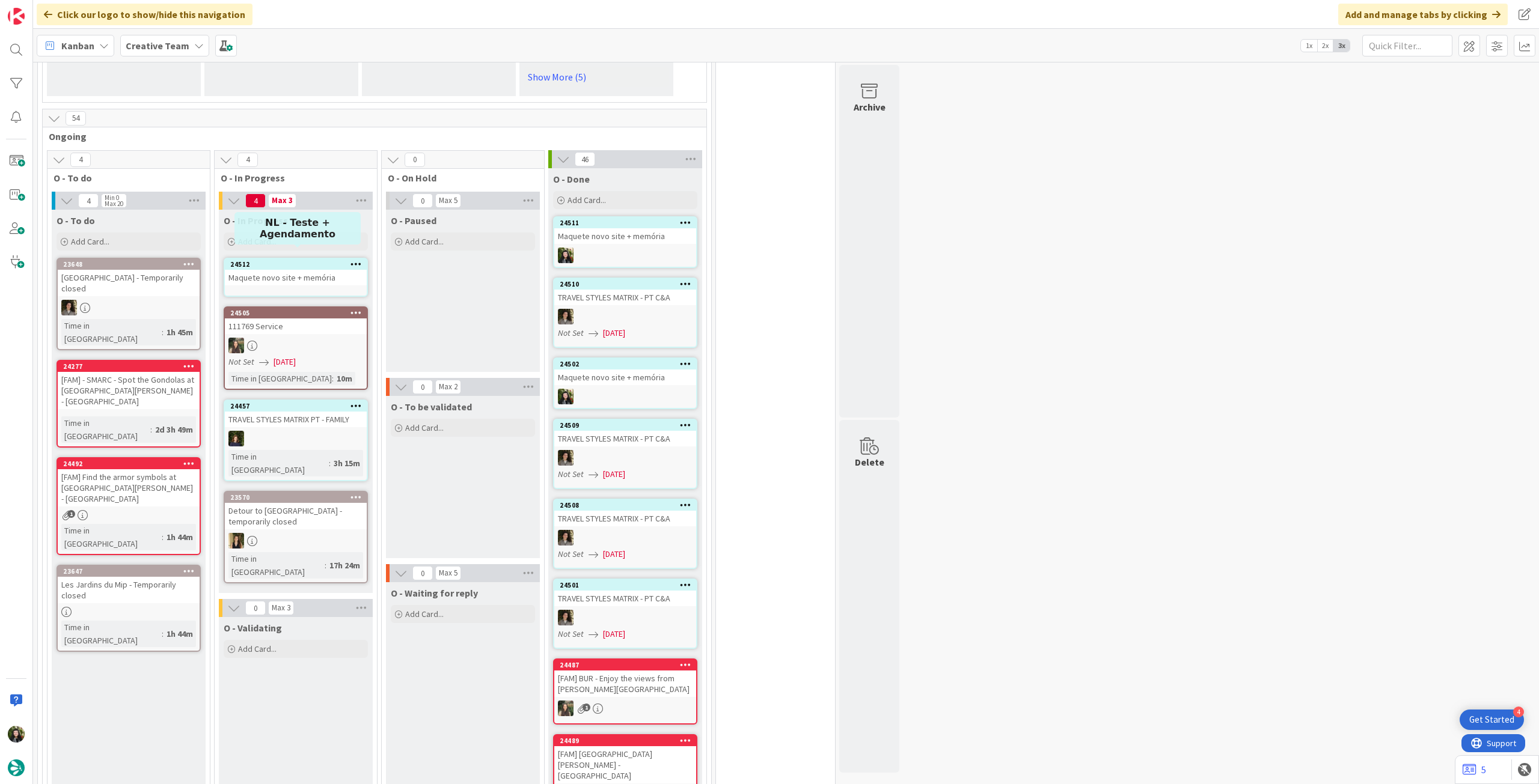
click at [289, 270] on div "Maquete novo site + memória" at bounding box center [296, 278] width 142 height 15
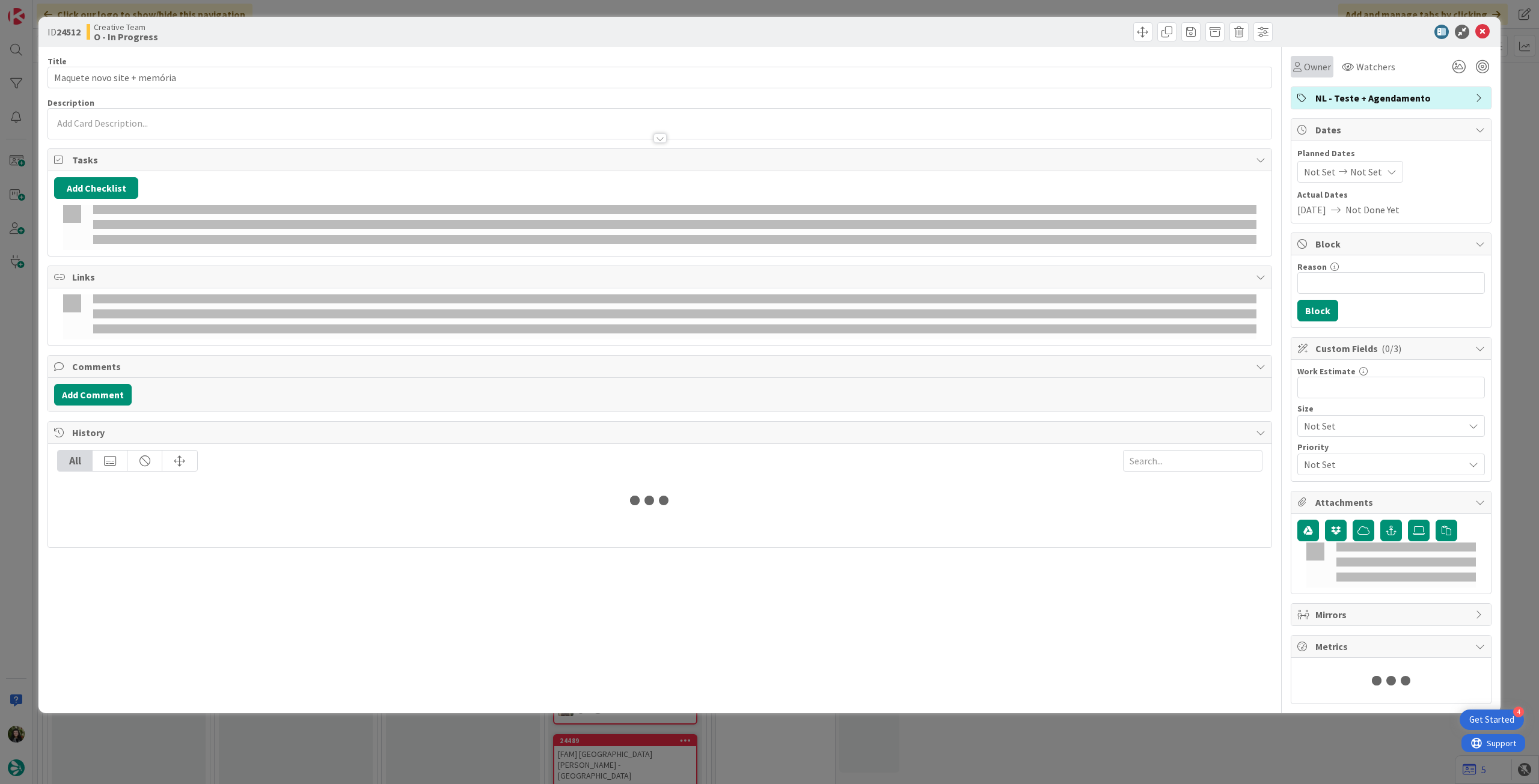
click at [1315, 75] on div "Owner" at bounding box center [1312, 66] width 42 height 22
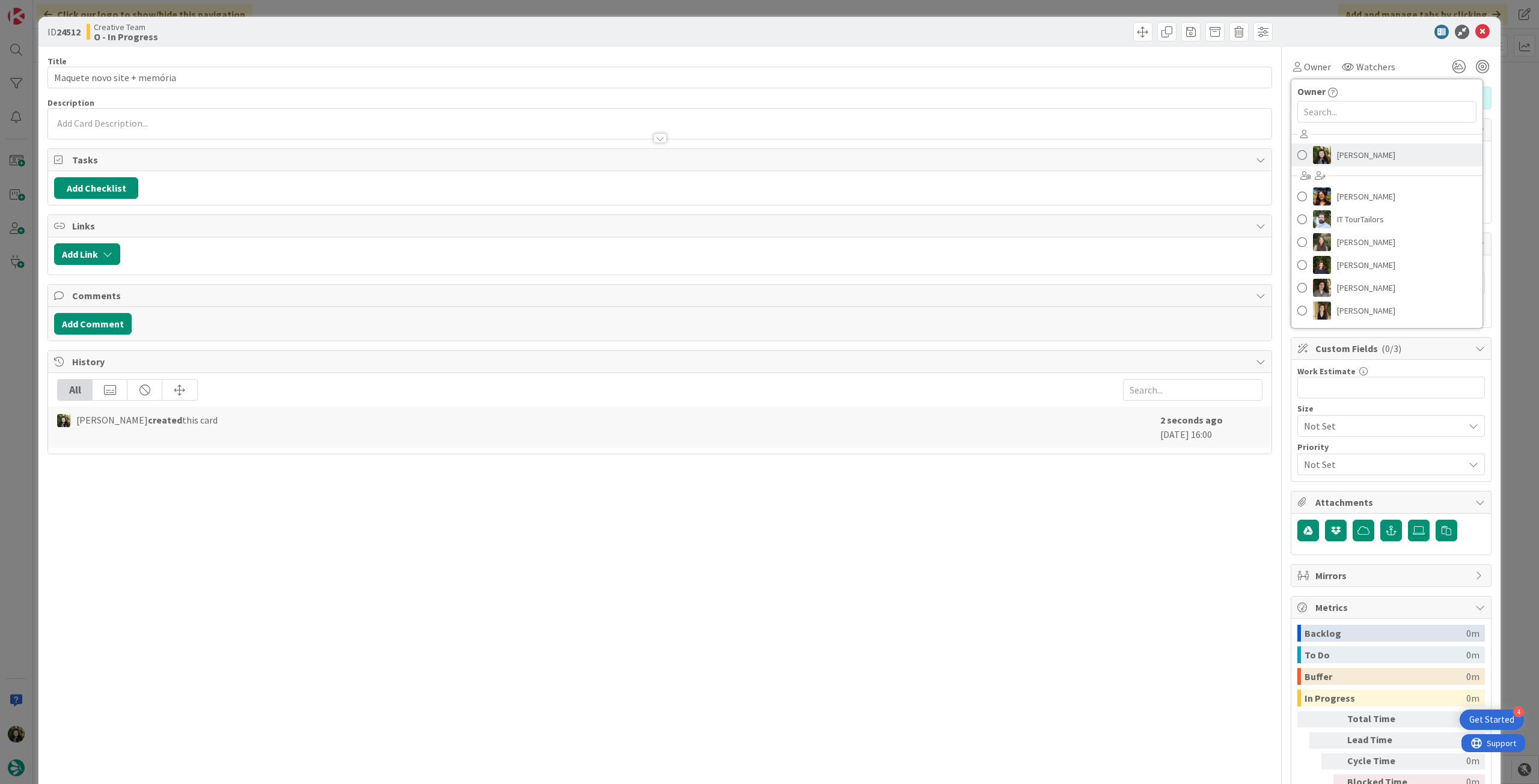
click at [1371, 150] on span "[PERSON_NAME]" at bounding box center [1366, 155] width 59 height 18
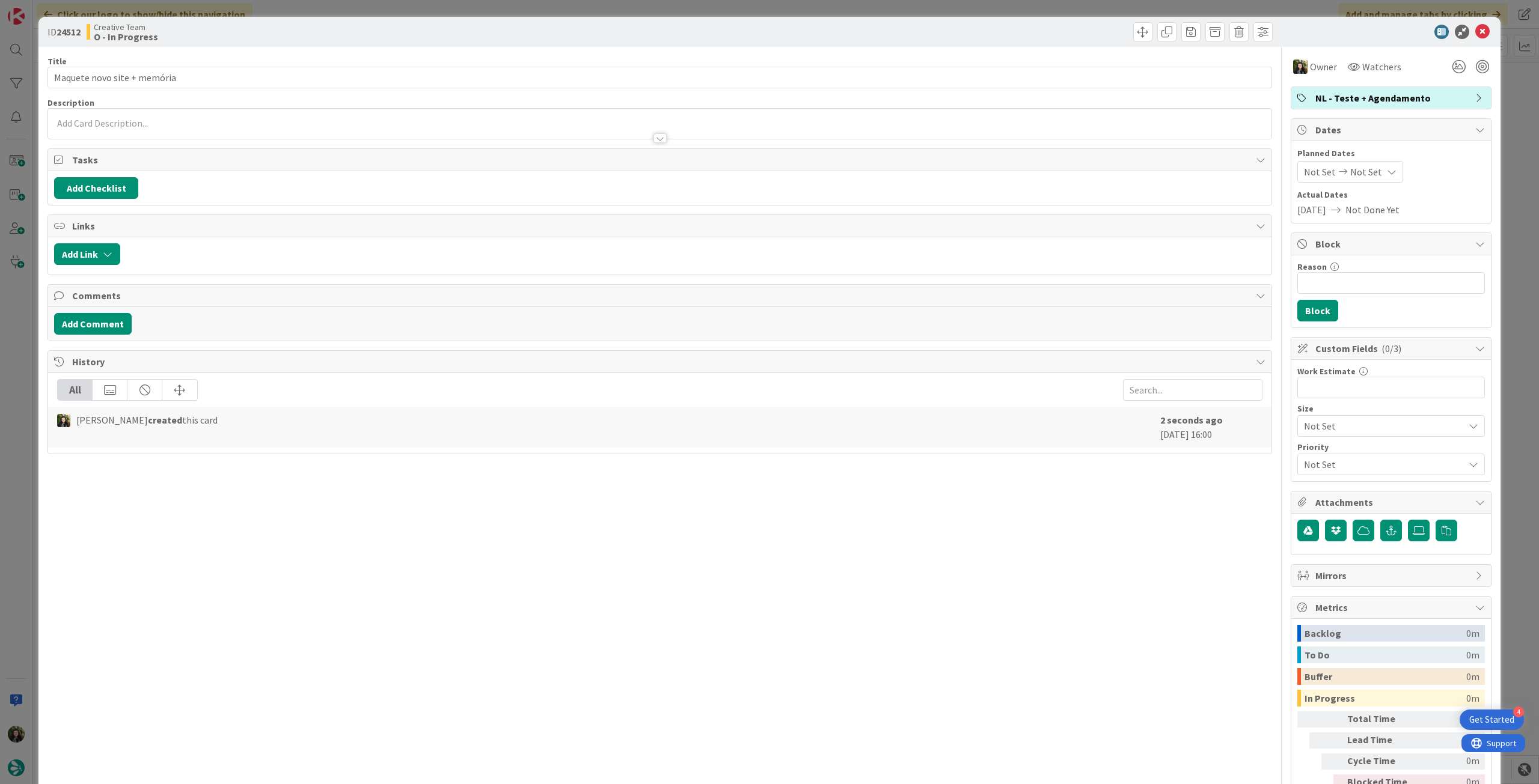
click at [1369, 101] on span "NL - Teste + Agendamento" at bounding box center [1393, 97] width 154 height 14
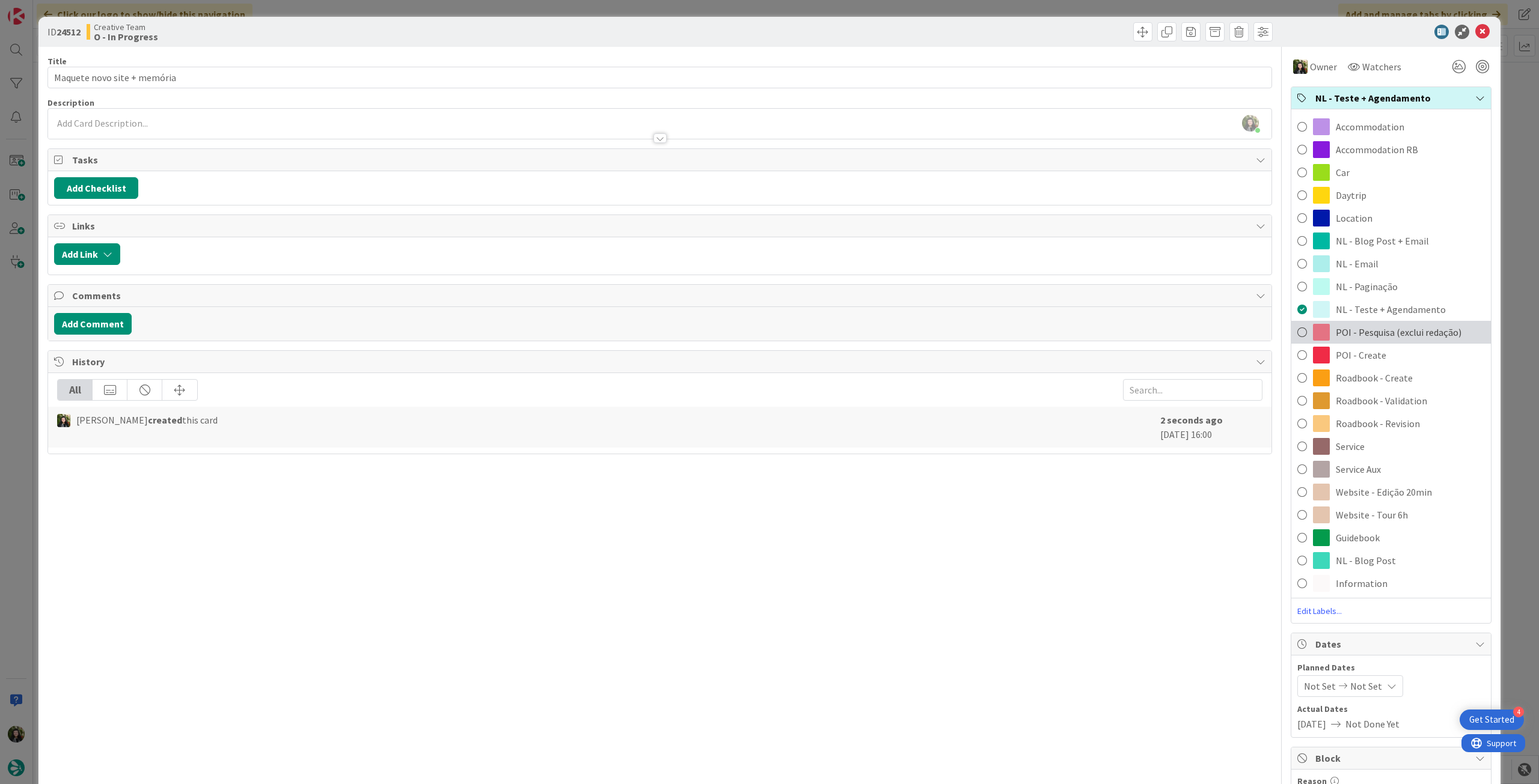
click at [1403, 341] on div "POI - Pesquisa (exclui redação)" at bounding box center [1392, 332] width 200 height 23
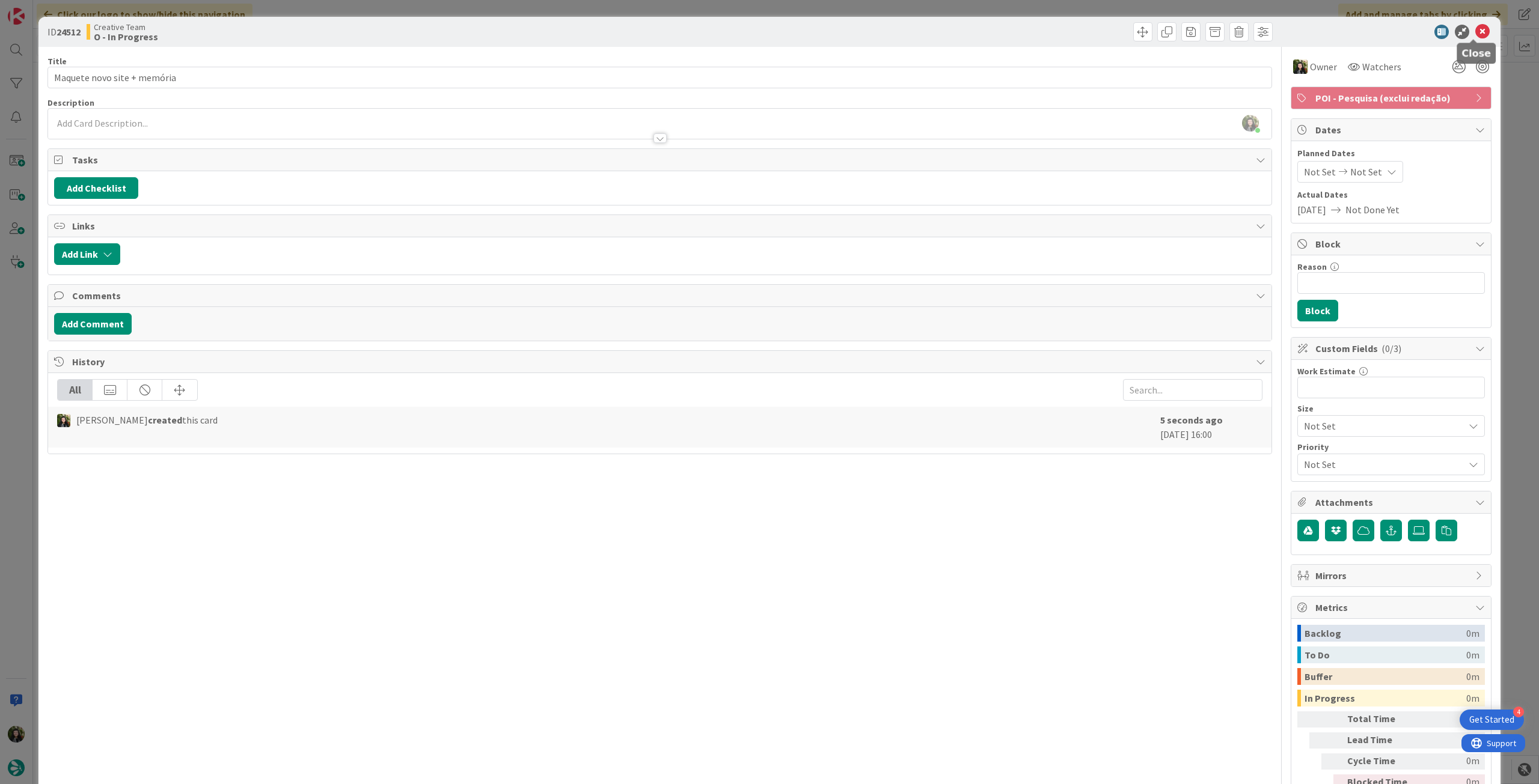
click at [1476, 33] on icon at bounding box center [1482, 32] width 14 height 14
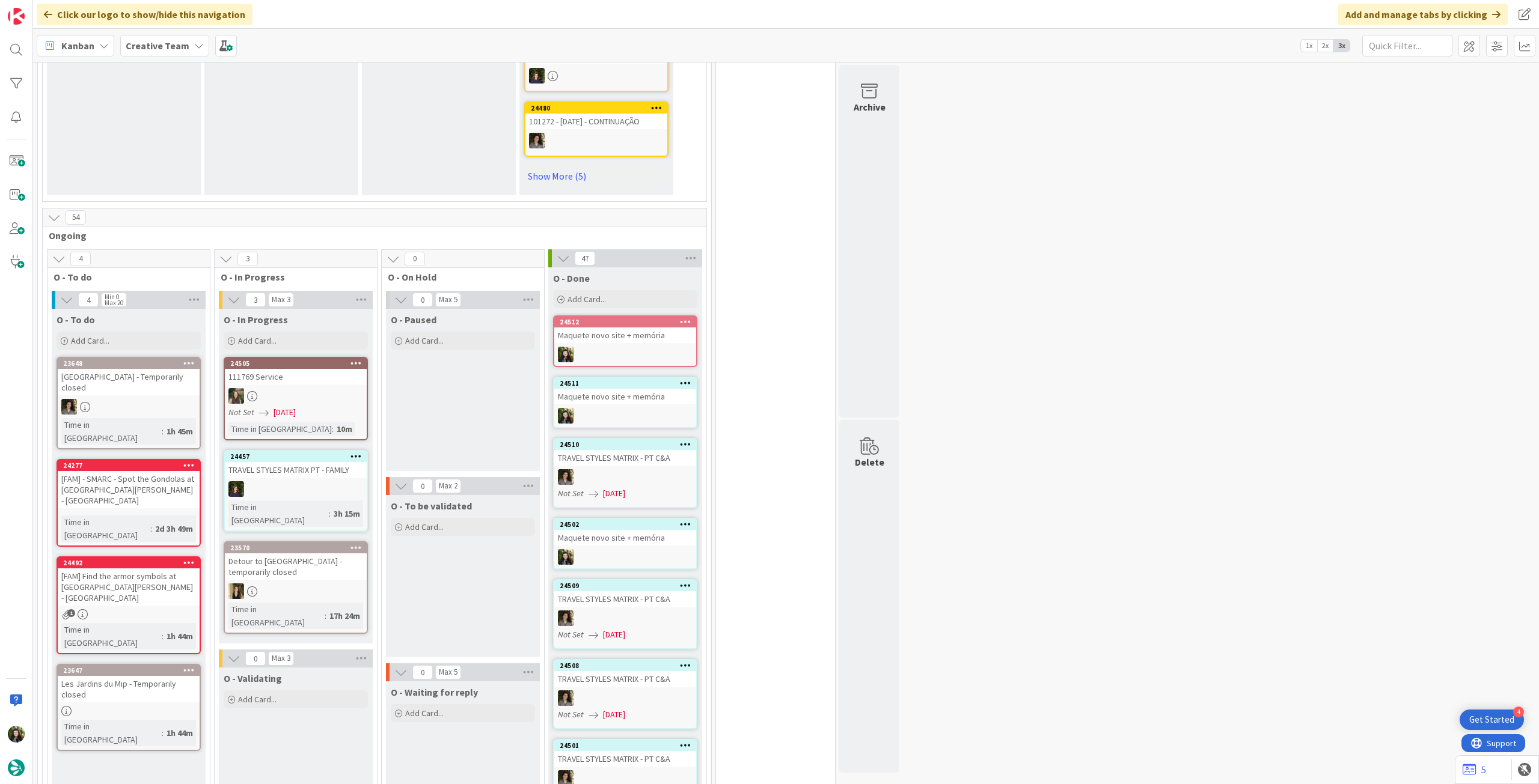
scroll to position [870, 0]
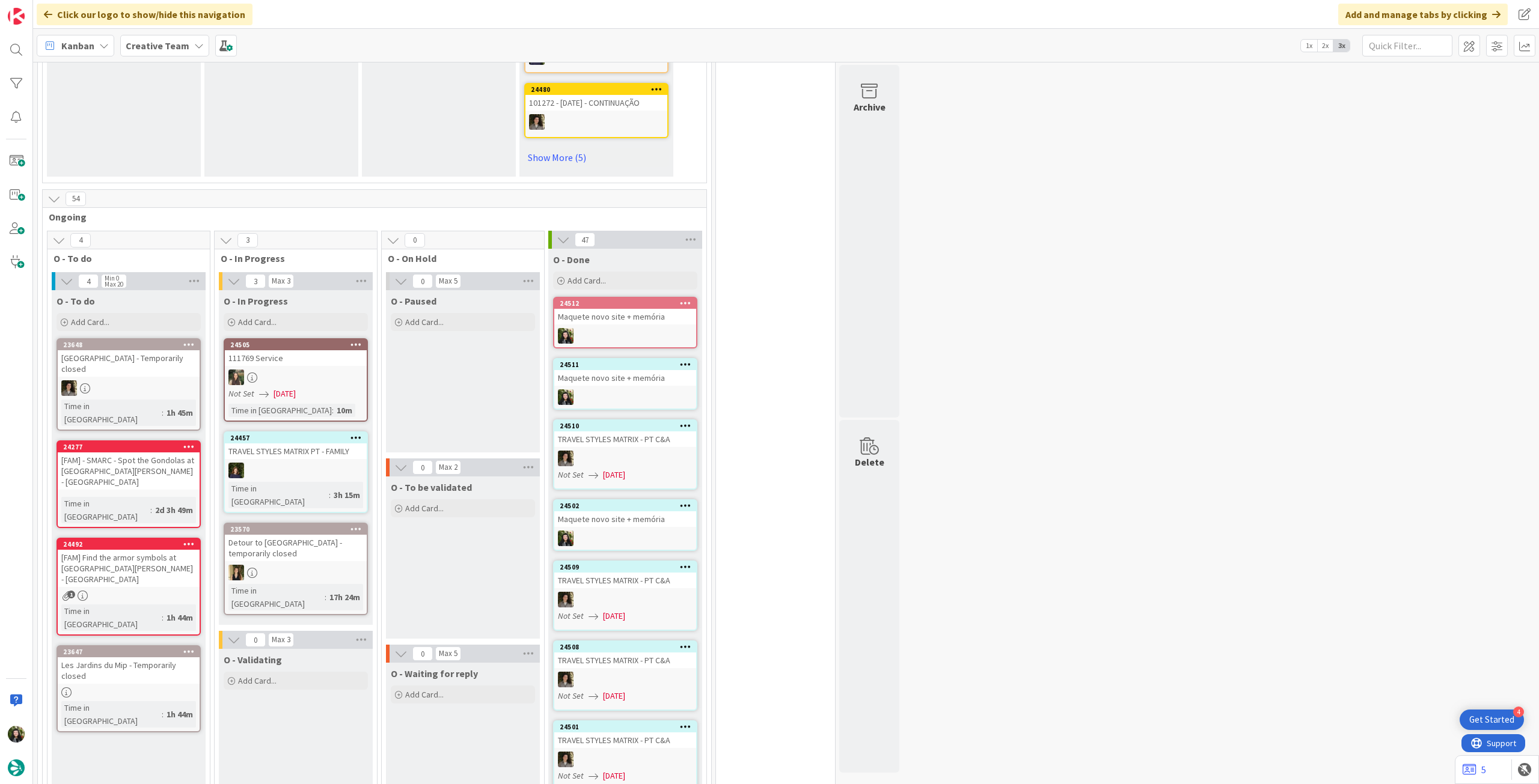
click at [190, 39] on div "Creative Team" at bounding box center [164, 45] width 89 height 22
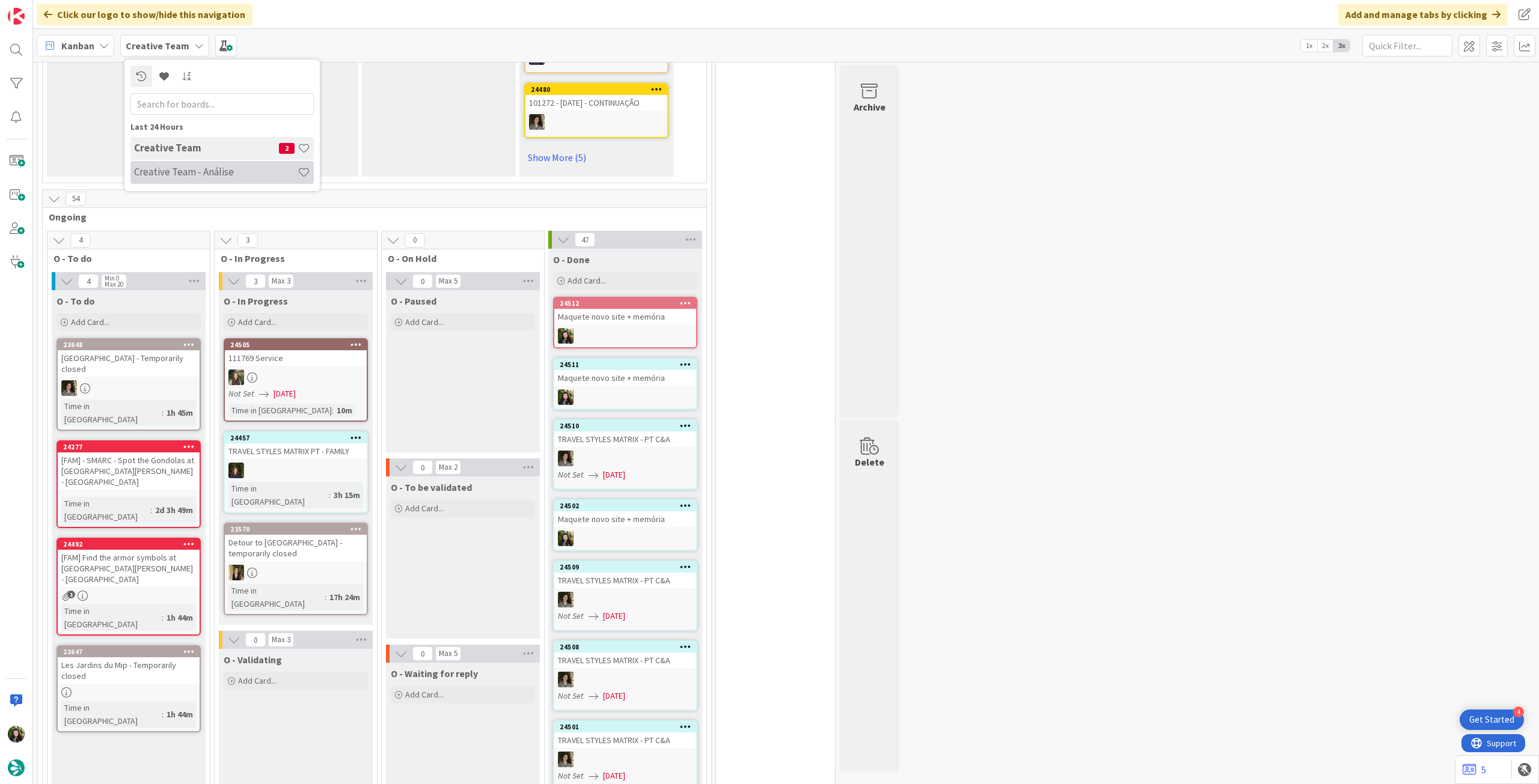
click at [186, 175] on h4 "Creative Team - Análise" at bounding box center [215, 172] width 163 height 12
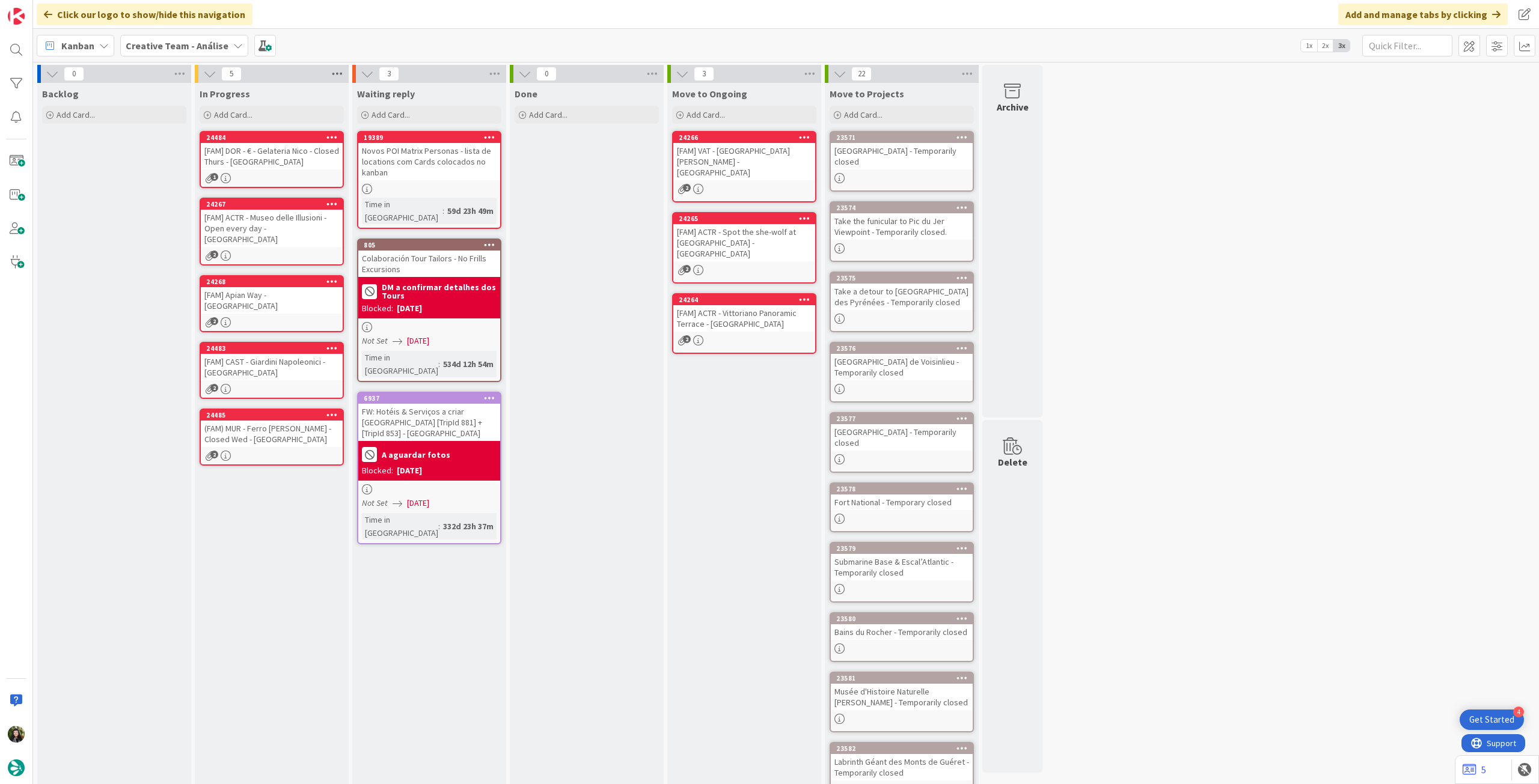
click at [335, 76] on icon at bounding box center [337, 74] width 15 height 18
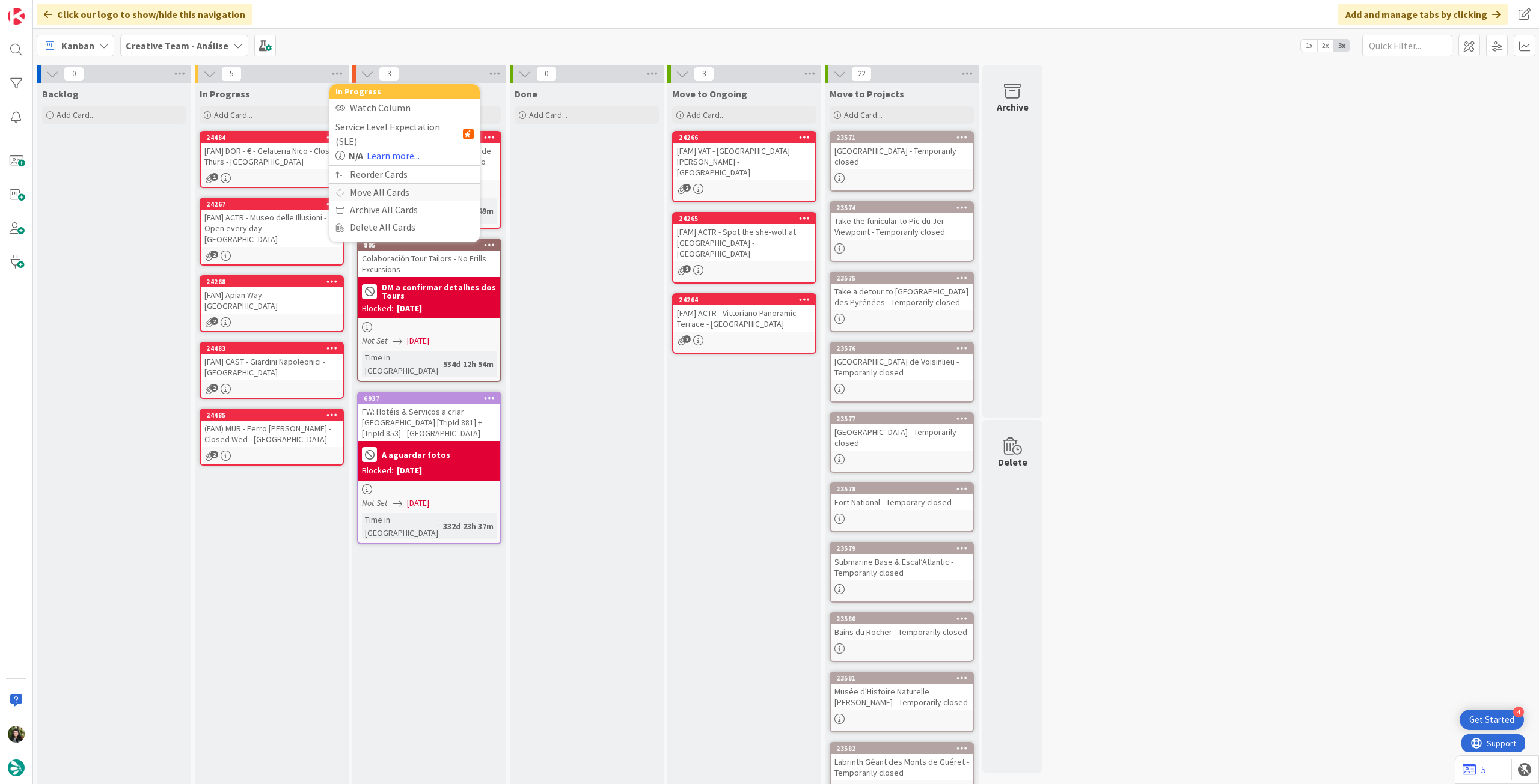
click at [350, 184] on div "Move All Cards" at bounding box center [405, 192] width 150 height 17
click at [372, 135] on span "Creative Team - Análise" at bounding box center [390, 131] width 97 height 12
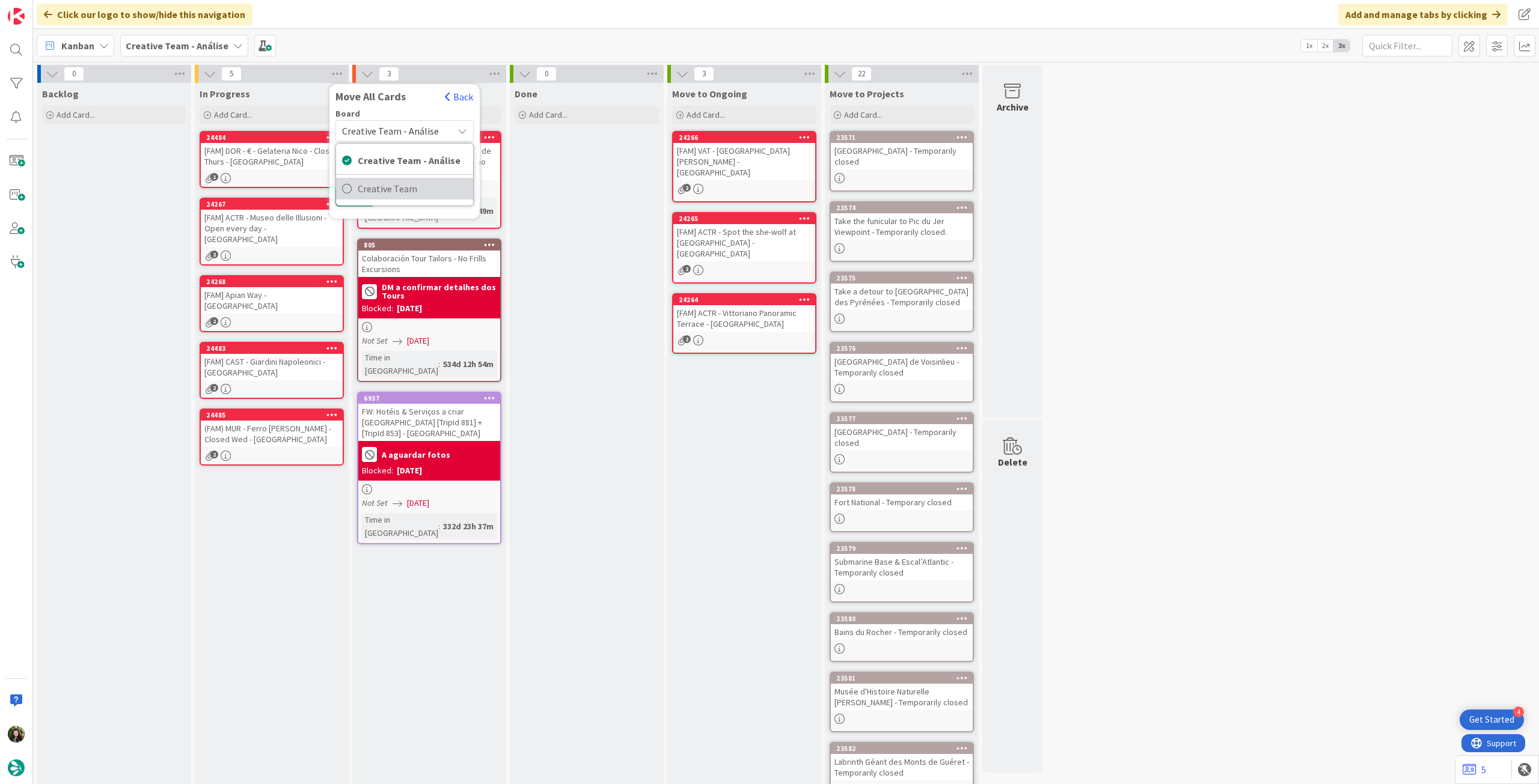
click at [359, 183] on span "Creative Team" at bounding box center [412, 188] width 110 height 18
click at [397, 169] on div "E - To Do" at bounding box center [398, 169] width 110 height 19
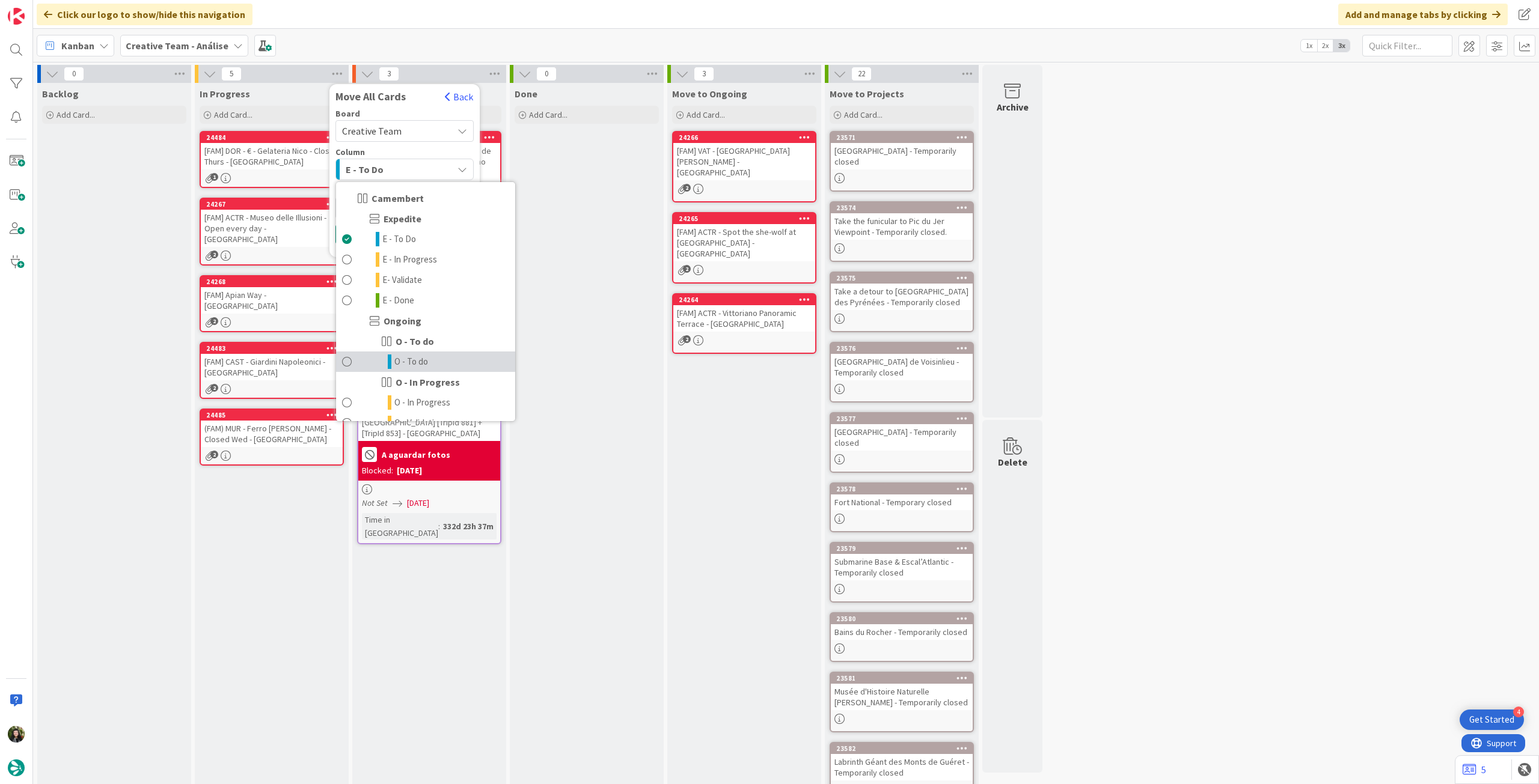
click at [423, 360] on span "O - To do" at bounding box center [410, 361] width 34 height 14
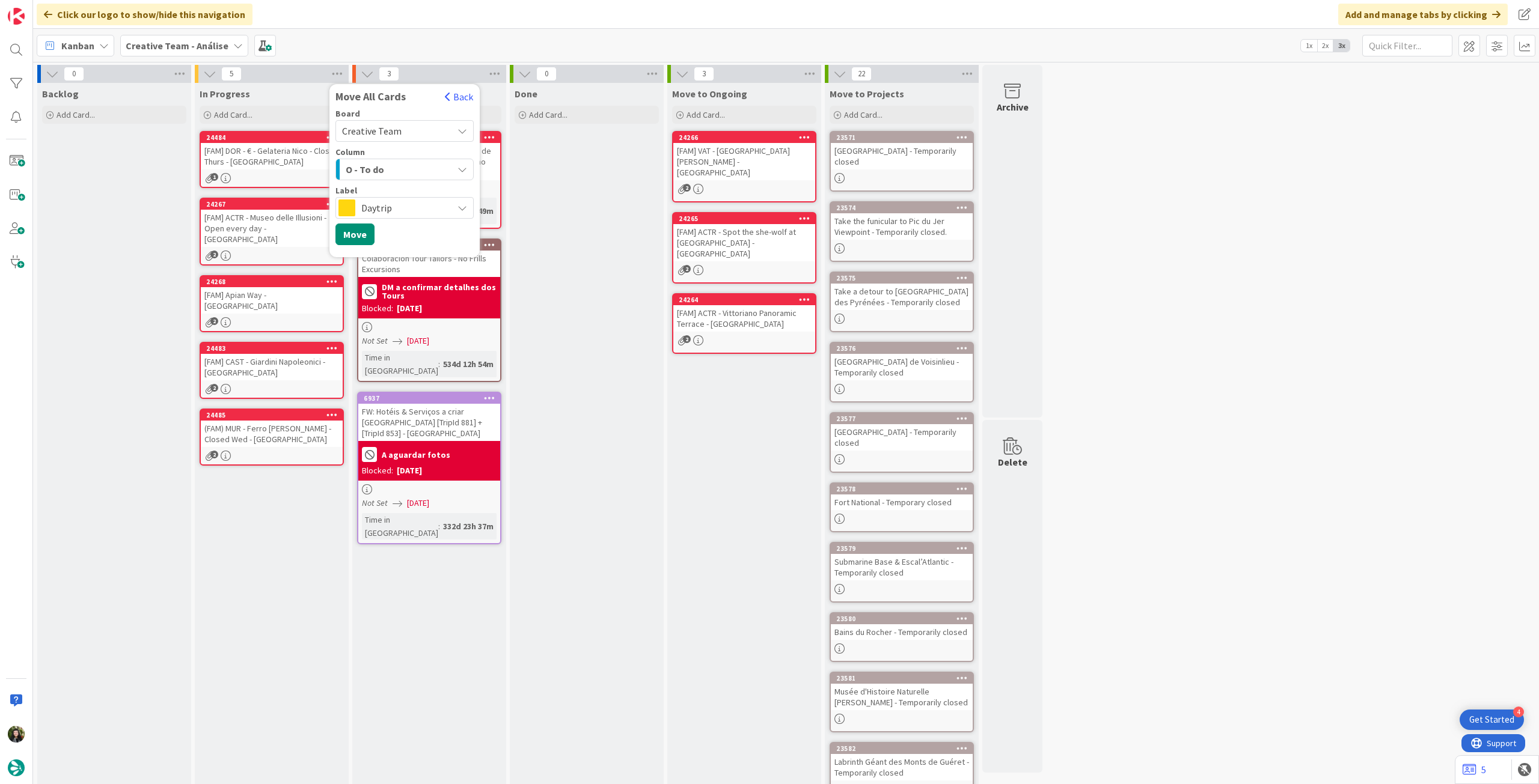
click at [412, 213] on span "Daytrip" at bounding box center [404, 208] width 86 height 17
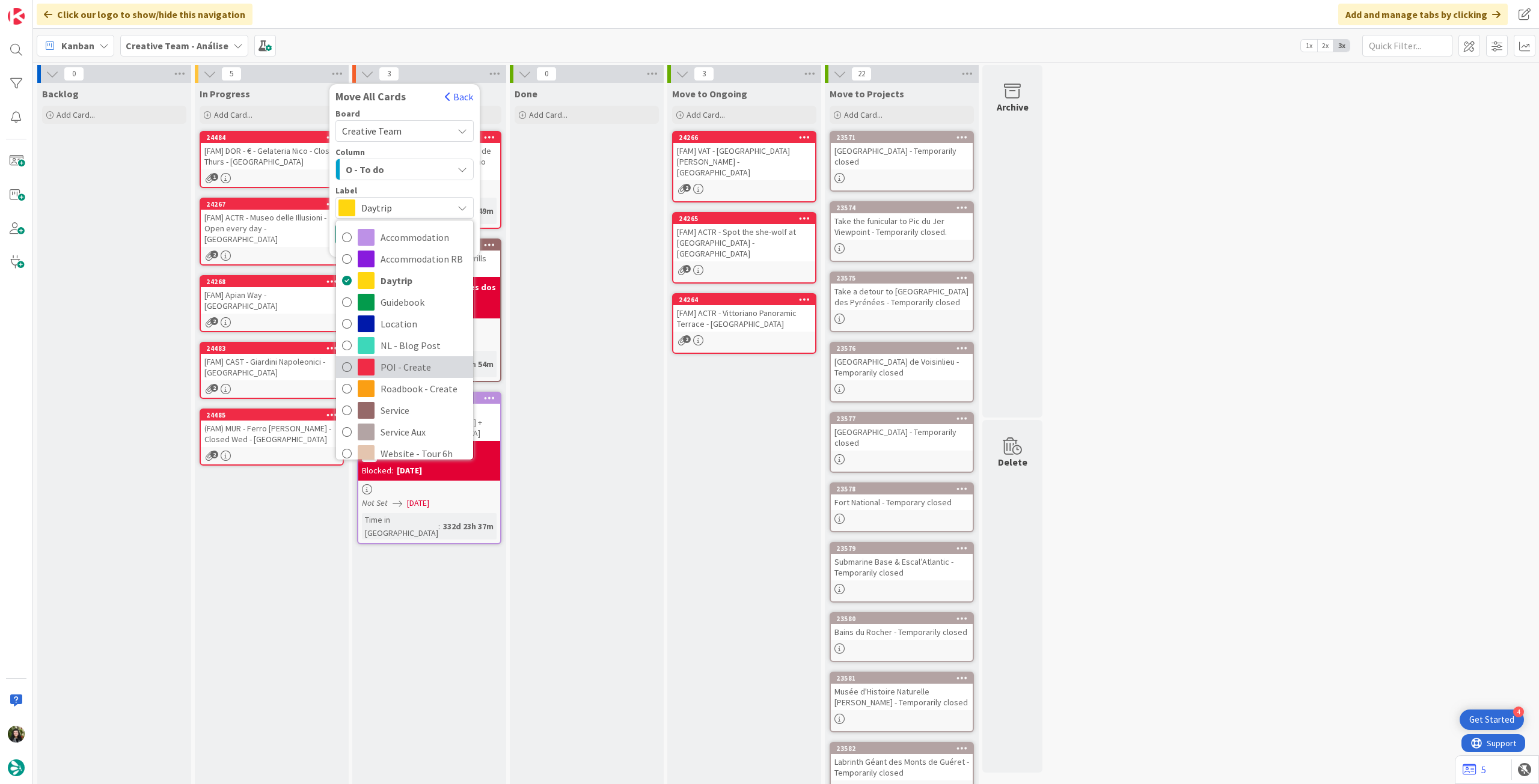
click at [439, 370] on span "POI - Create" at bounding box center [424, 367] width 87 height 18
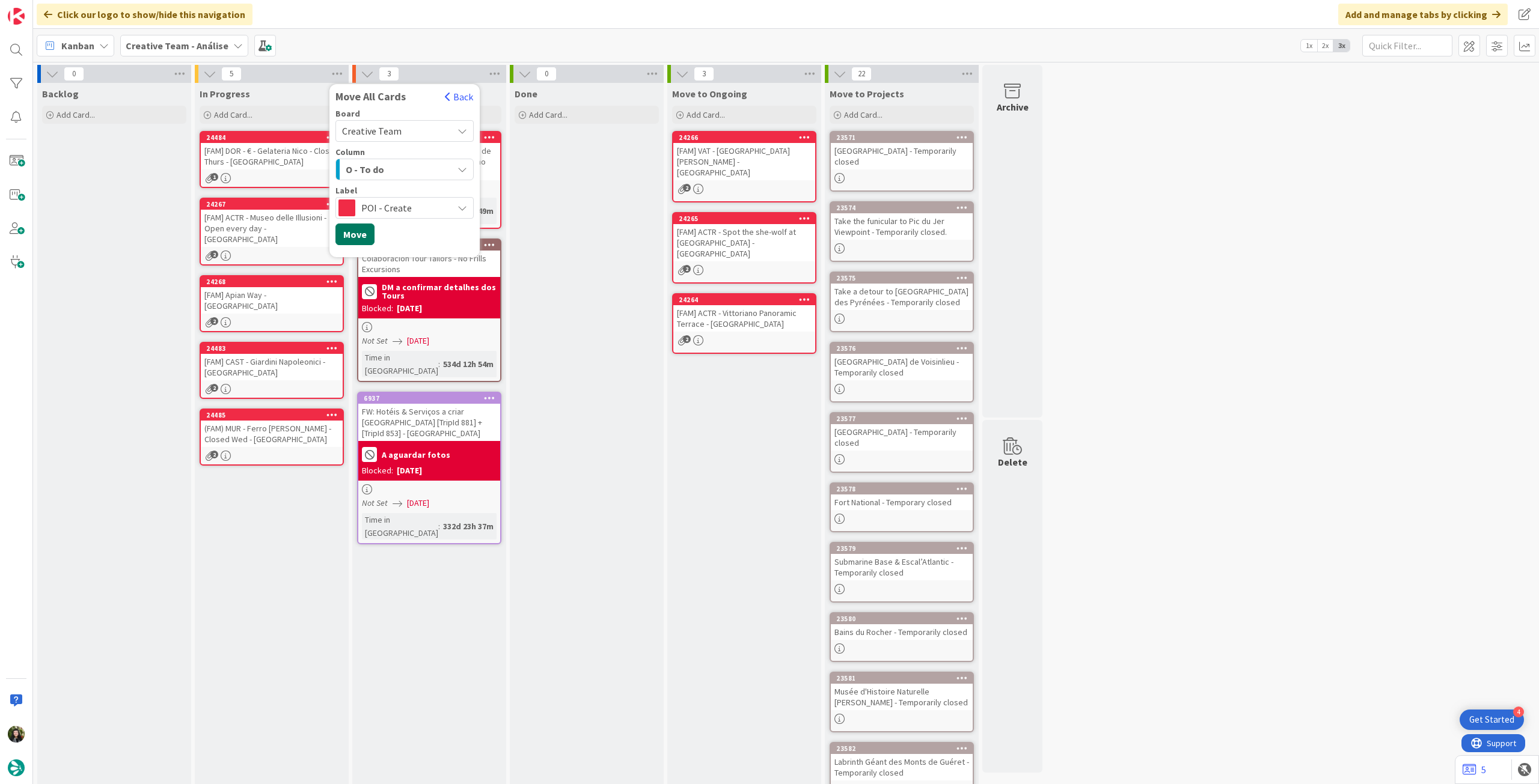
click at [354, 233] on button "Move" at bounding box center [355, 234] width 39 height 22
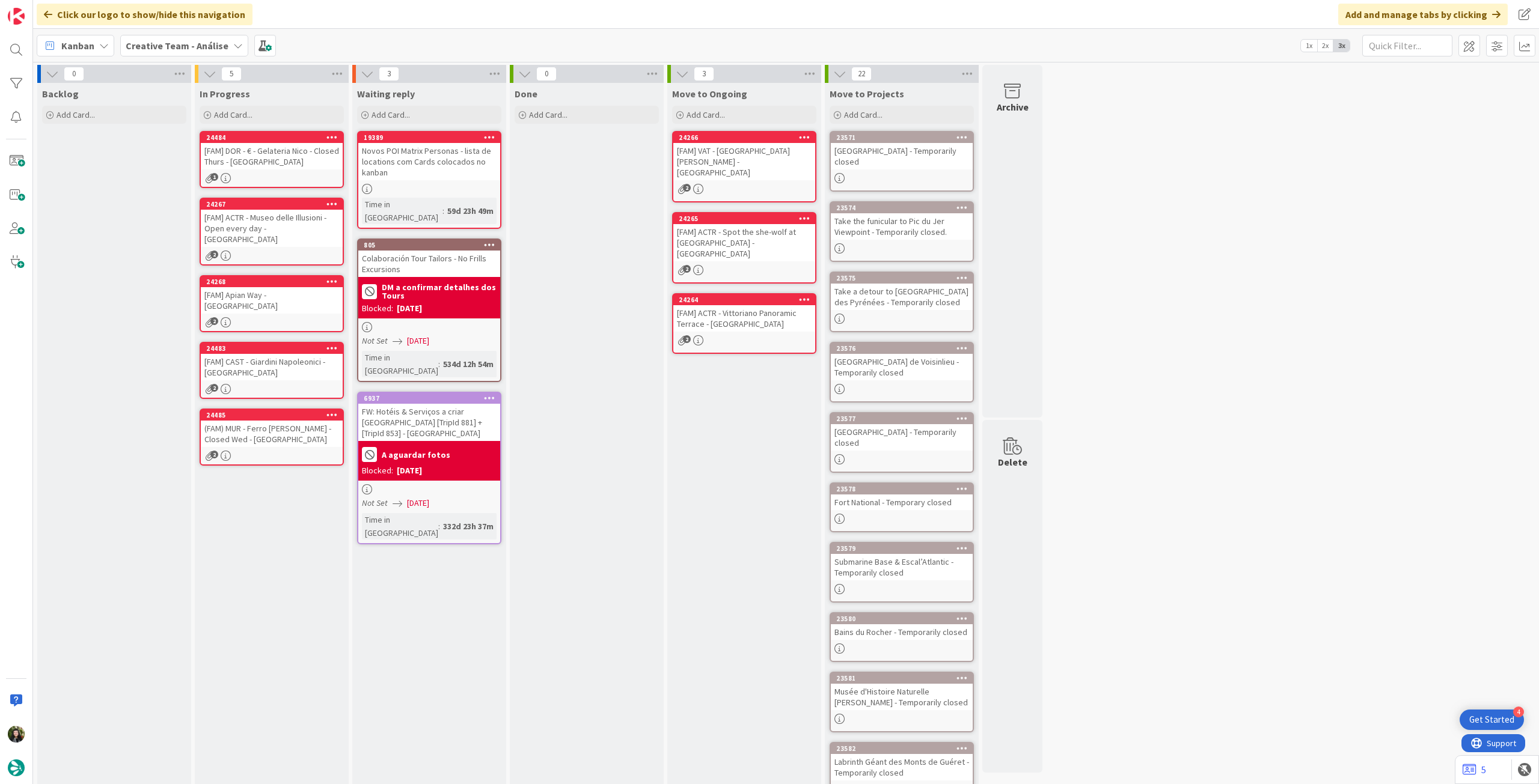
click at [157, 46] on b "Creative Team - Análise" at bounding box center [177, 45] width 103 height 12
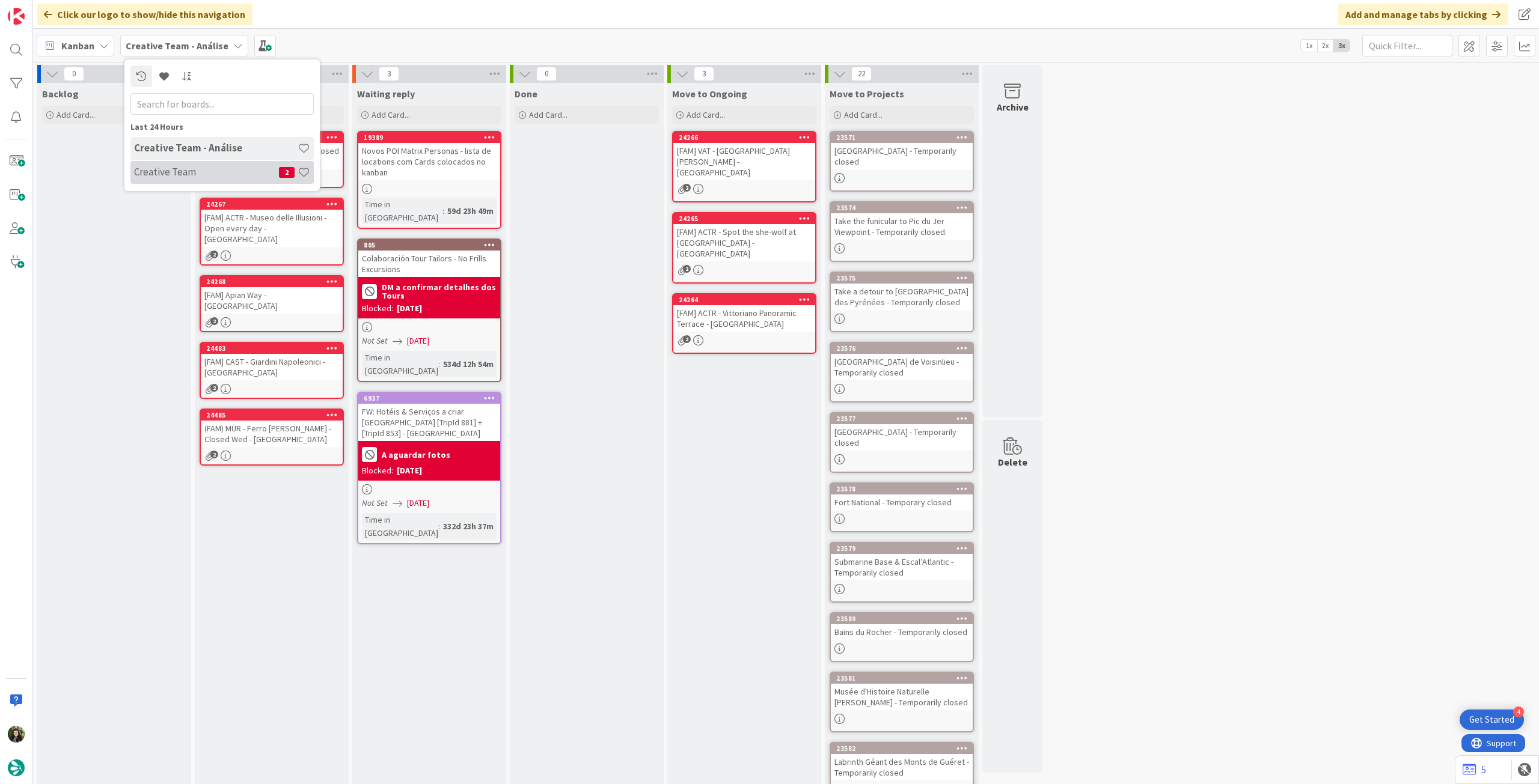
click at [208, 177] on h4 "Creative Team" at bounding box center [206, 172] width 145 height 12
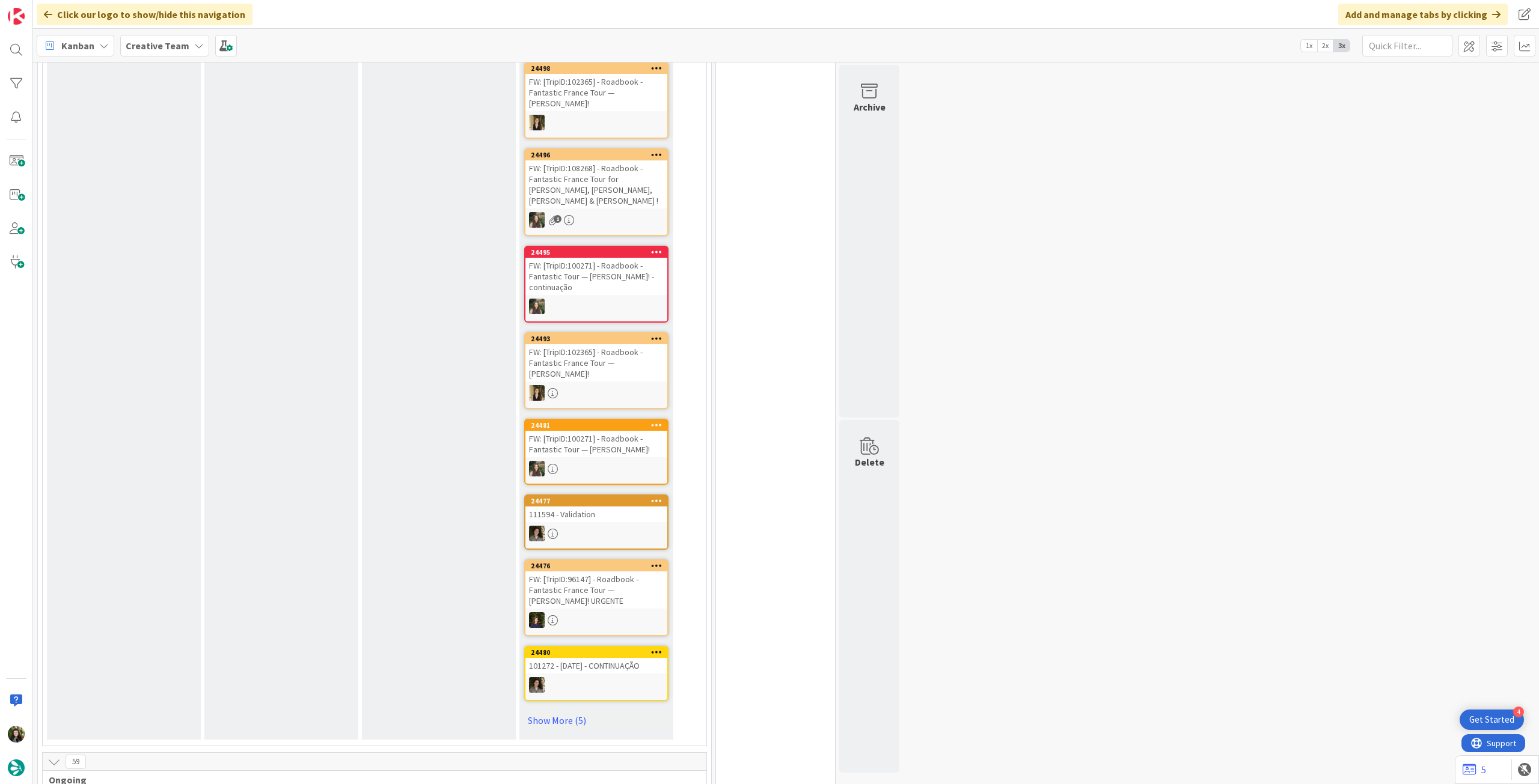
scroll to position [240, 0]
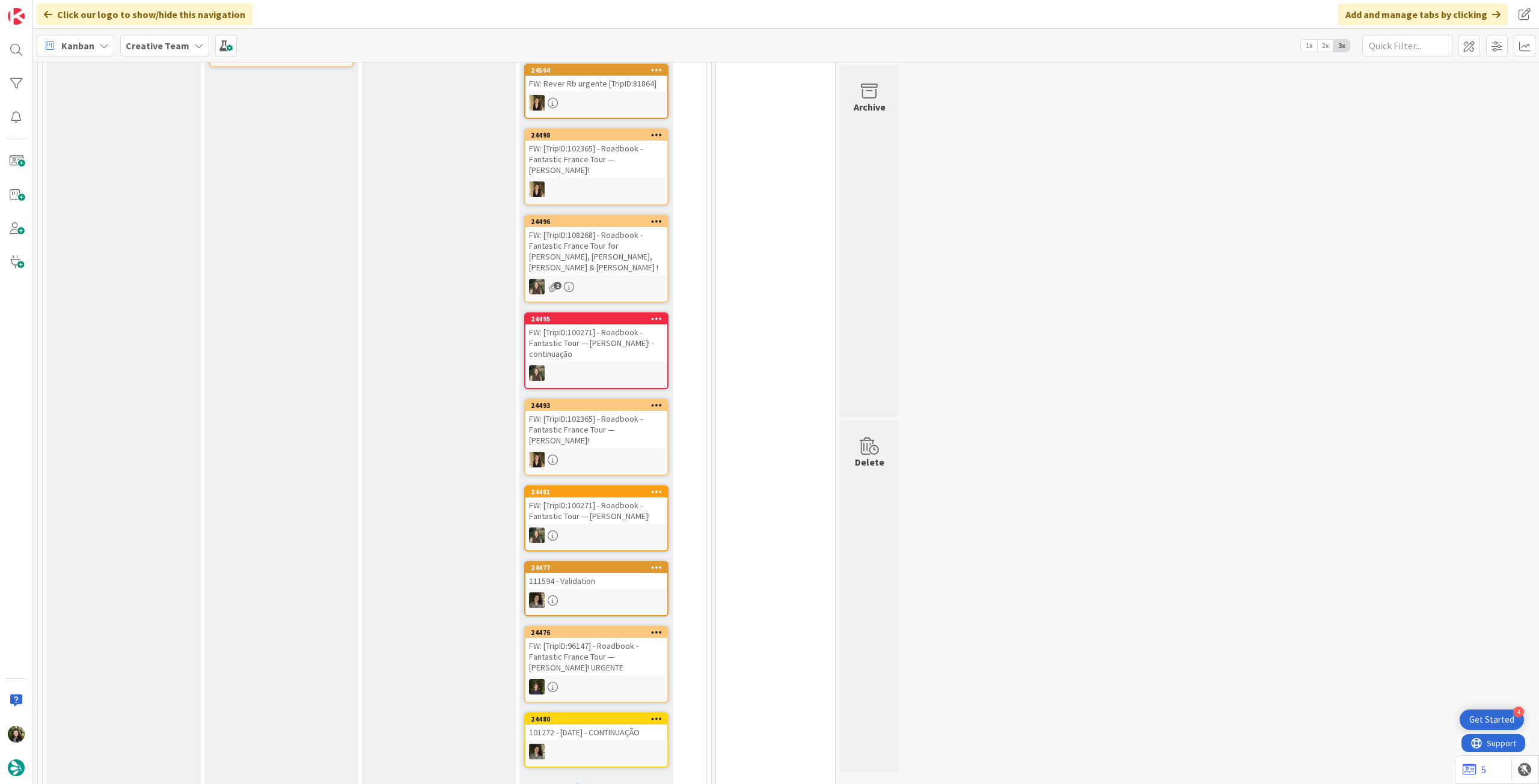
click at [187, 47] on div "Creative Team" at bounding box center [164, 45] width 89 height 22
click at [184, 165] on div "Creative Team - Análise" at bounding box center [222, 173] width 184 height 23
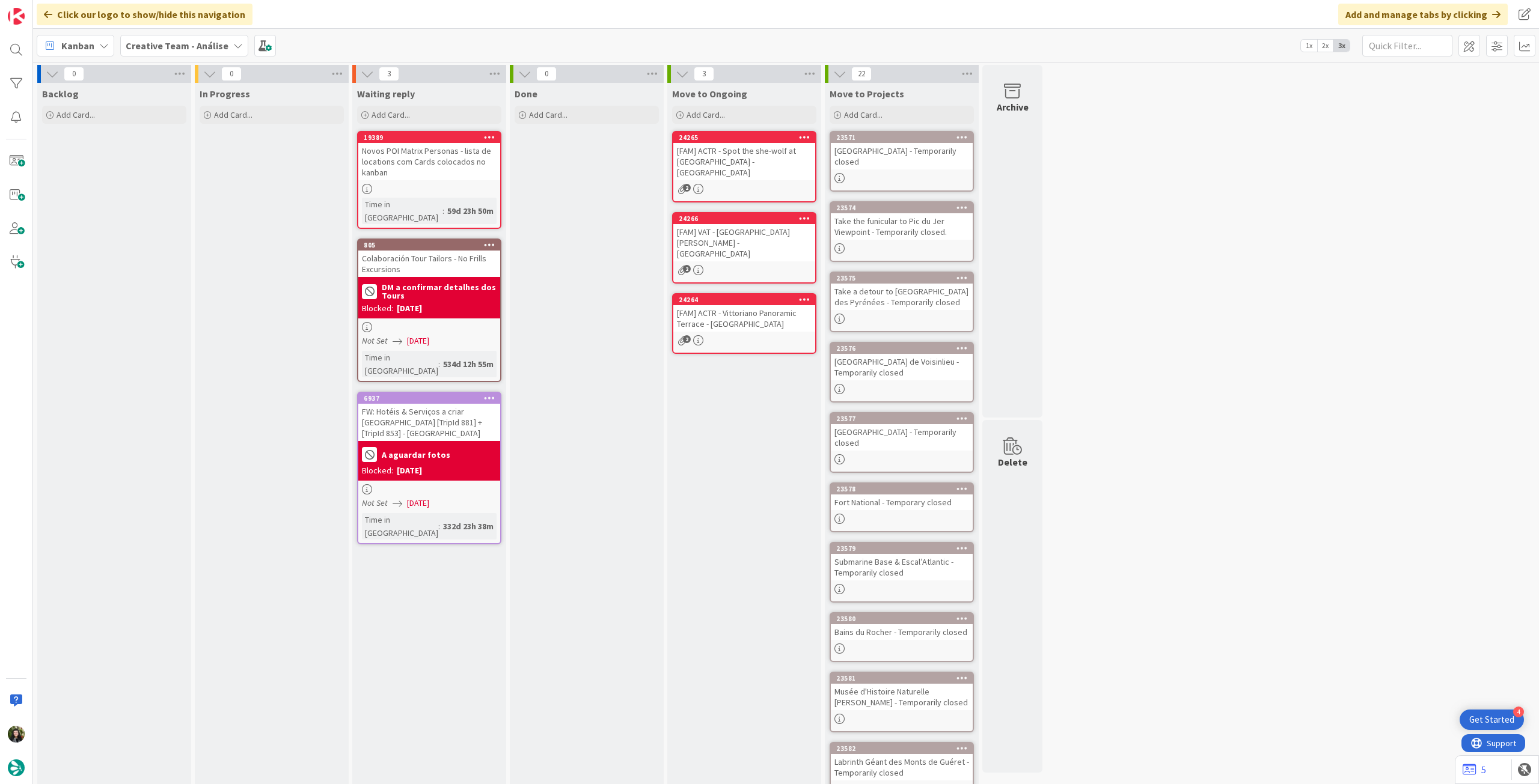
click at [203, 46] on b "Creative Team - Análise" at bounding box center [177, 45] width 103 height 12
click at [190, 171] on h4 "Creative Team" at bounding box center [206, 172] width 145 height 12
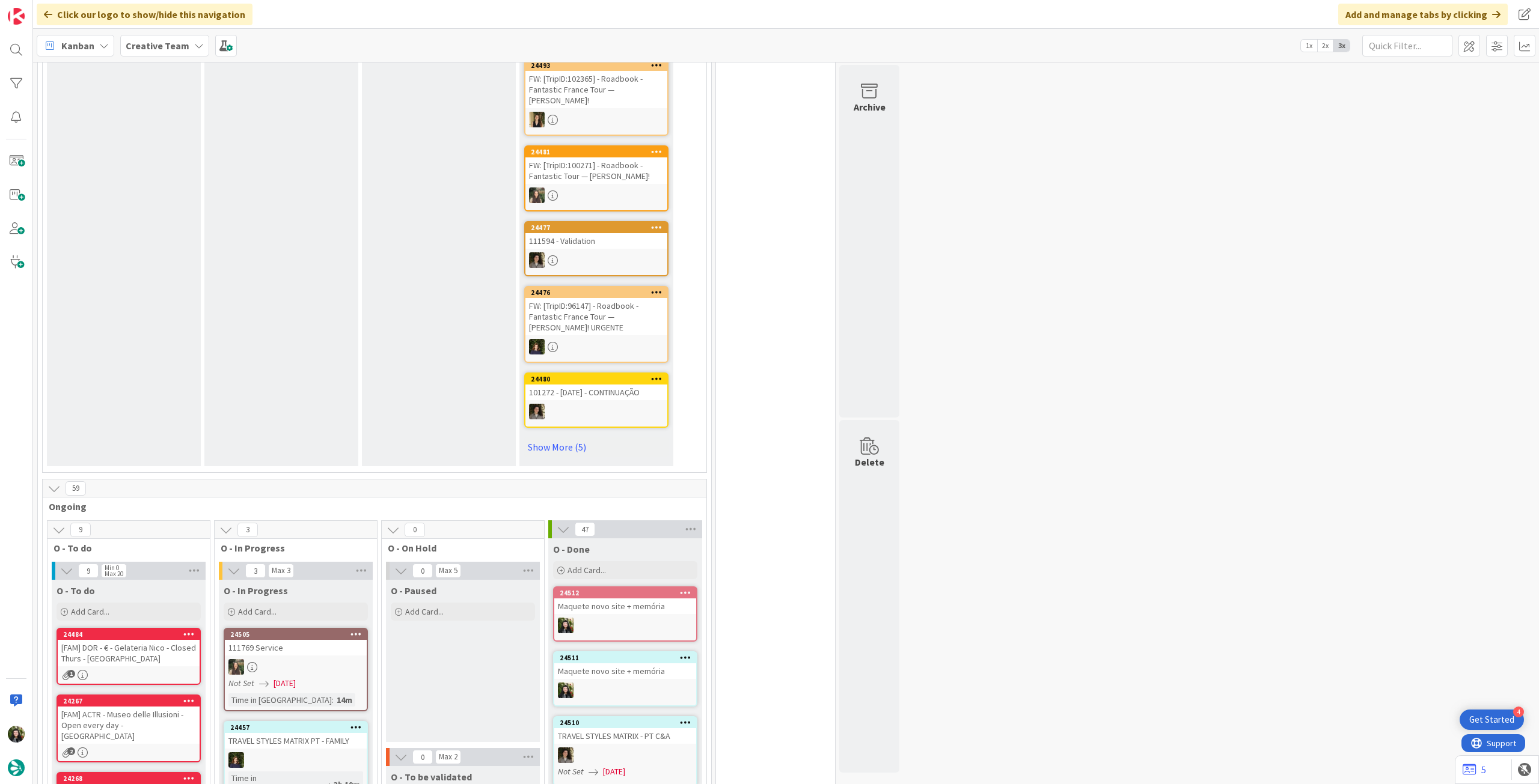
scroll to position [881, 0]
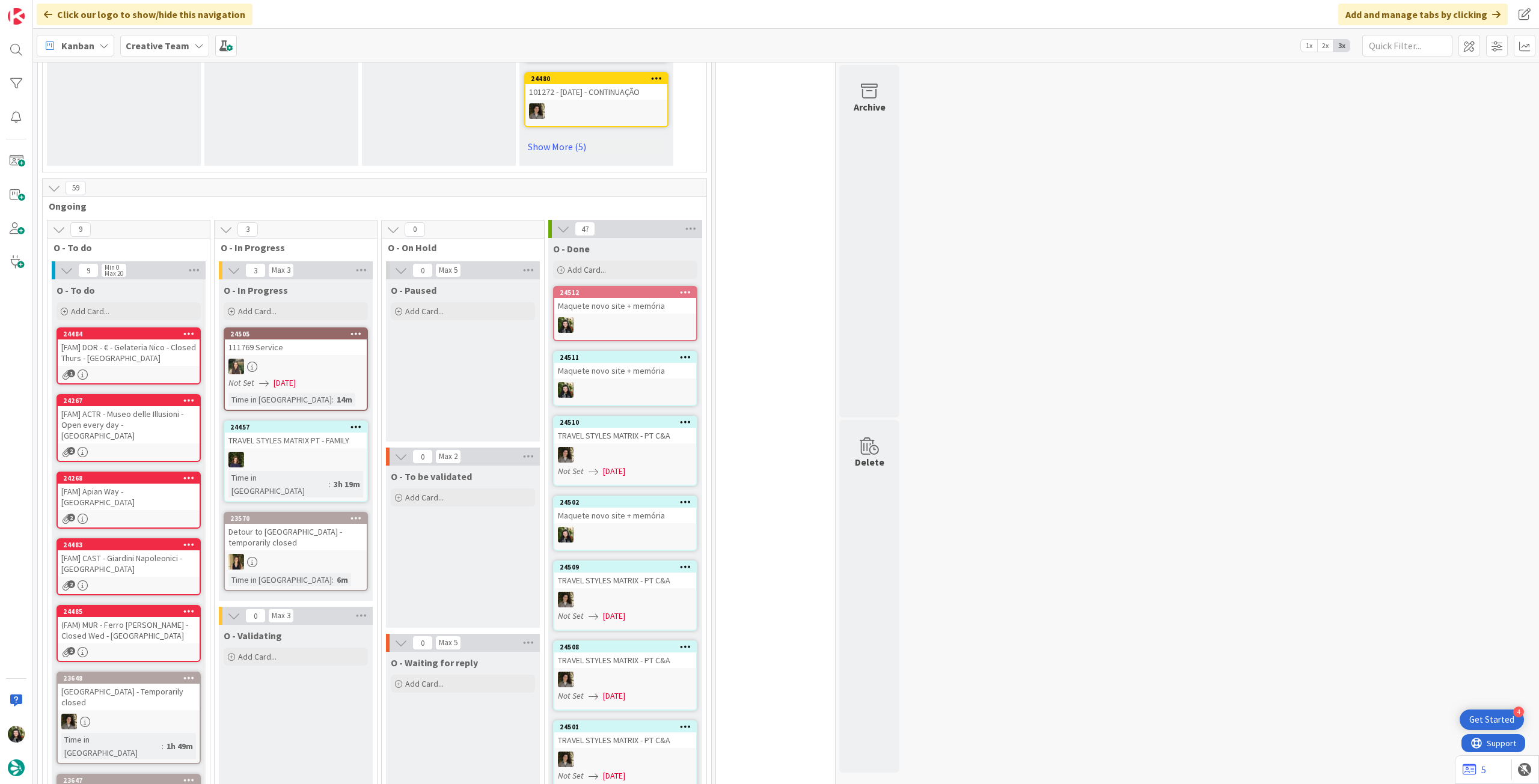
click at [155, 47] on b "Creative Team" at bounding box center [158, 45] width 63 height 12
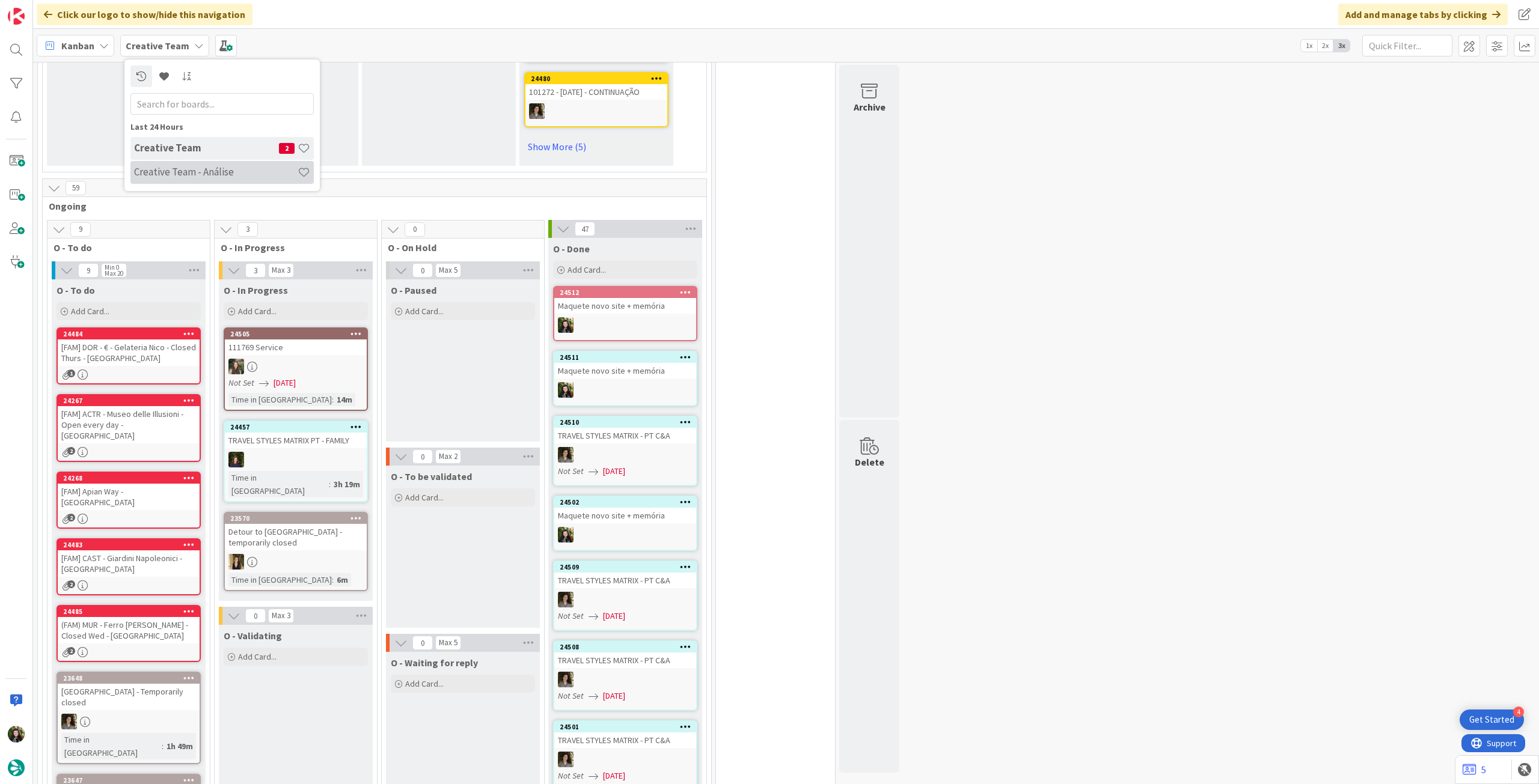
click at [157, 175] on h4 "Creative Team - Análise" at bounding box center [215, 172] width 163 height 12
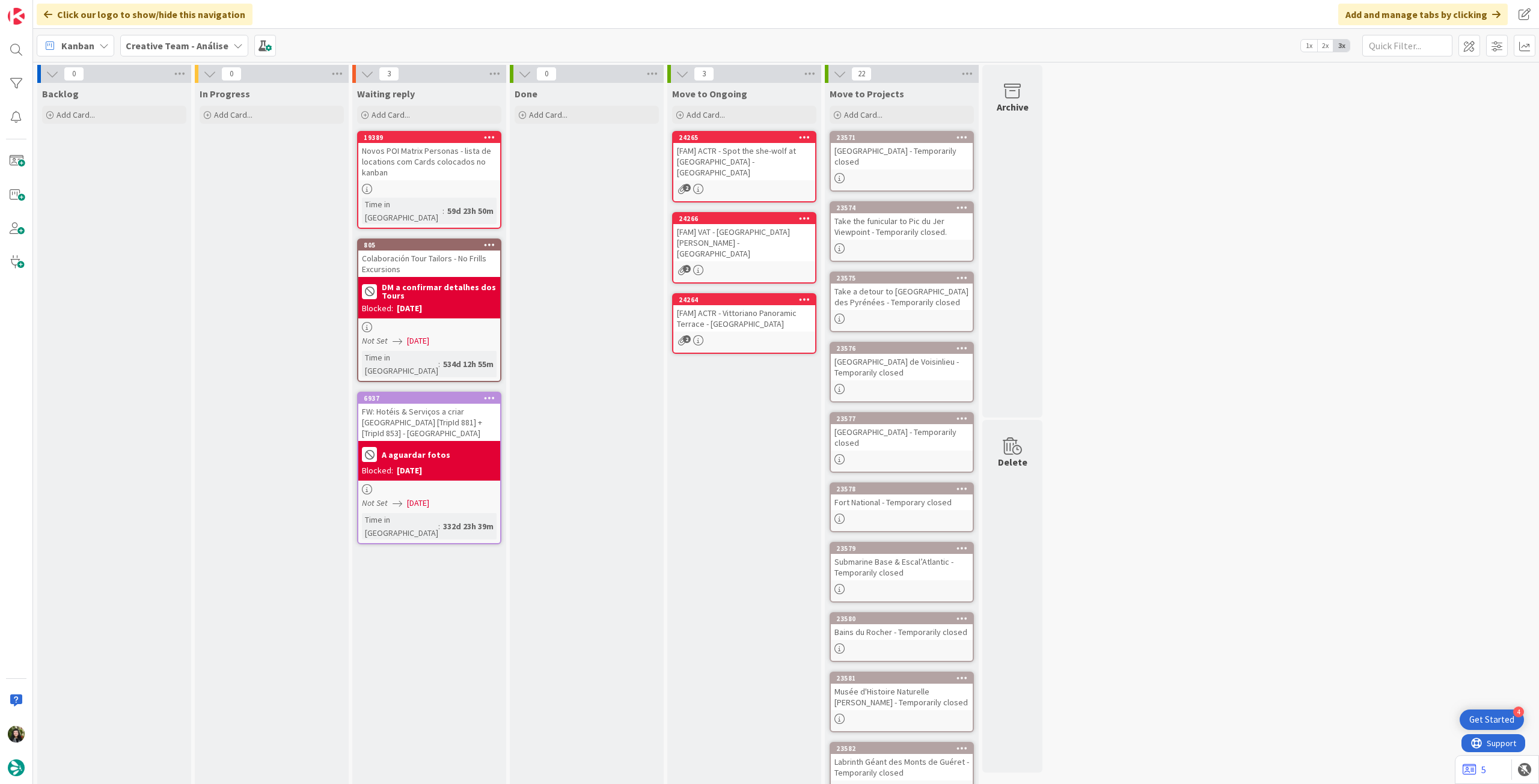
click at [151, 46] on b "Creative Team - Análise" at bounding box center [177, 45] width 103 height 12
click at [152, 168] on h4 "Creative Team" at bounding box center [206, 172] width 145 height 12
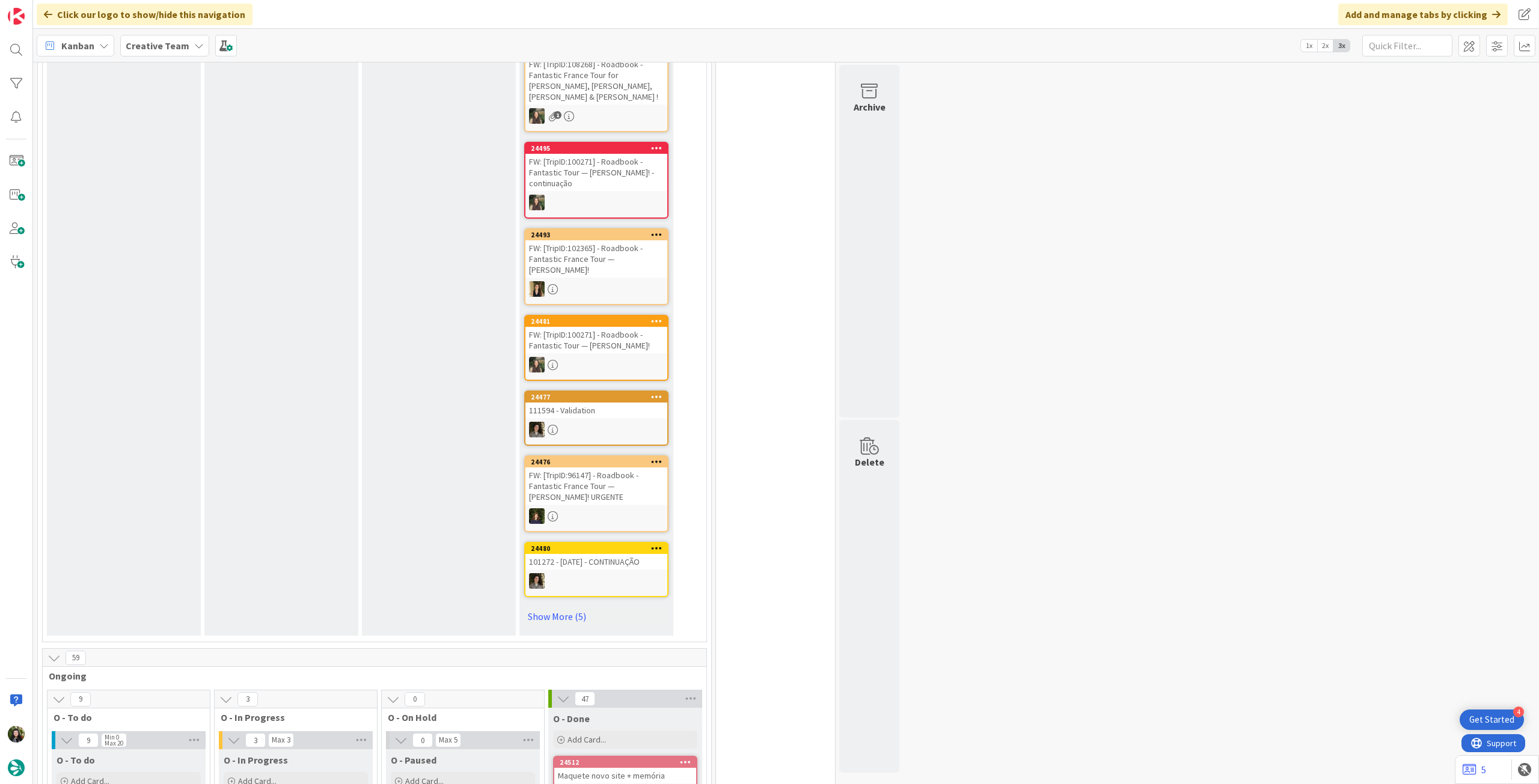
scroll to position [401, 0]
